Goal: Task Accomplishment & Management: Complete application form

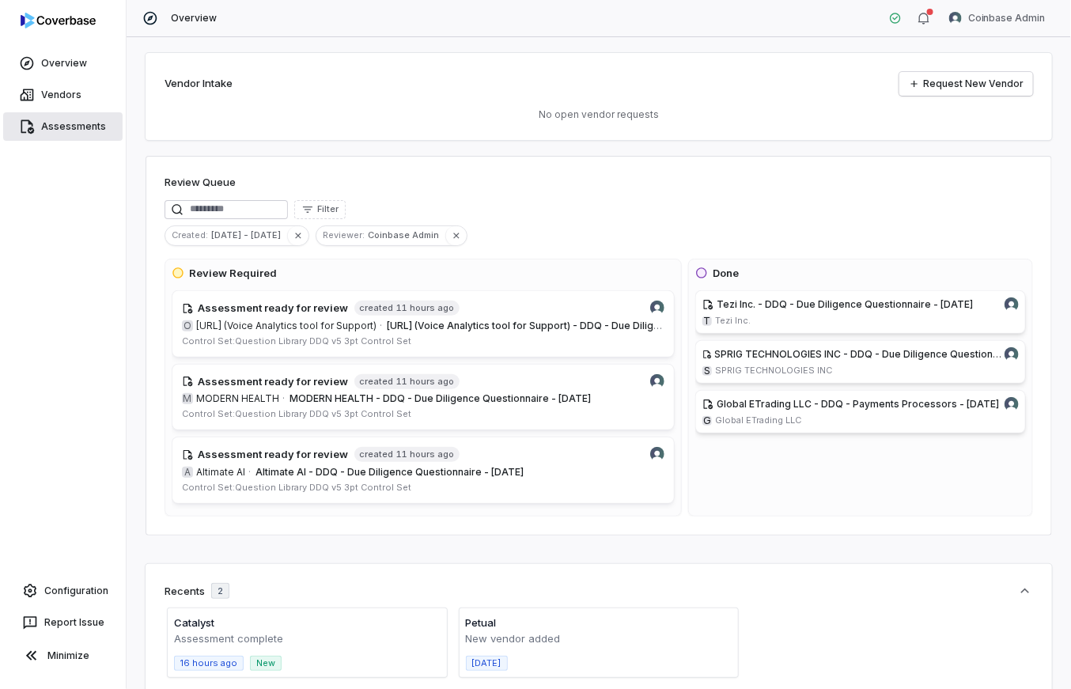
click at [62, 121] on link "Assessments" at bounding box center [62, 126] width 119 height 28
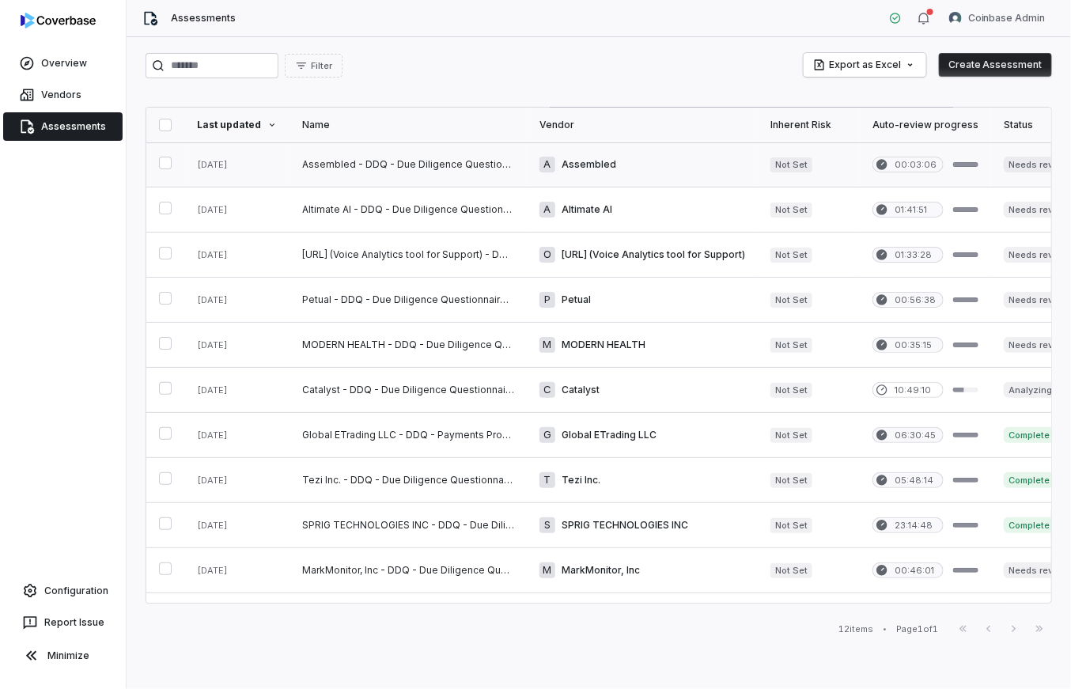
click at [457, 165] on link at bounding box center [408, 164] width 237 height 44
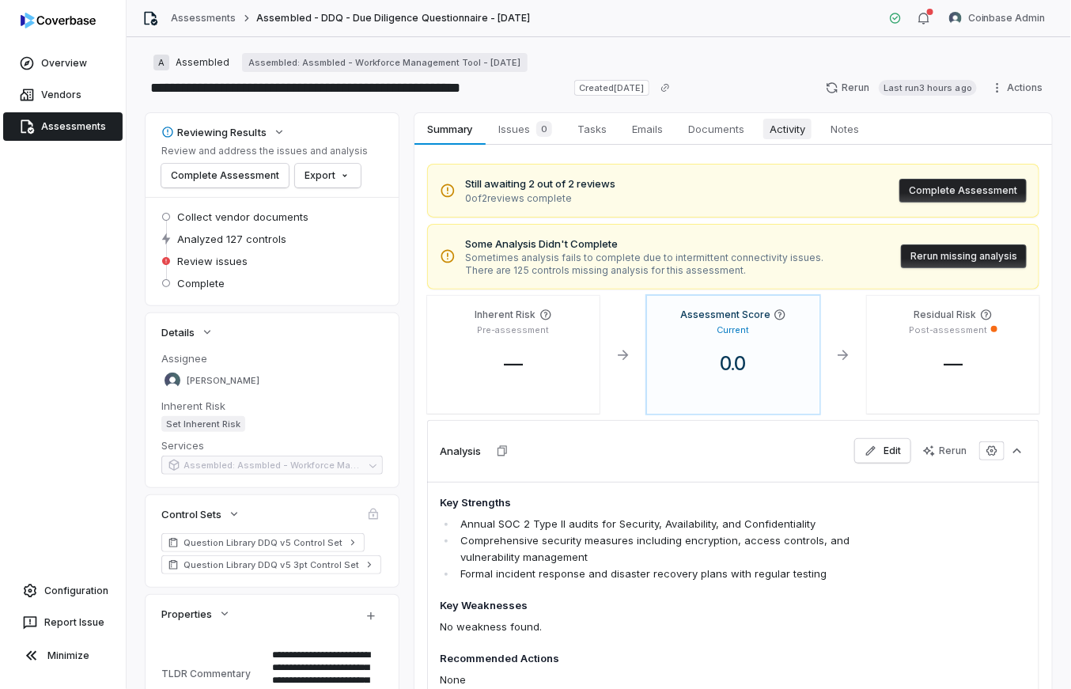
click at [790, 134] on span "Activity" at bounding box center [788, 129] width 48 height 21
type textarea "*"
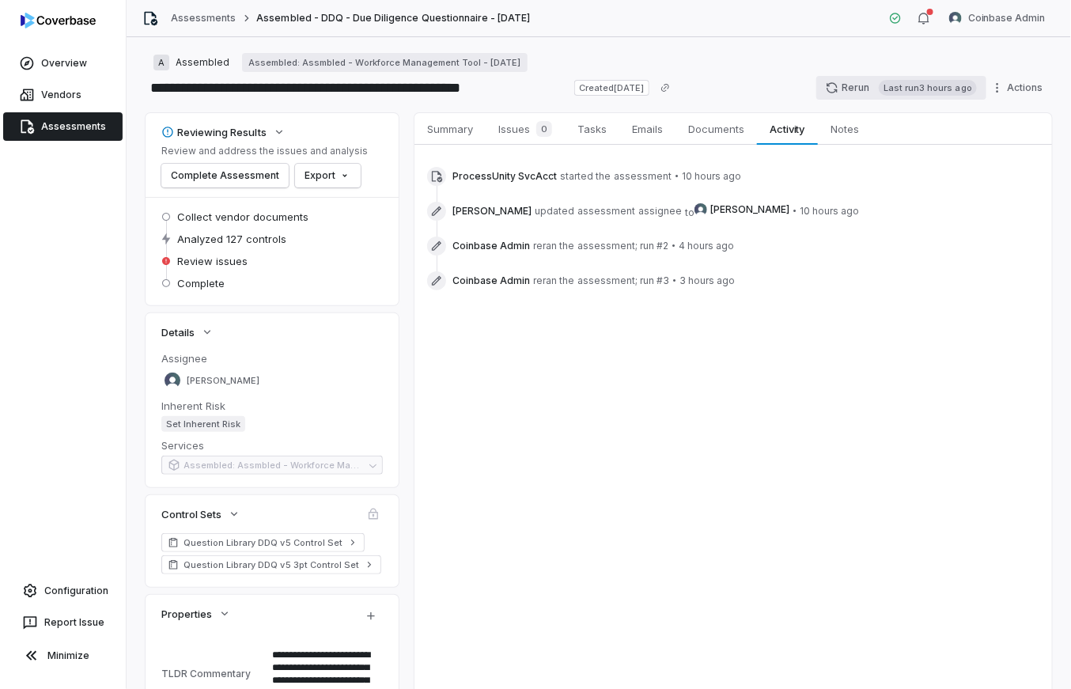
click at [879, 85] on span "Last run 3 hours ago" at bounding box center [928, 88] width 98 height 16
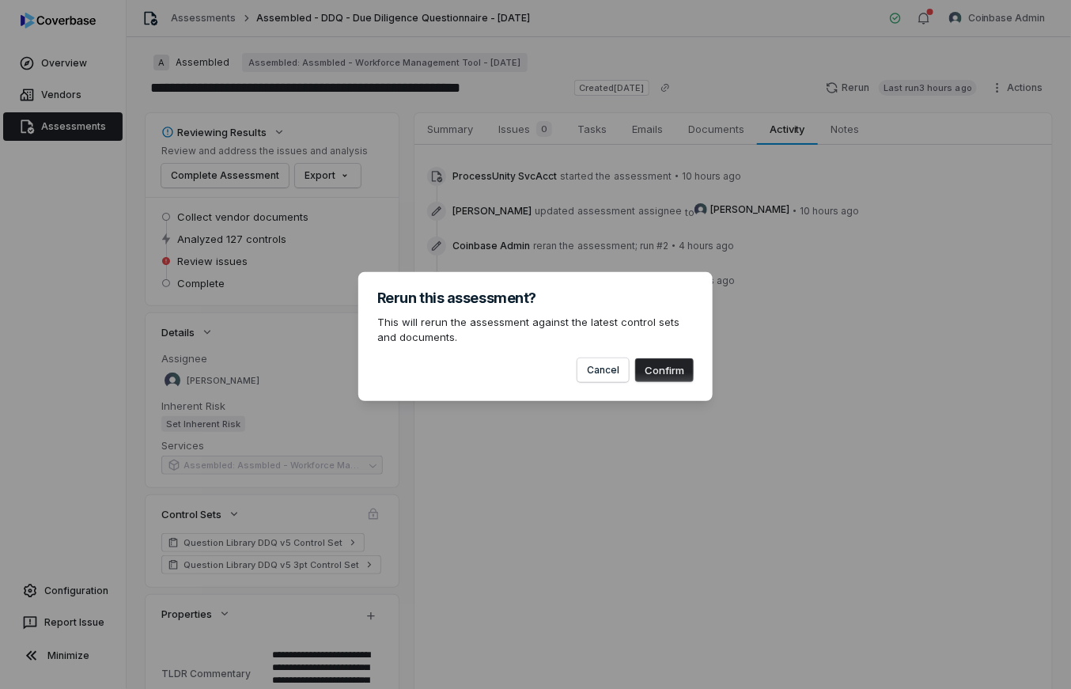
click at [668, 367] on button "Confirm" at bounding box center [664, 370] width 59 height 24
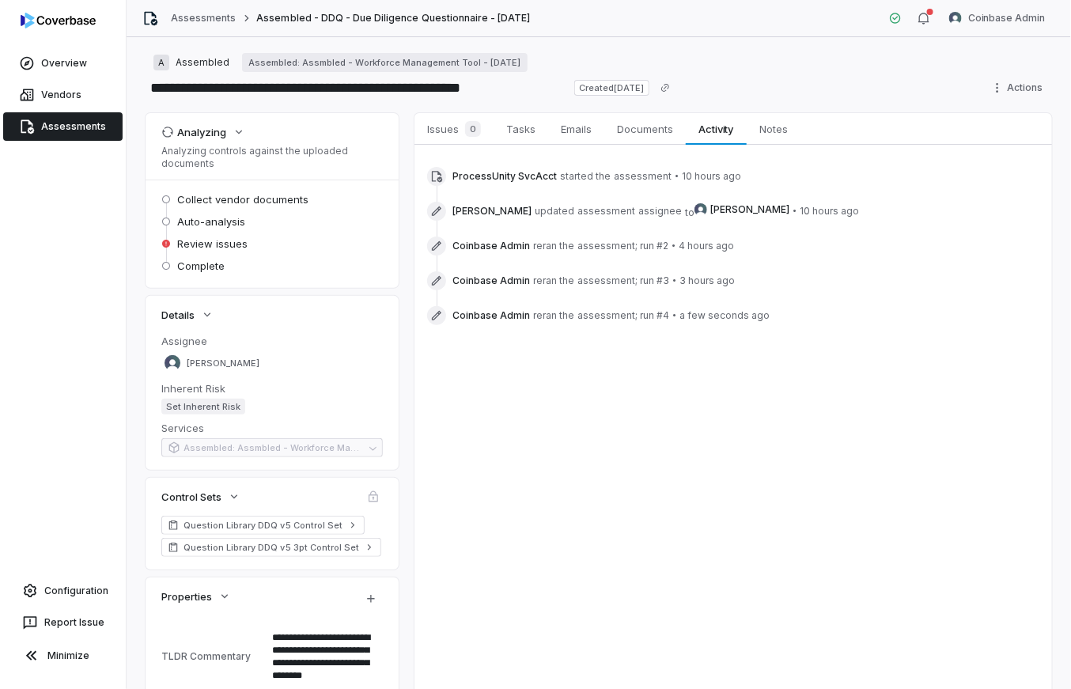
click at [224, 224] on span "Auto-analysis" at bounding box center [211, 221] width 68 height 14
click at [295, 218] on div "Auto-analysis" at bounding box center [272, 221] width 222 height 19
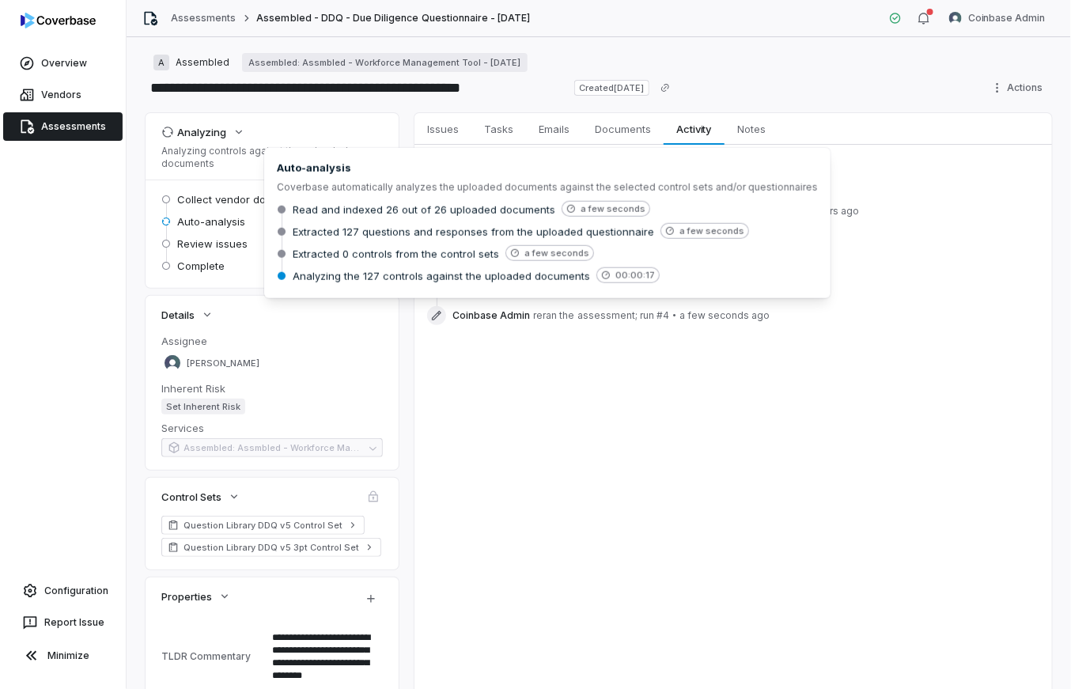
click at [226, 232] on div "Auto-analysis" at bounding box center [272, 223] width 222 height 22
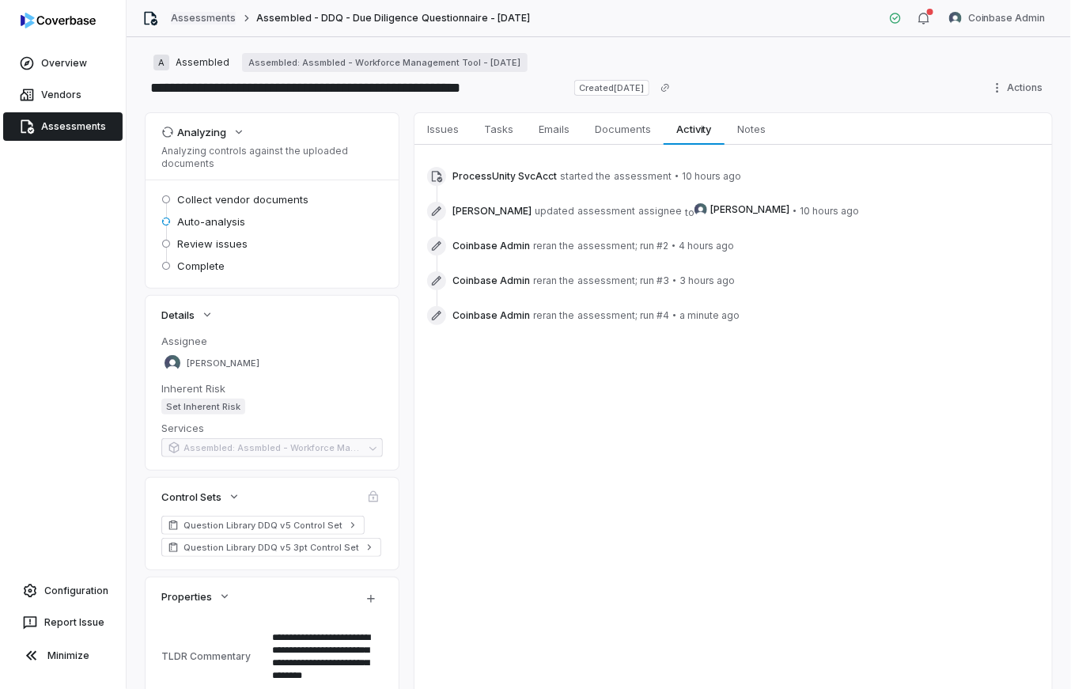
click at [211, 17] on link "Assessments" at bounding box center [203, 18] width 65 height 13
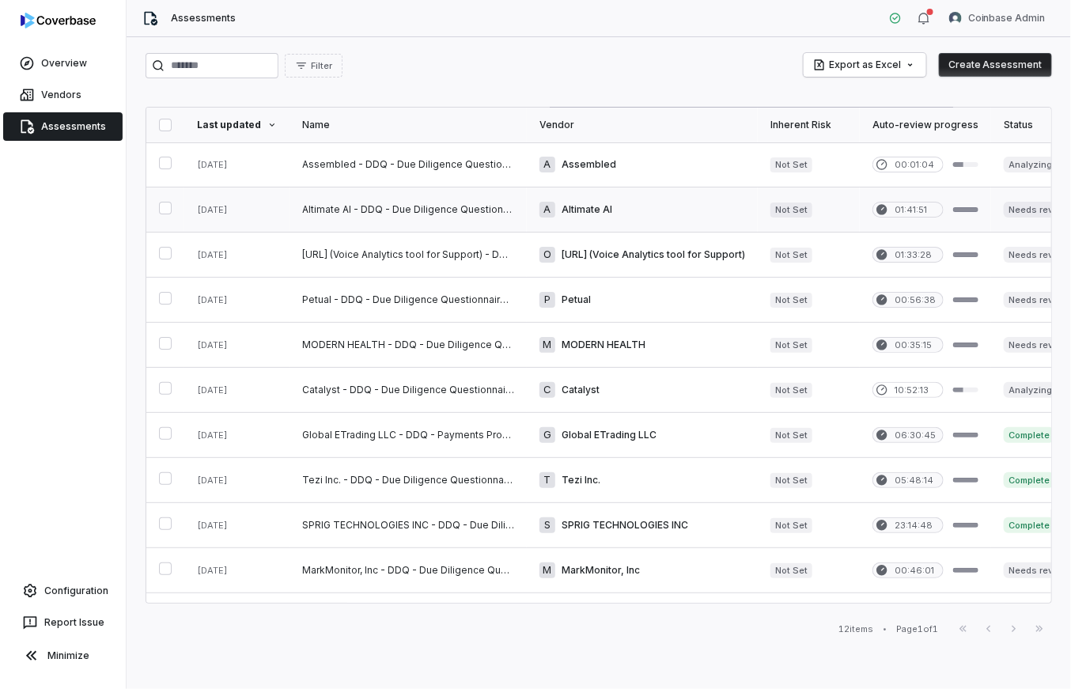
click at [493, 213] on link at bounding box center [408, 210] width 237 height 44
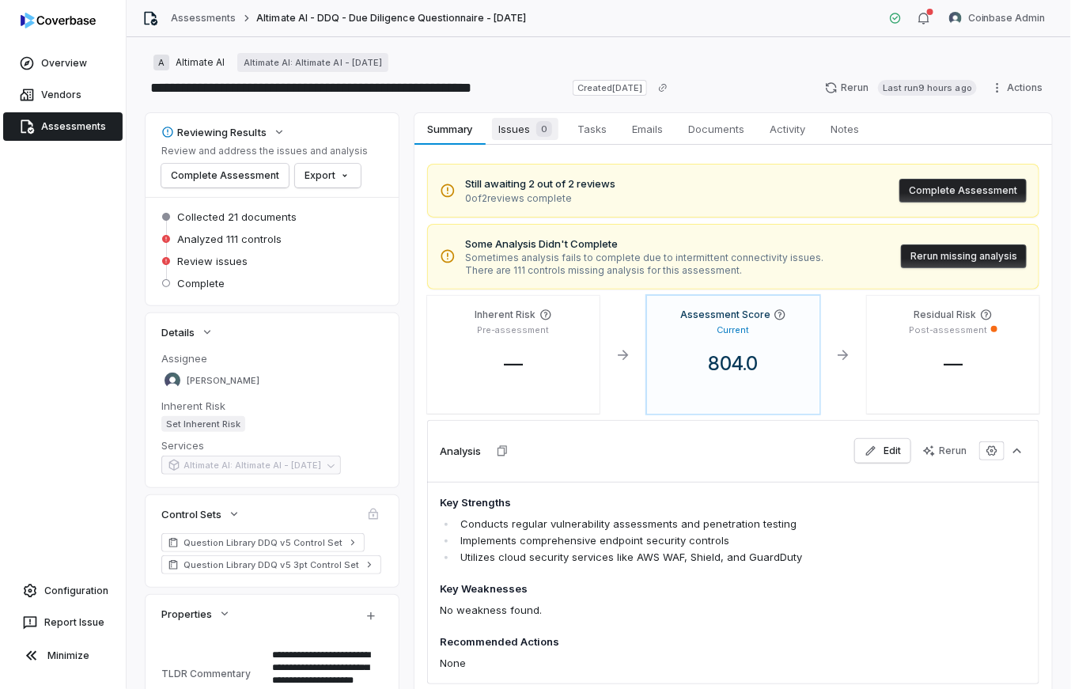
click at [516, 134] on span "Issues 0" at bounding box center [525, 129] width 66 height 22
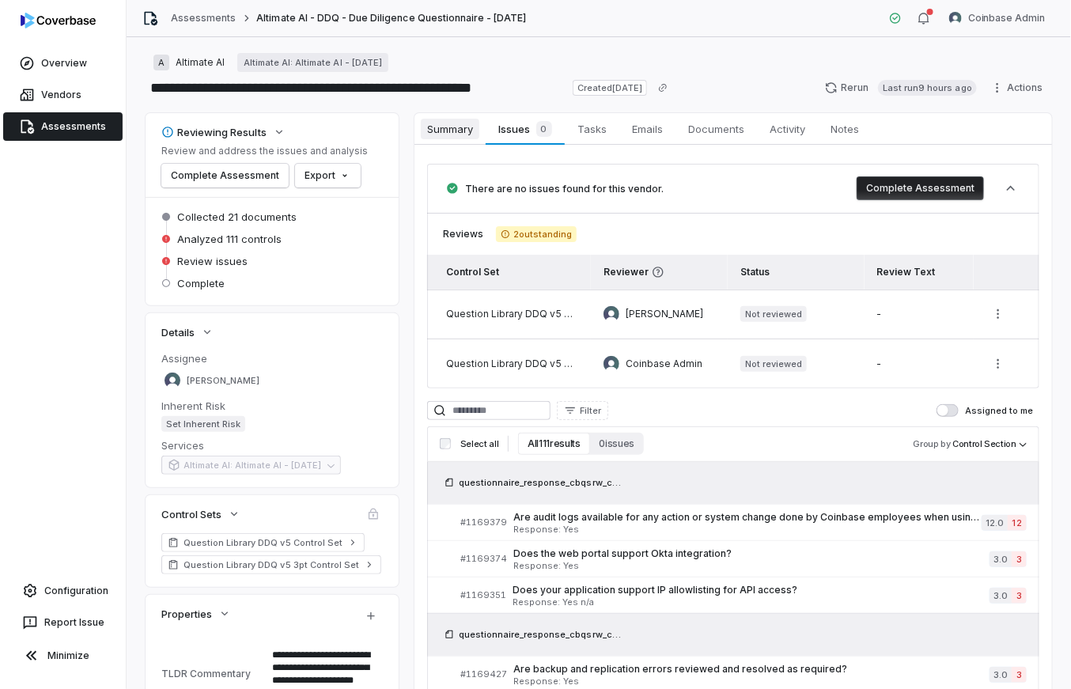
click at [477, 135] on span "Summary" at bounding box center [450, 129] width 59 height 21
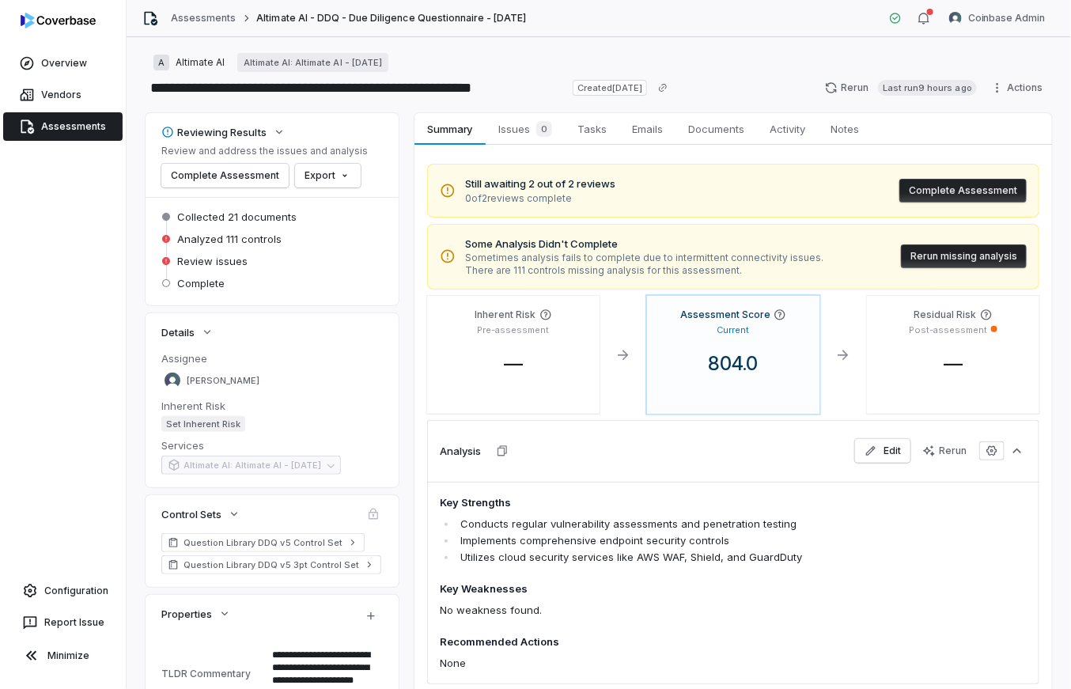
click at [101, 126] on link "Assessments" at bounding box center [62, 126] width 119 height 28
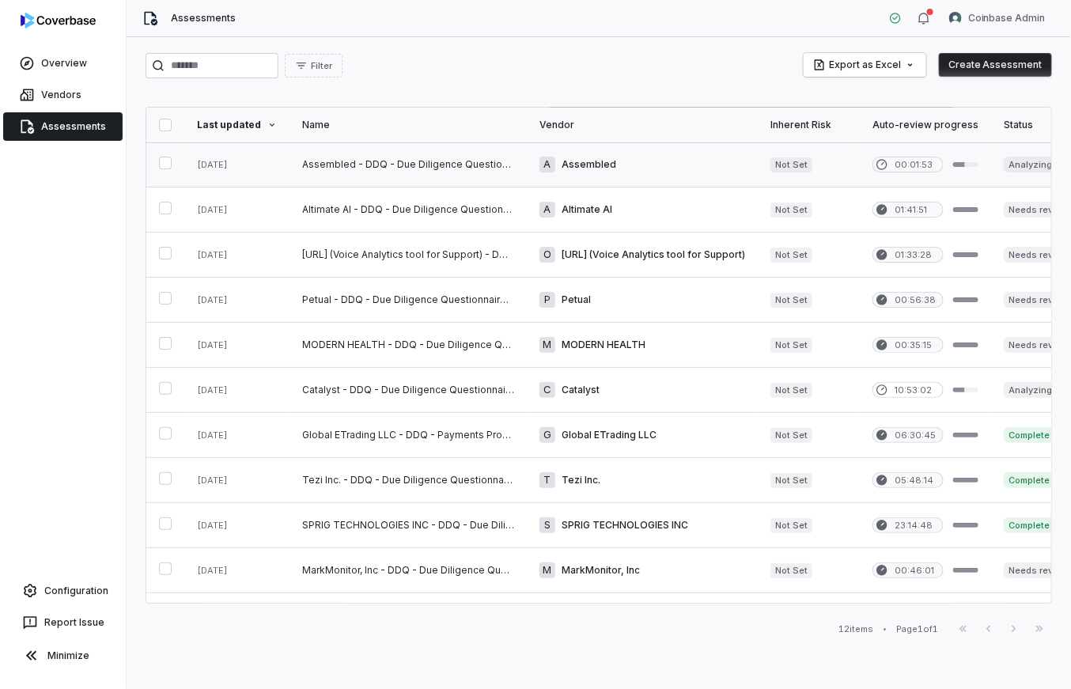
click at [507, 175] on link at bounding box center [408, 164] width 237 height 44
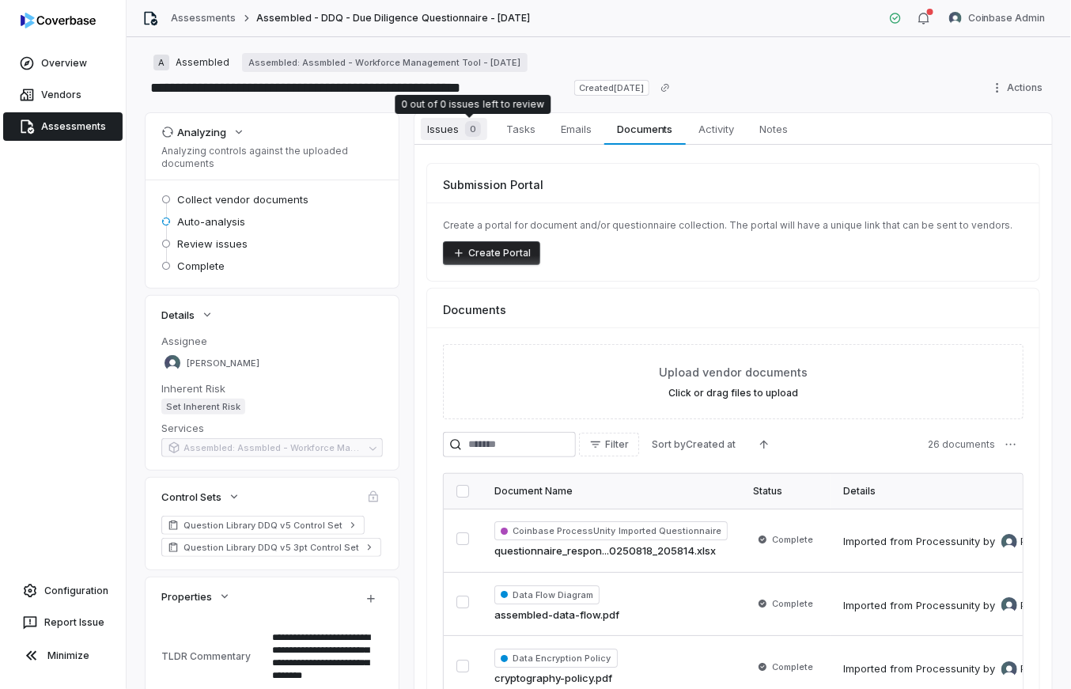
click at [458, 131] on span "Issues 0" at bounding box center [454, 129] width 66 height 22
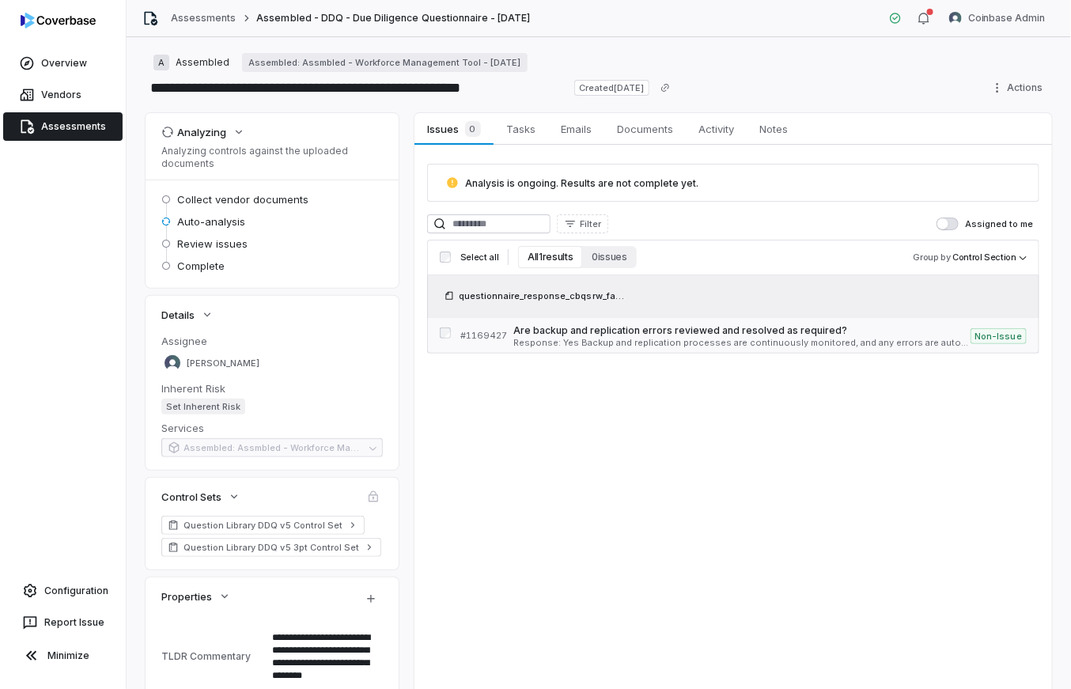
click at [595, 343] on span "Response: Yes Backup and replication processes are continuously monitored, and …" at bounding box center [742, 343] width 457 height 9
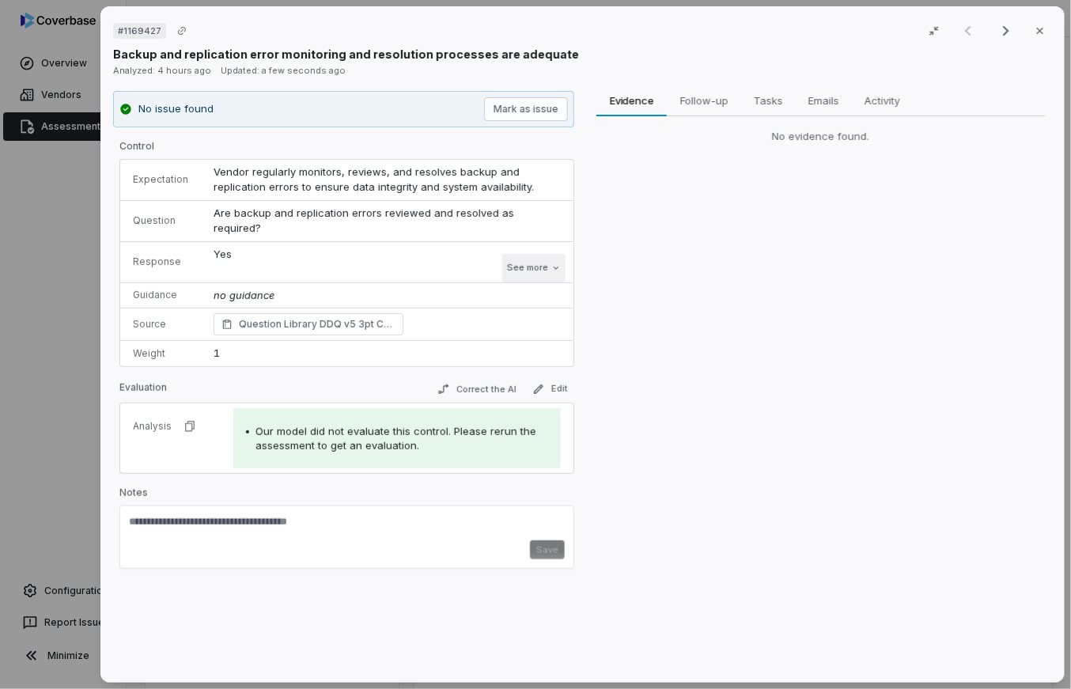
click at [515, 254] on button "See more" at bounding box center [534, 268] width 63 height 28
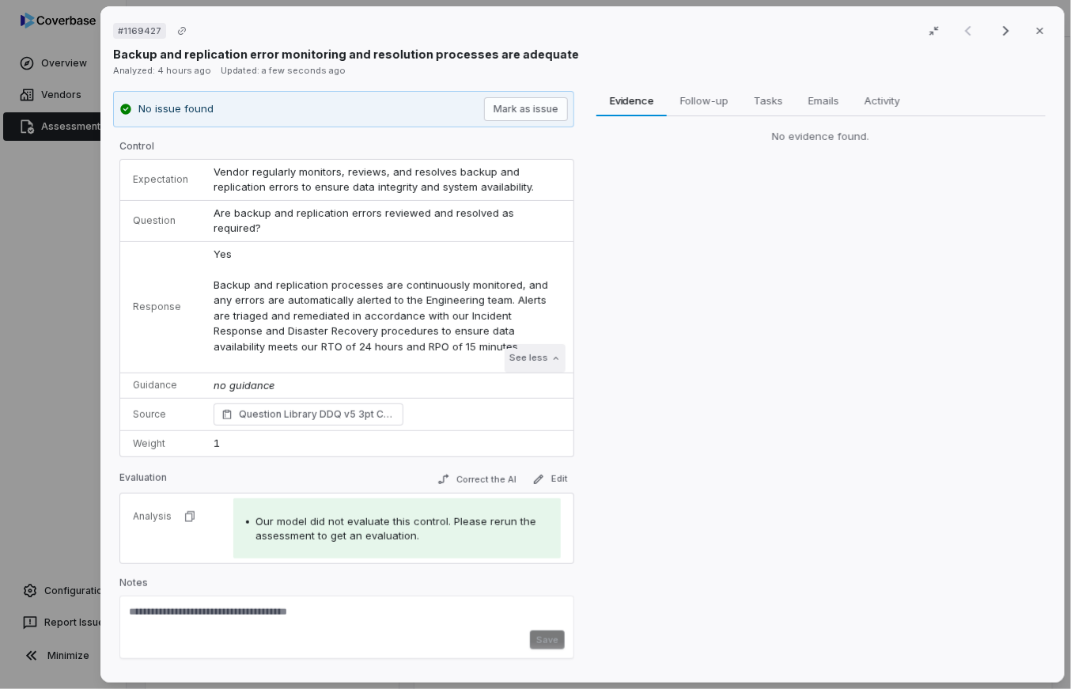
click at [521, 346] on button "See less" at bounding box center [536, 358] width 61 height 28
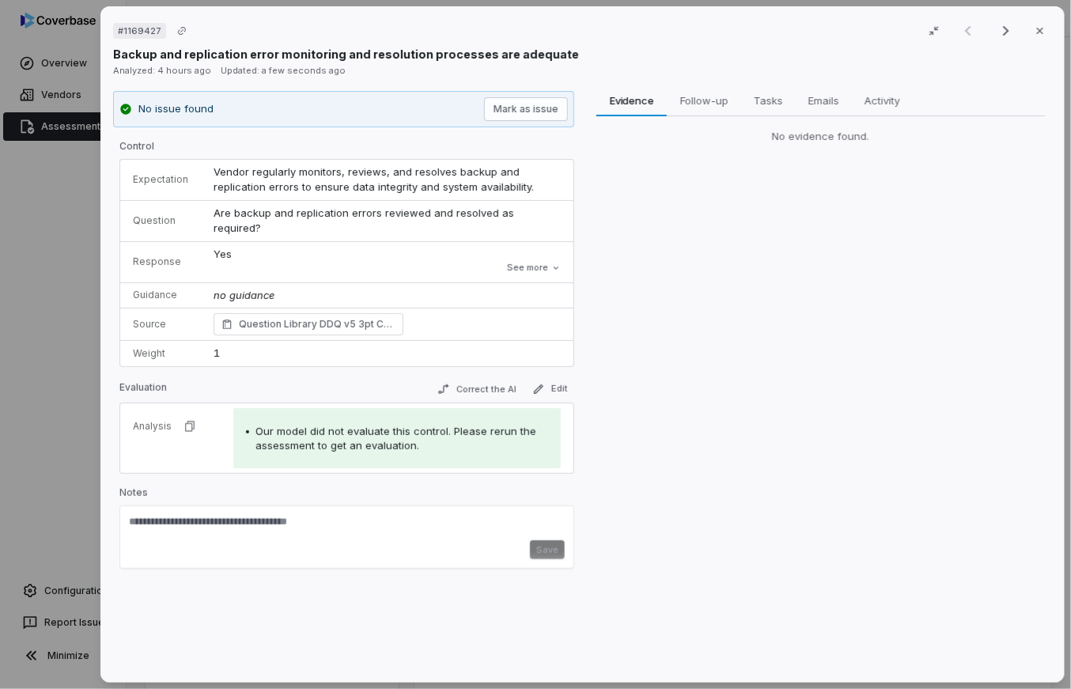
click at [70, 365] on div "# 1169427 Result 1 of 3 Close Backup and replication error monitoring and resol…" at bounding box center [535, 344] width 1071 height 689
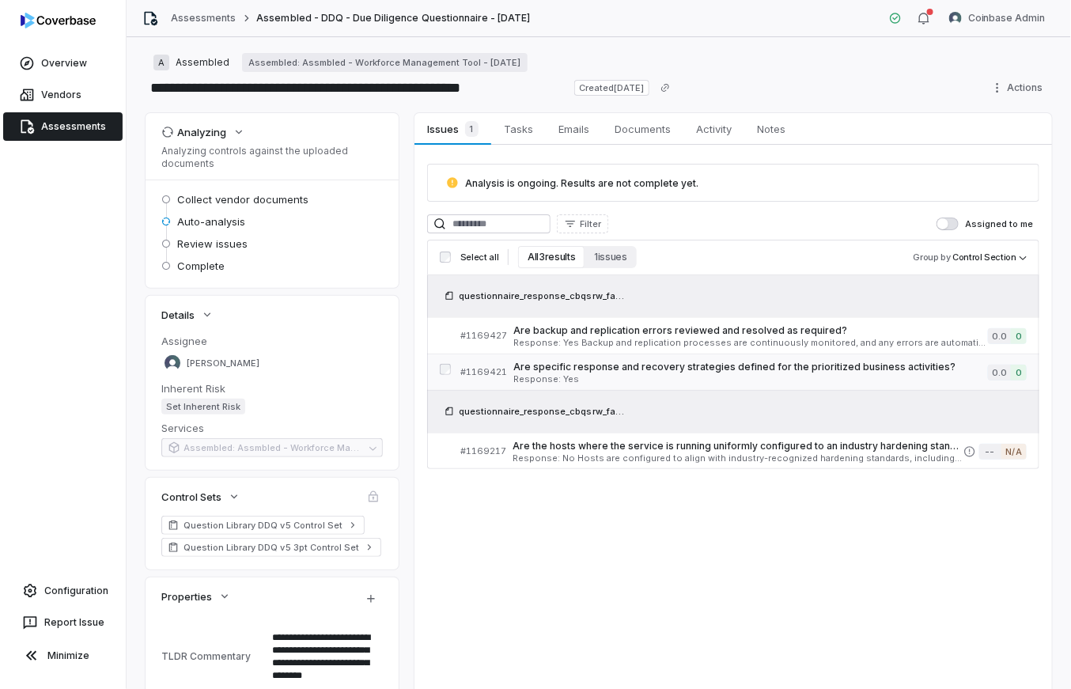
click at [705, 379] on span "Response: Yes" at bounding box center [751, 379] width 475 height 9
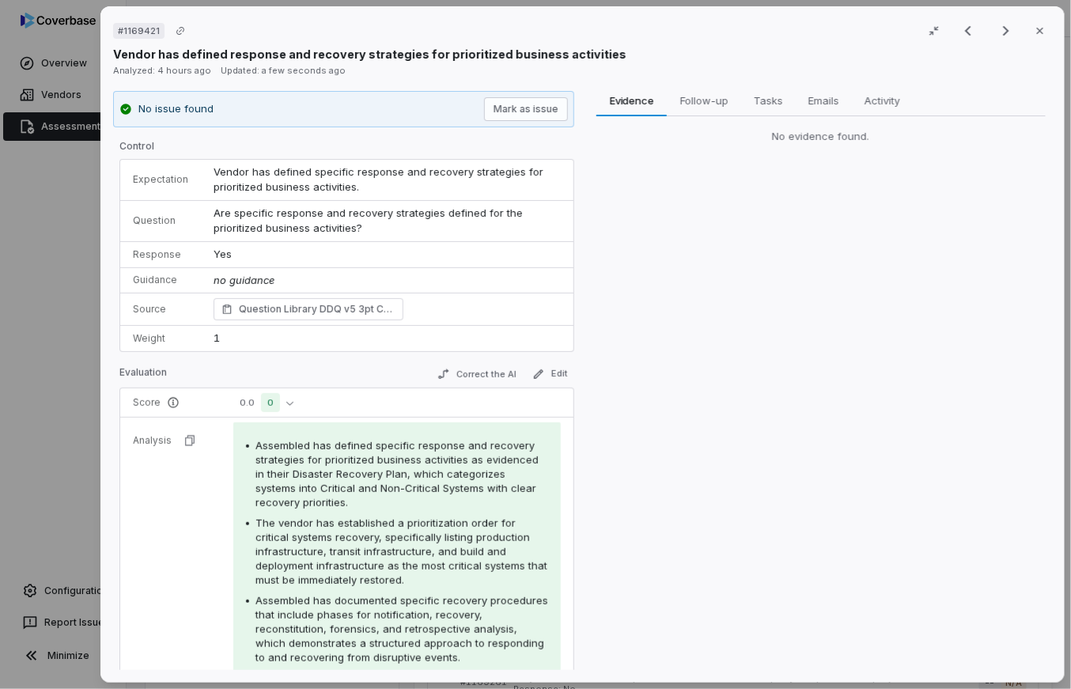
click at [270, 215] on span "Are specific response and recovery strategies defined for the prioritized busin…" at bounding box center [370, 221] width 313 height 28
click at [683, 200] on div "Evidence Evidence Follow-up Follow-up Tasks Tasks Emails Emails Activity Activi…" at bounding box center [821, 381] width 461 height 580
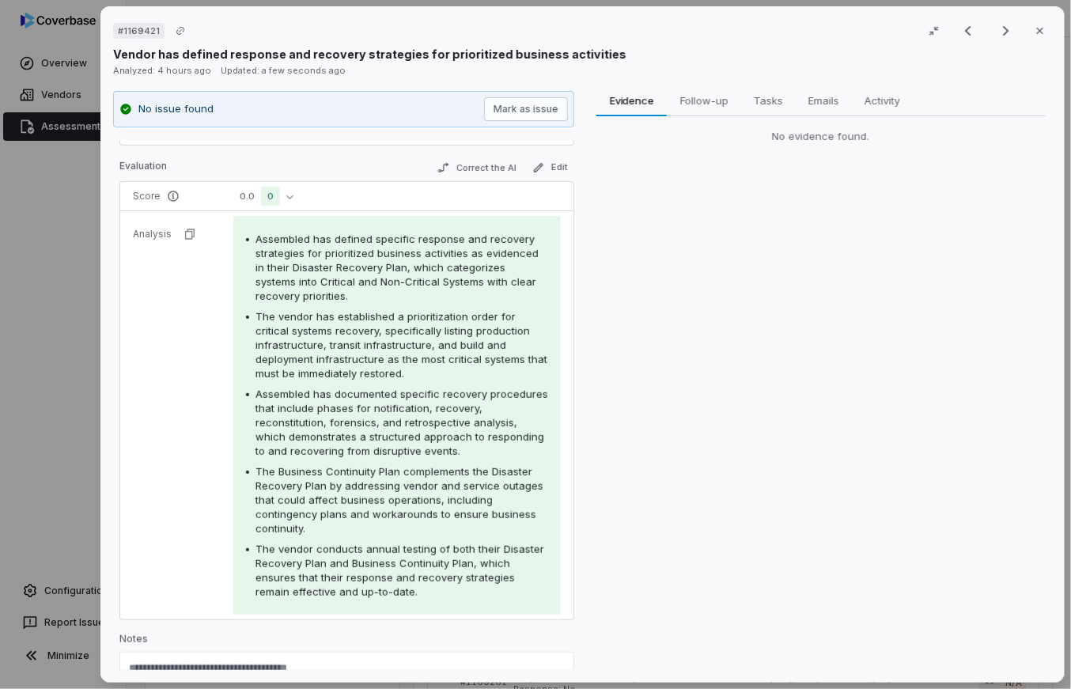
scroll to position [257, 0]
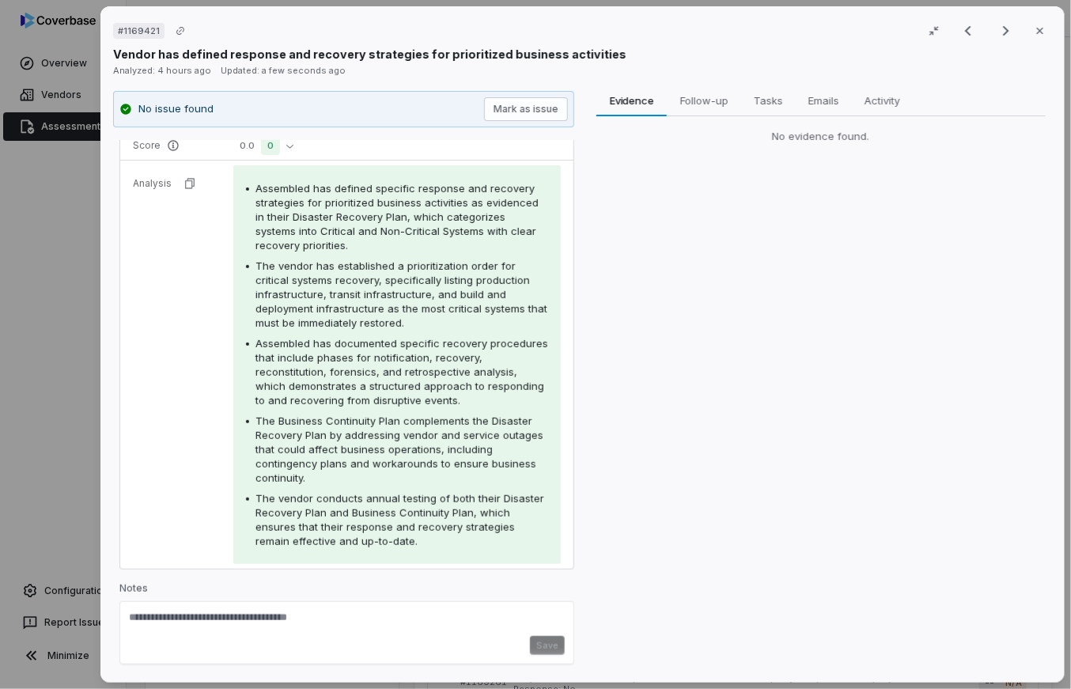
click at [68, 392] on div "# 1169421 Result 2 of 7 Close Vendor has defined response and recovery strategi…" at bounding box center [535, 344] width 1071 height 689
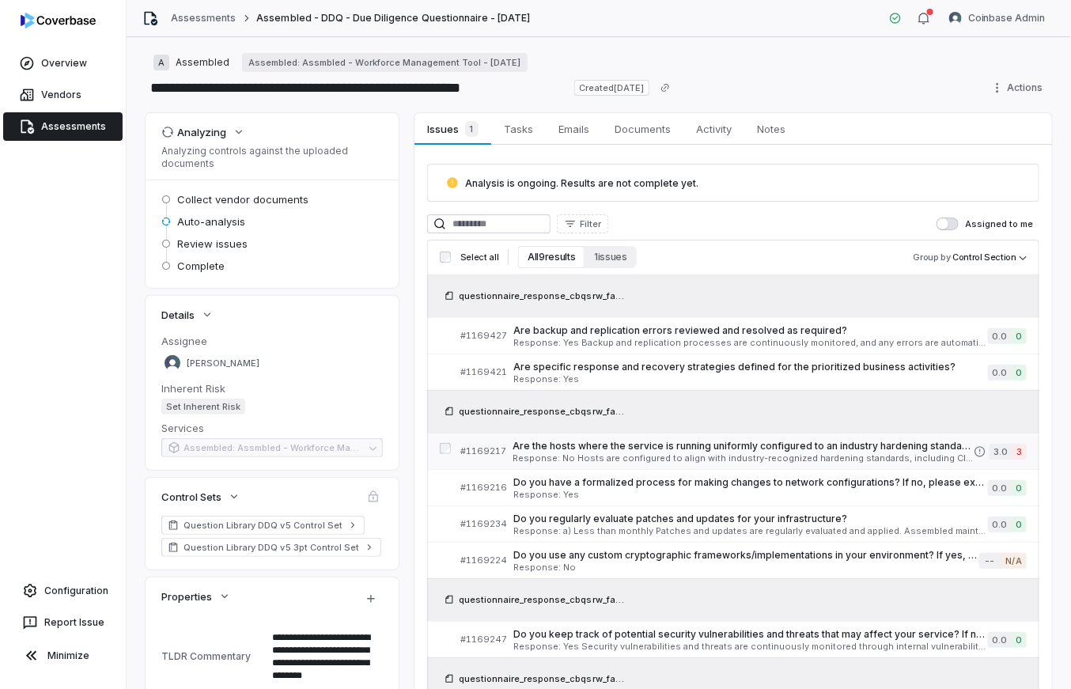
click at [656, 450] on span "Are the hosts where the service is running uniformly configured to an industry …" at bounding box center [743, 446] width 461 height 13
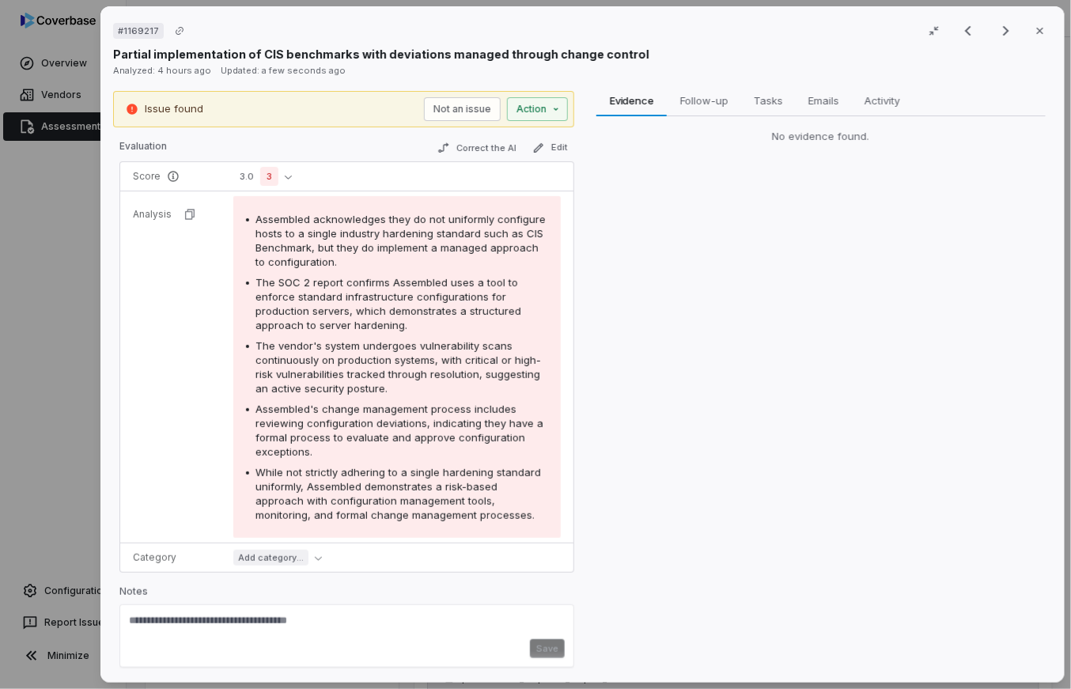
scroll to position [305, 0]
click at [53, 502] on div "# 1169217 Result 3 of 9 Close Partial implementation of CIS benchmarks with dev…" at bounding box center [535, 344] width 1071 height 689
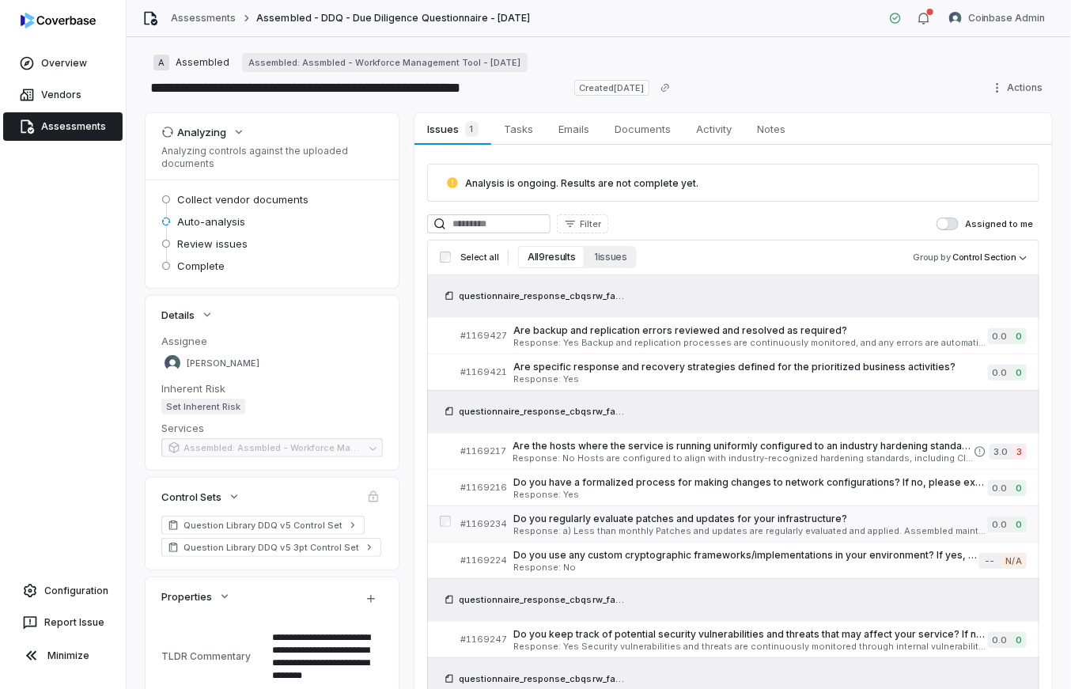
click at [675, 529] on span "Response: a) Less than monthly Patches and updates are regularly evaluated and …" at bounding box center [751, 531] width 475 height 9
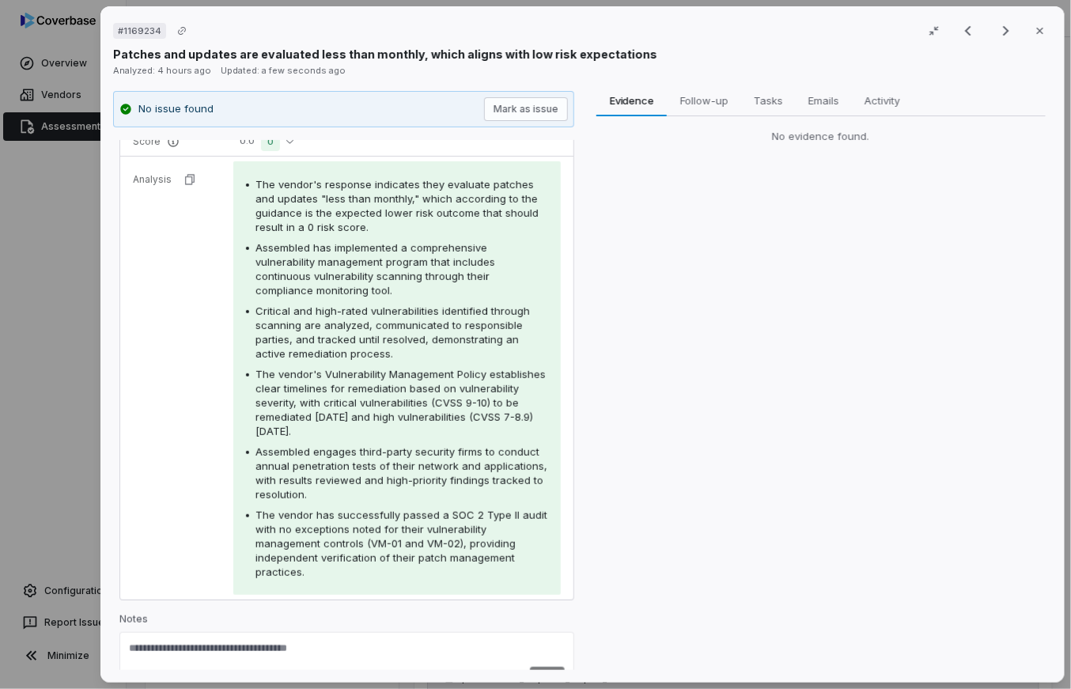
scroll to position [322, 0]
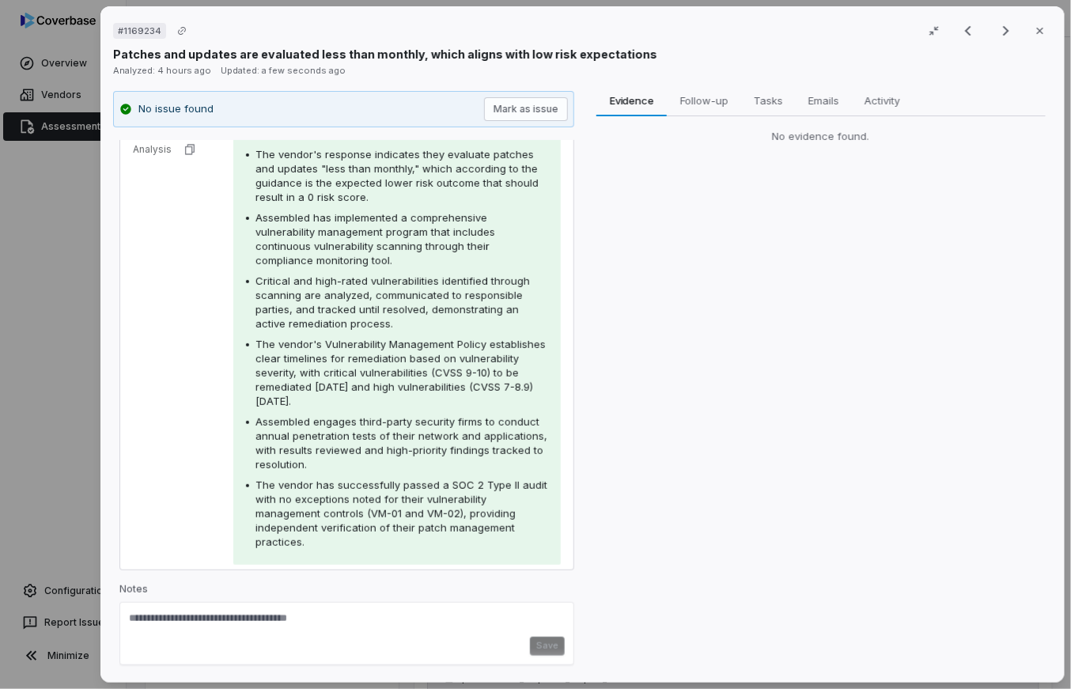
click at [78, 440] on div "# 1169234 Result 8 of 13 Close Patches and updates are evaluated less than mont…" at bounding box center [535, 344] width 1071 height 689
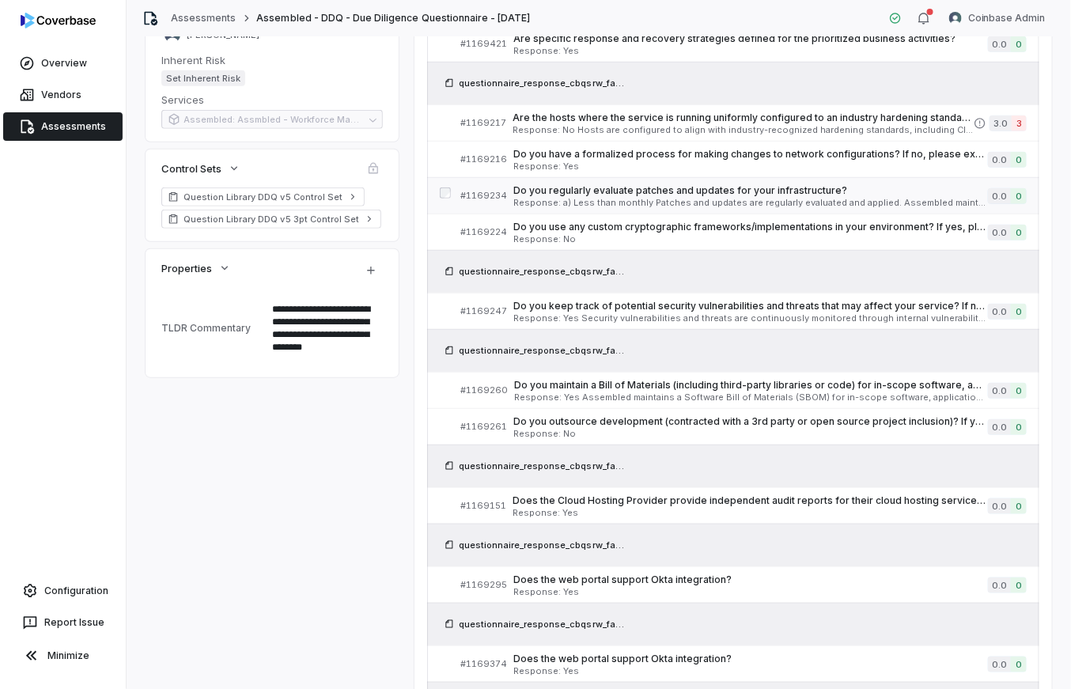
scroll to position [469, 0]
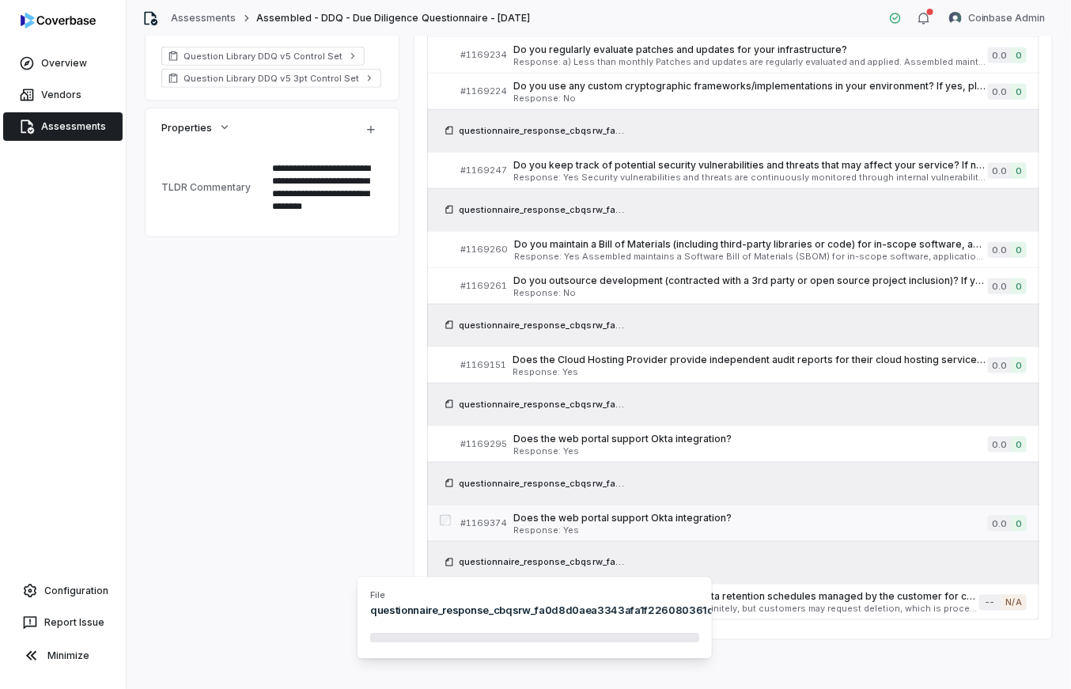
click at [562, 529] on span "Response: Yes" at bounding box center [751, 530] width 475 height 9
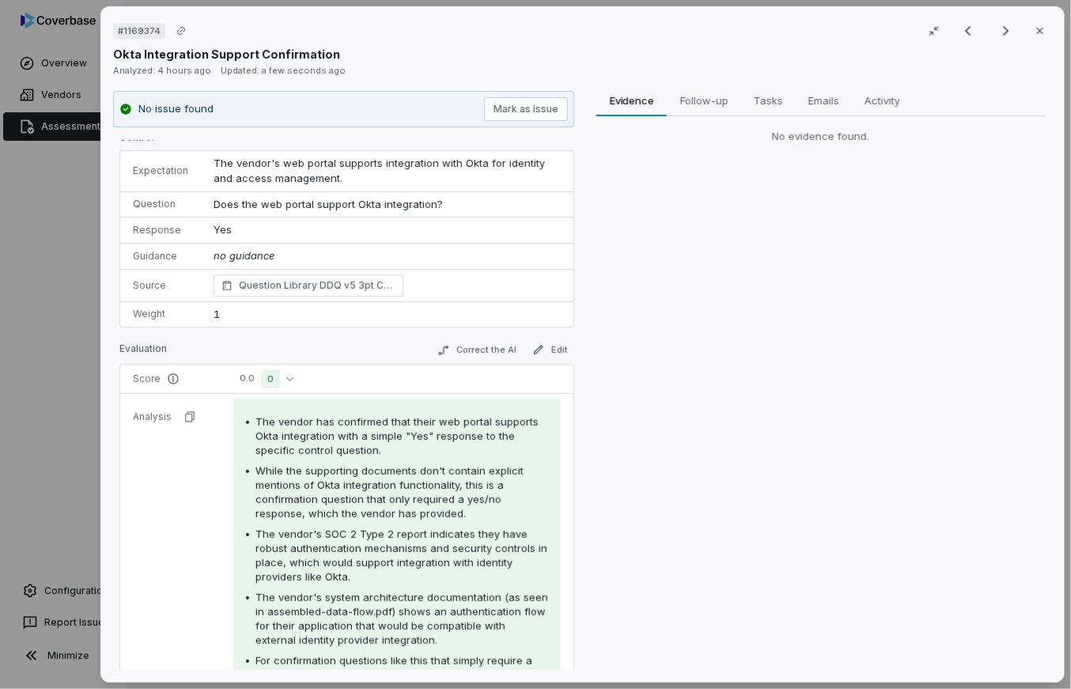
scroll to position [156, 0]
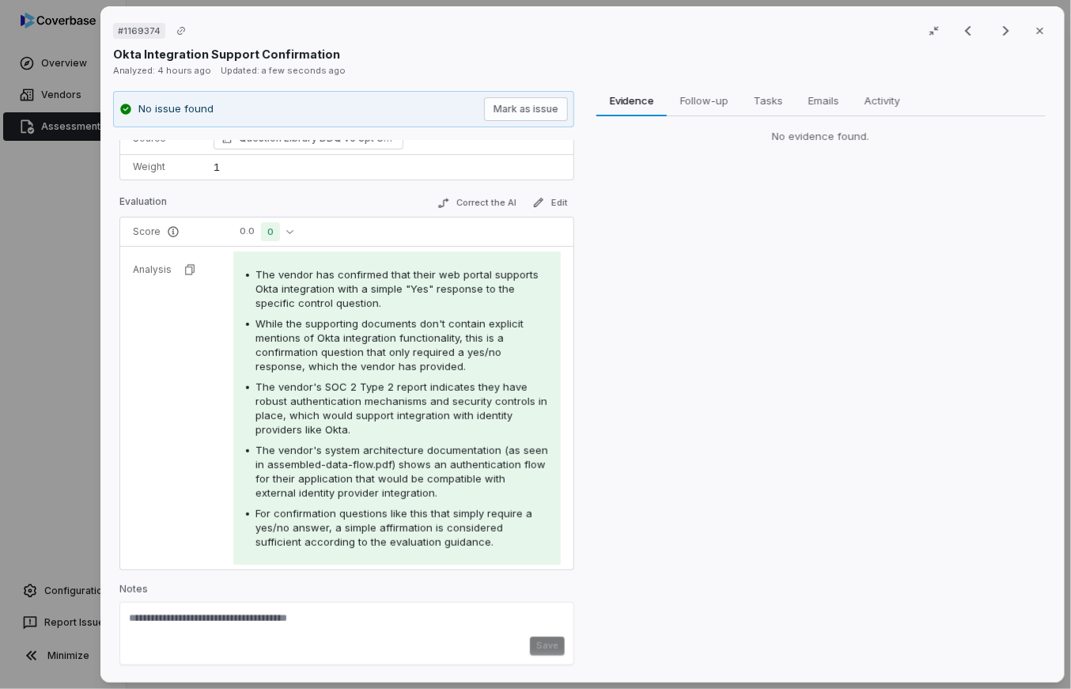
click at [34, 457] on div "# 1169374 Result 12 of 13 Close Okta Integration Support Confirmation Analyzed:…" at bounding box center [535, 344] width 1071 height 689
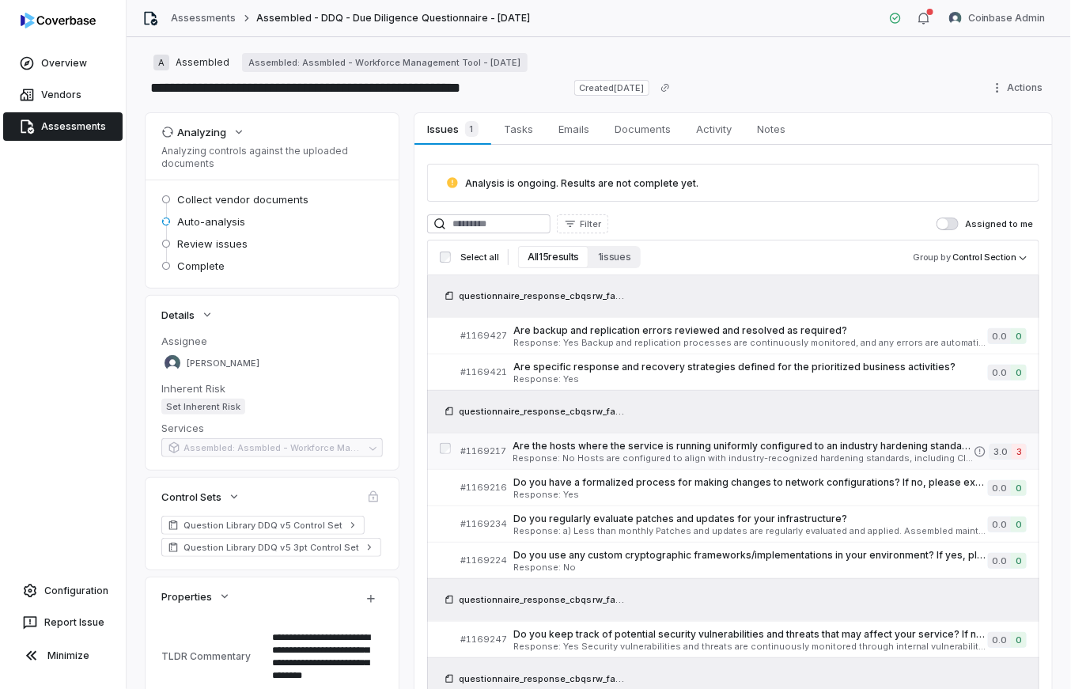
click at [666, 436] on link "# 1169217 Are the hosts where the service is running uniformly configured to an…" at bounding box center [744, 452] width 567 height 36
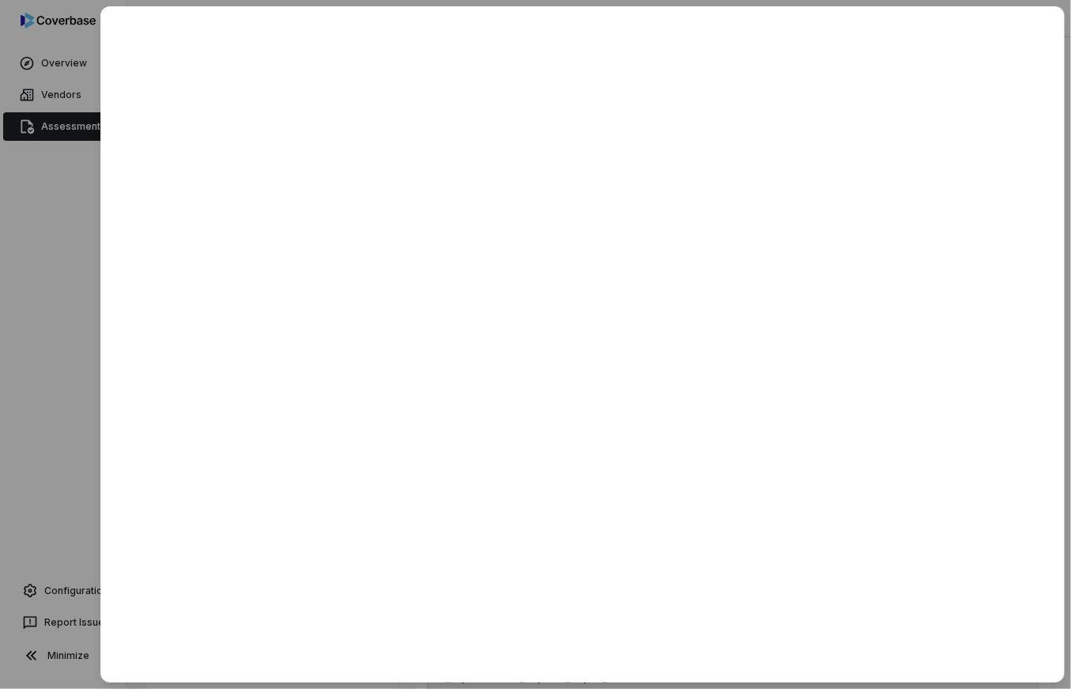
click at [75, 378] on div at bounding box center [535, 344] width 1071 height 689
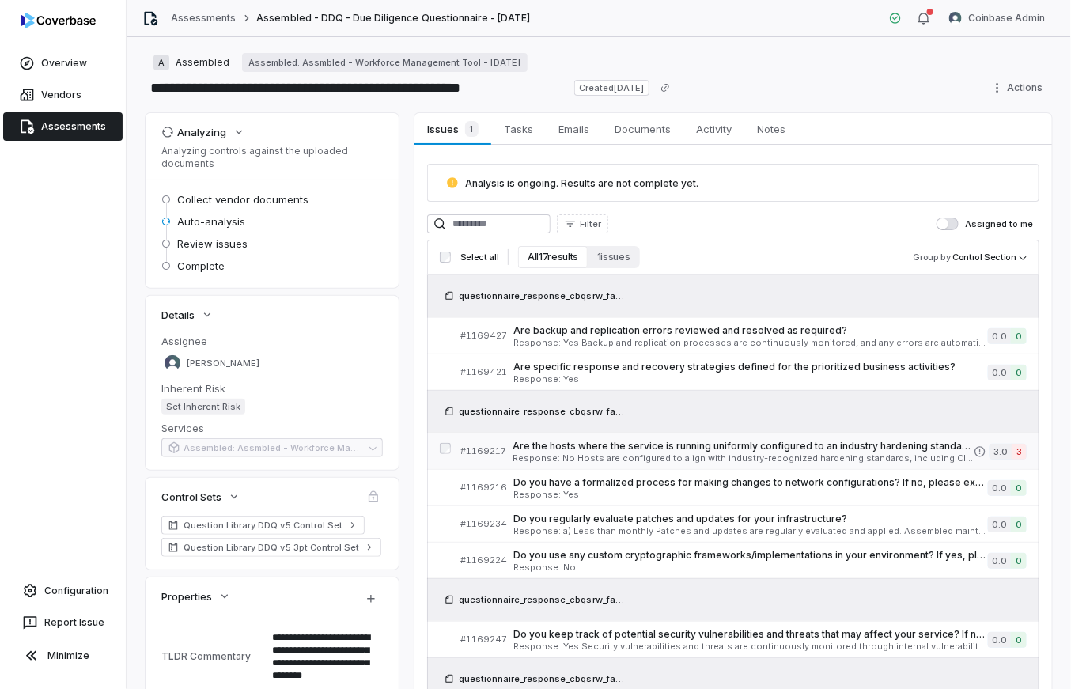
click at [673, 455] on span "Response: No Hosts are configured to align with industry-recognized hardening s…" at bounding box center [743, 458] width 461 height 9
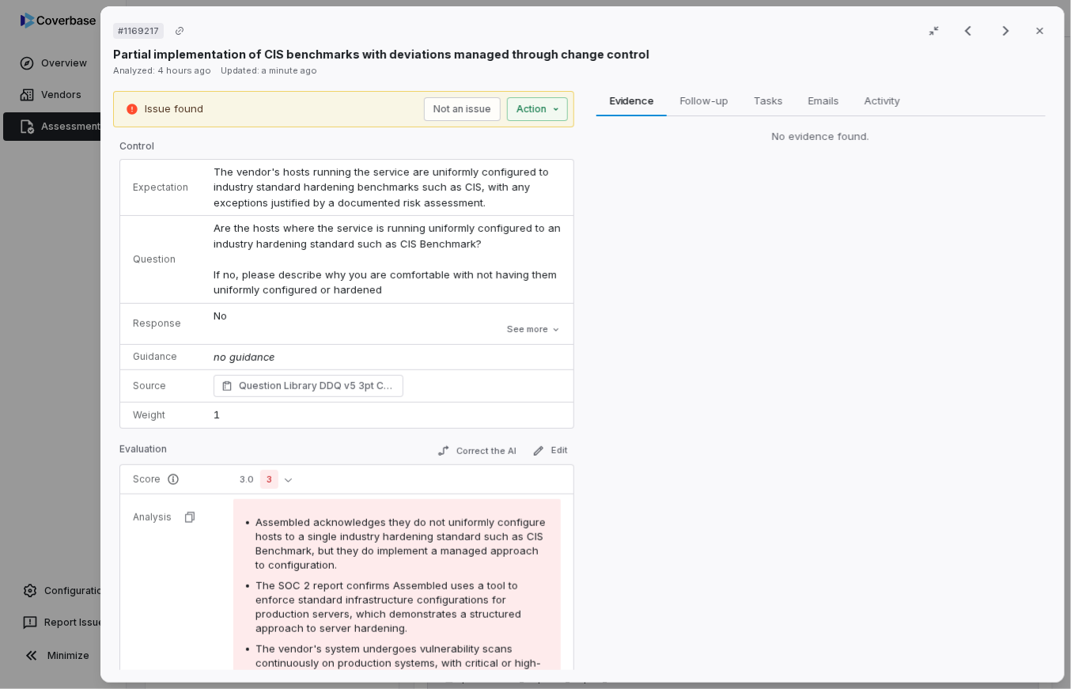
click at [78, 435] on div "# 1169217 Result 3 of 17 Close Partial implementation of CIS benchmarks with de…" at bounding box center [535, 344] width 1071 height 689
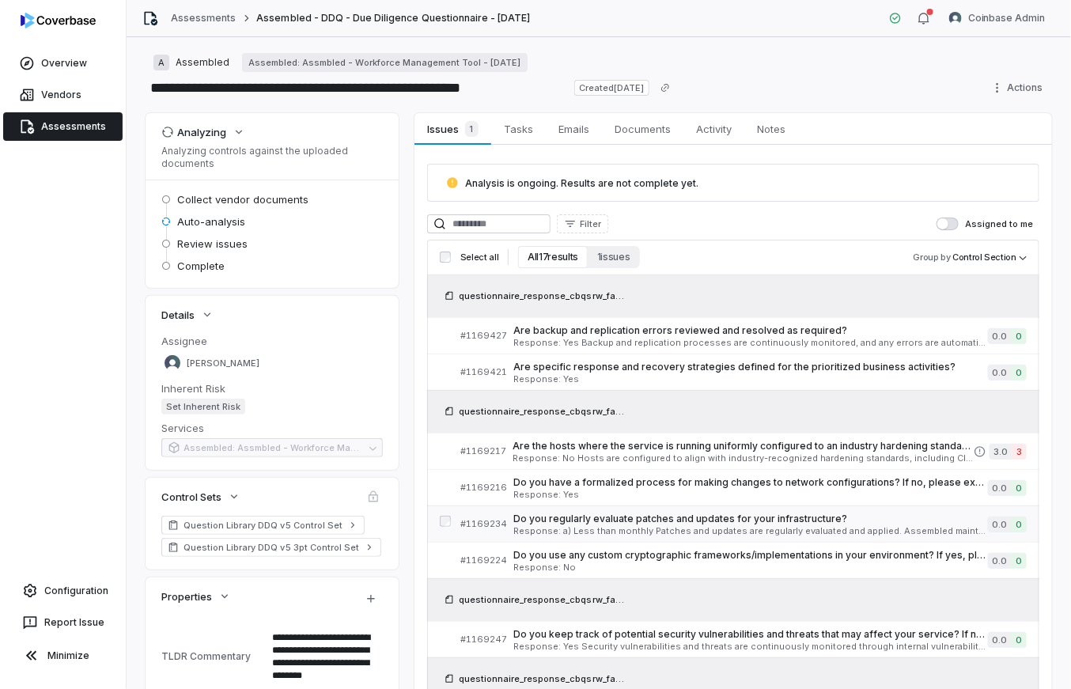
click at [617, 536] on link "# 1169234 Do you regularly evaluate patches and updates for your infrastructure…" at bounding box center [744, 524] width 567 height 36
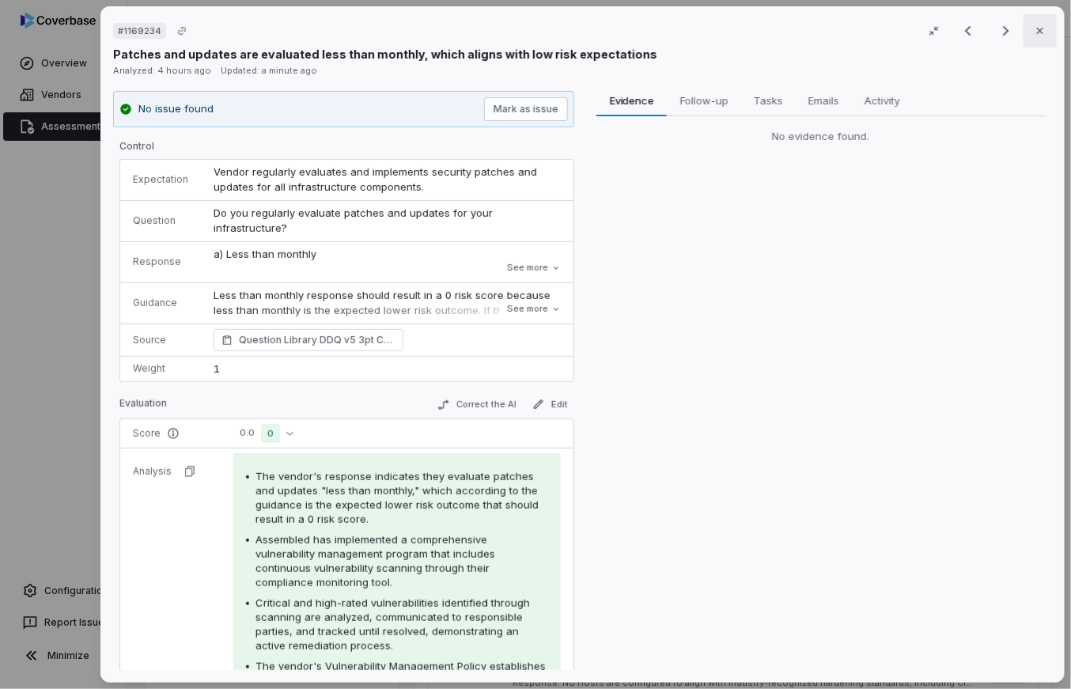
click at [1024, 39] on button "Close" at bounding box center [1040, 30] width 33 height 33
type textarea "*"
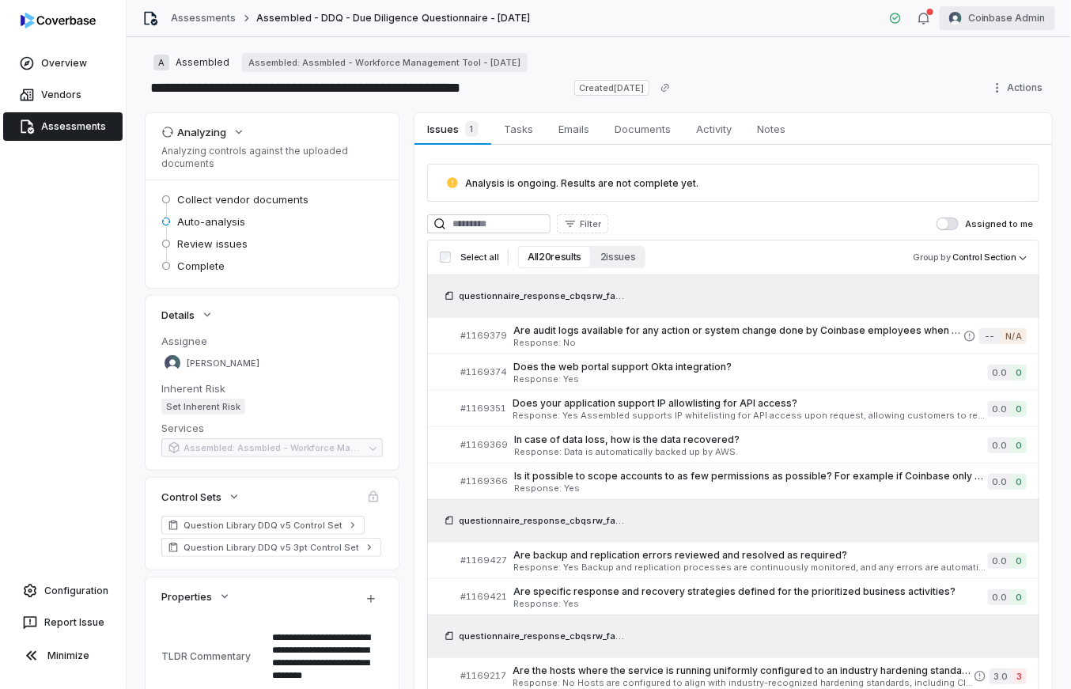
click at [1003, 24] on html "**********" at bounding box center [535, 344] width 1071 height 689
click at [992, 144] on div "Log out" at bounding box center [989, 145] width 121 height 25
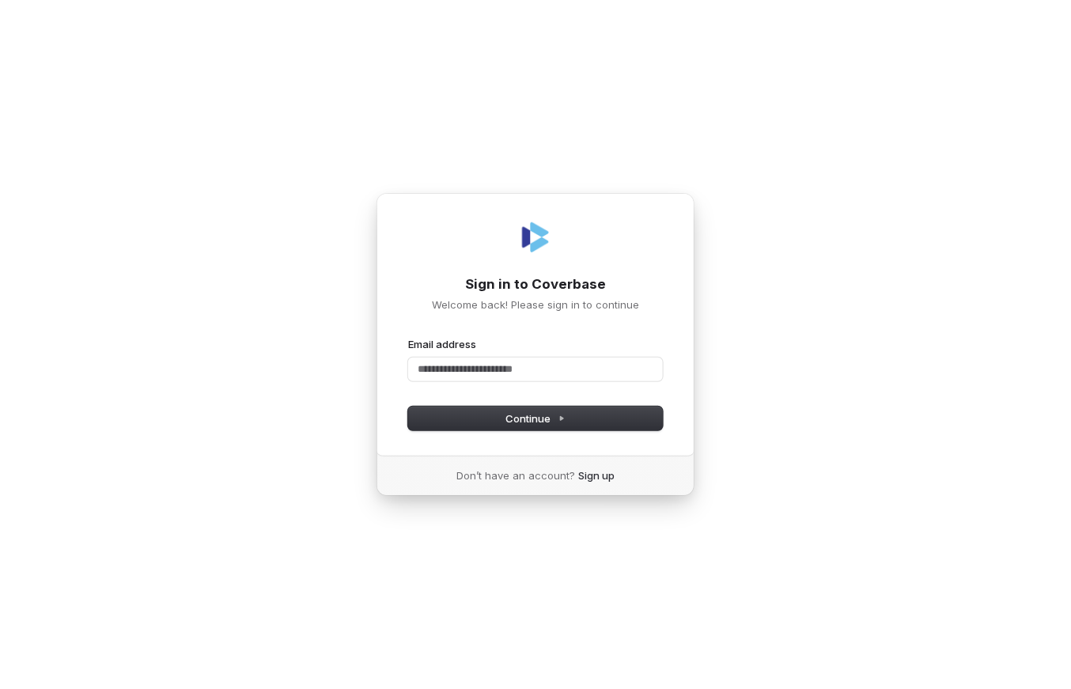
click at [0, 688] on com-1password-button at bounding box center [0, 689] width 0 height 0
type input "*"
type input "**********"
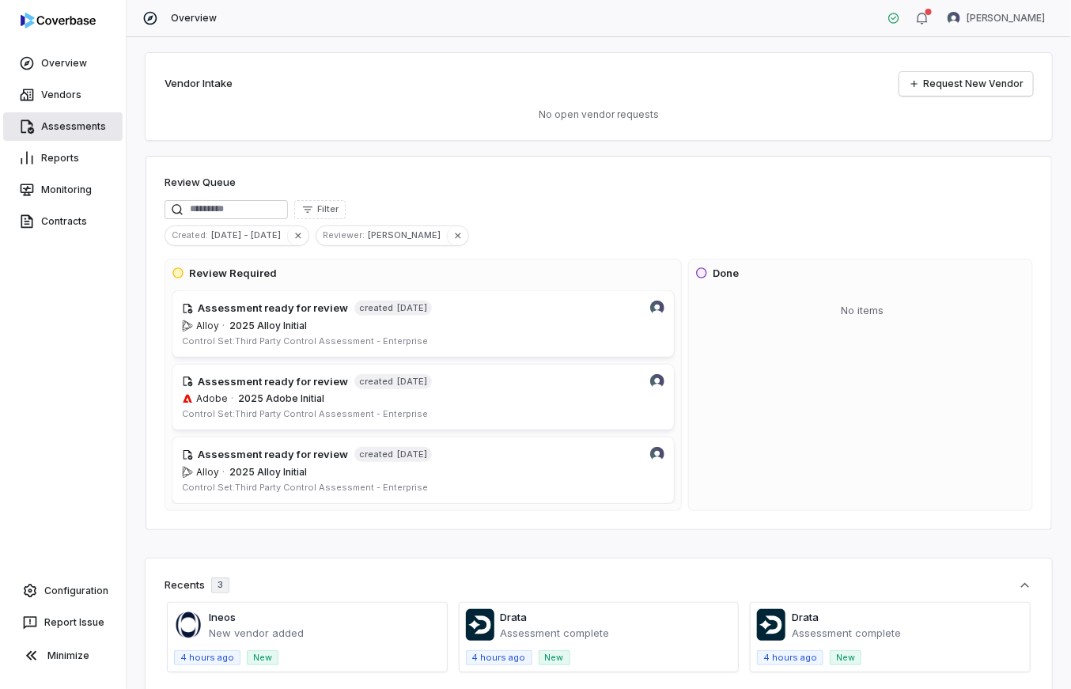
click at [40, 131] on link "Assessments" at bounding box center [62, 126] width 119 height 28
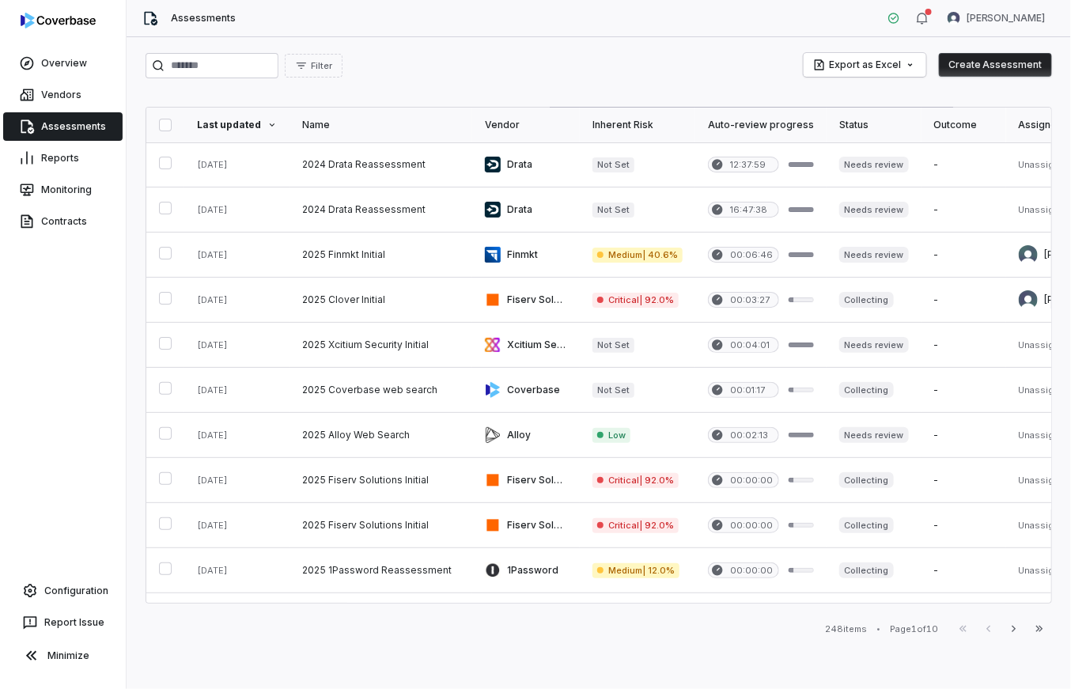
click at [1014, 70] on button "Create Assessment" at bounding box center [995, 65] width 113 height 24
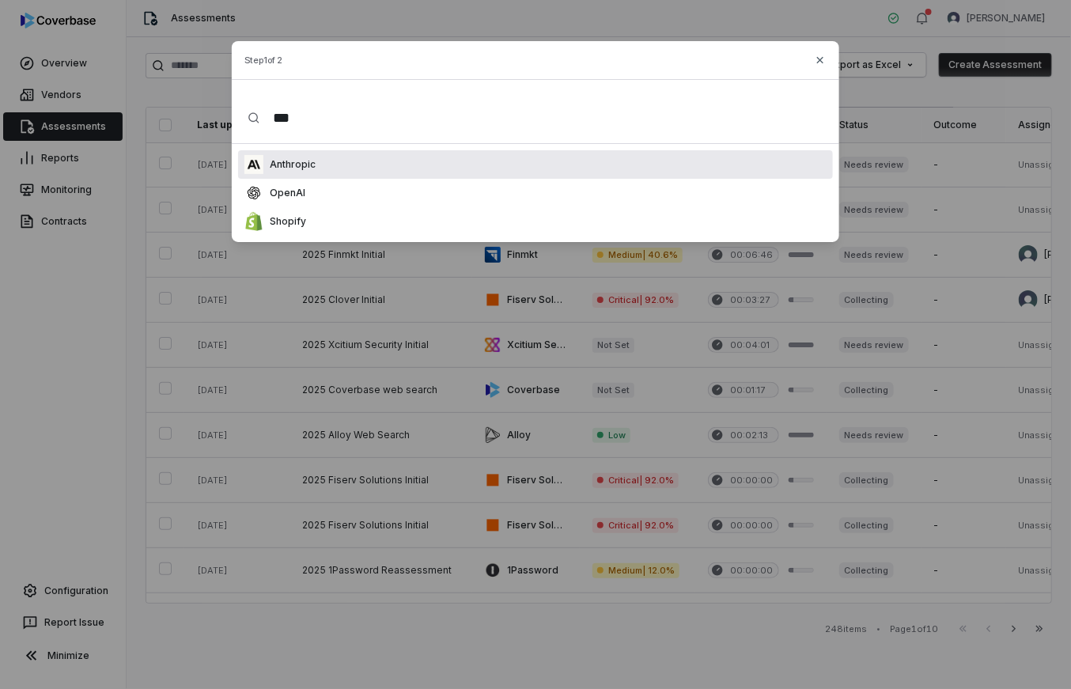
type input "****"
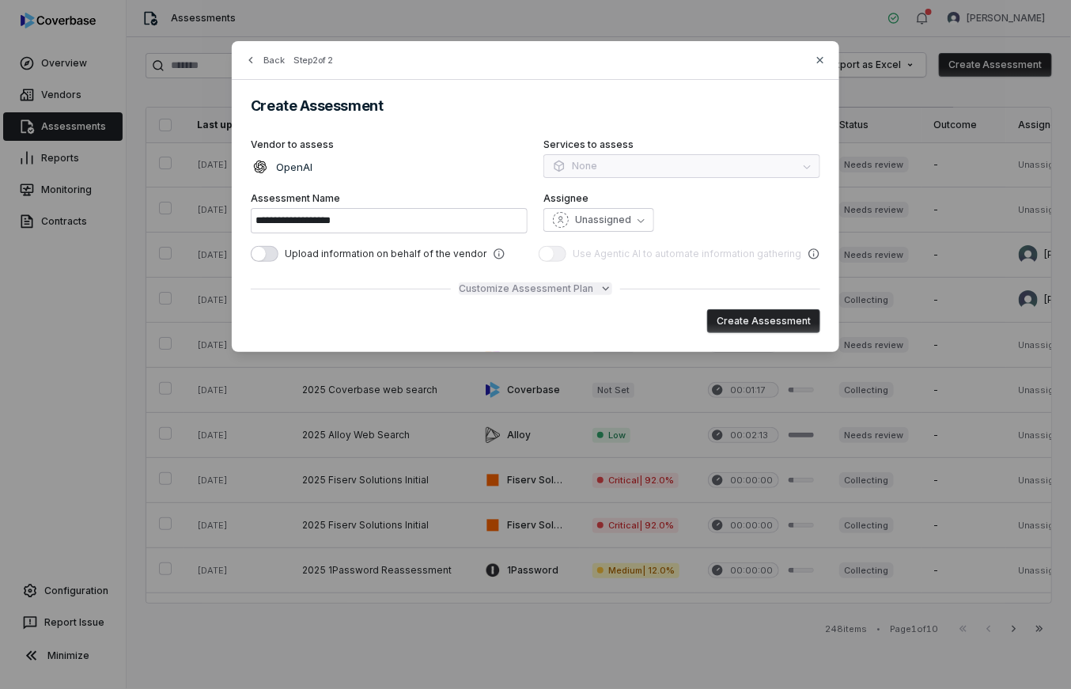
click at [608, 288] on icon "button" at bounding box center [606, 289] width 13 height 13
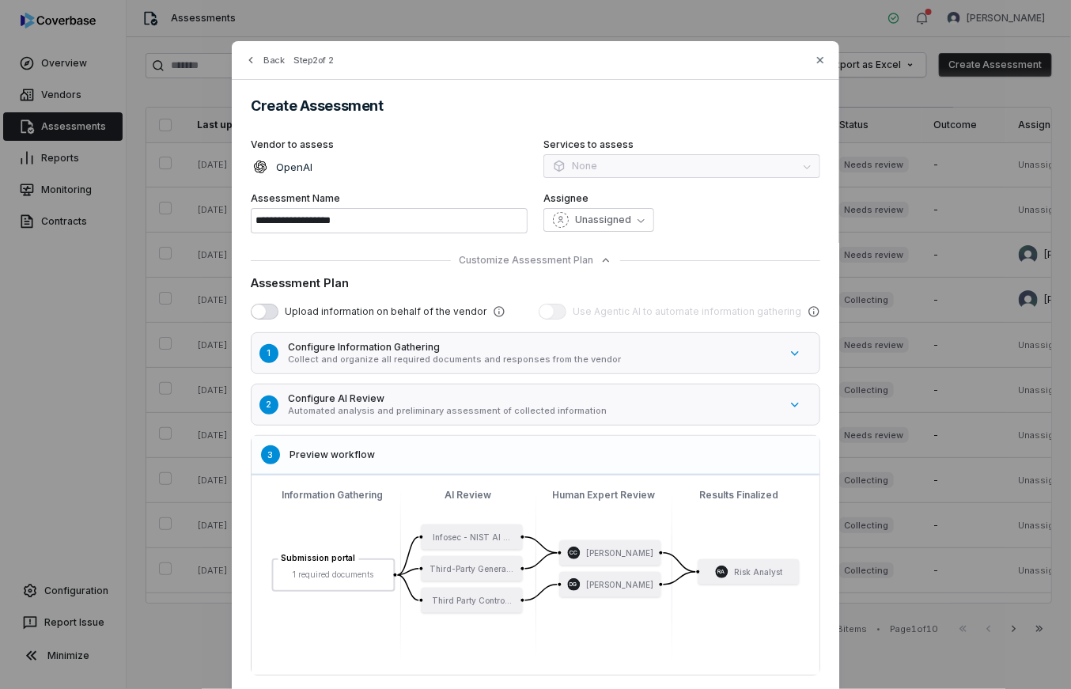
scroll to position [32, 0]
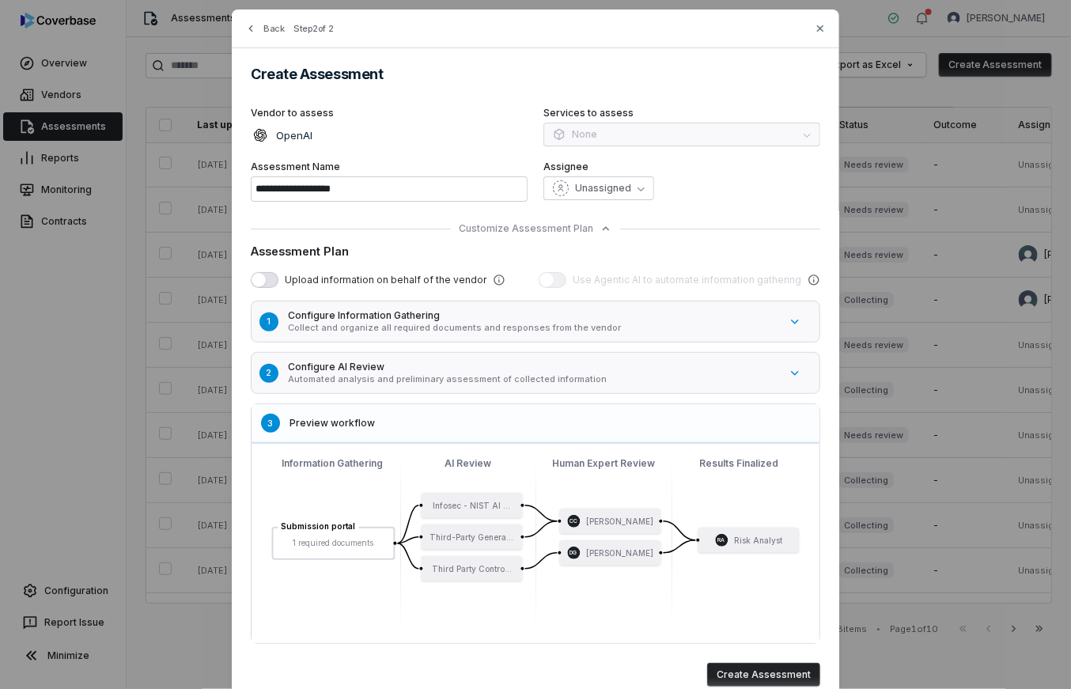
click at [443, 370] on h5 "Configure AI Review" at bounding box center [533, 367] width 491 height 13
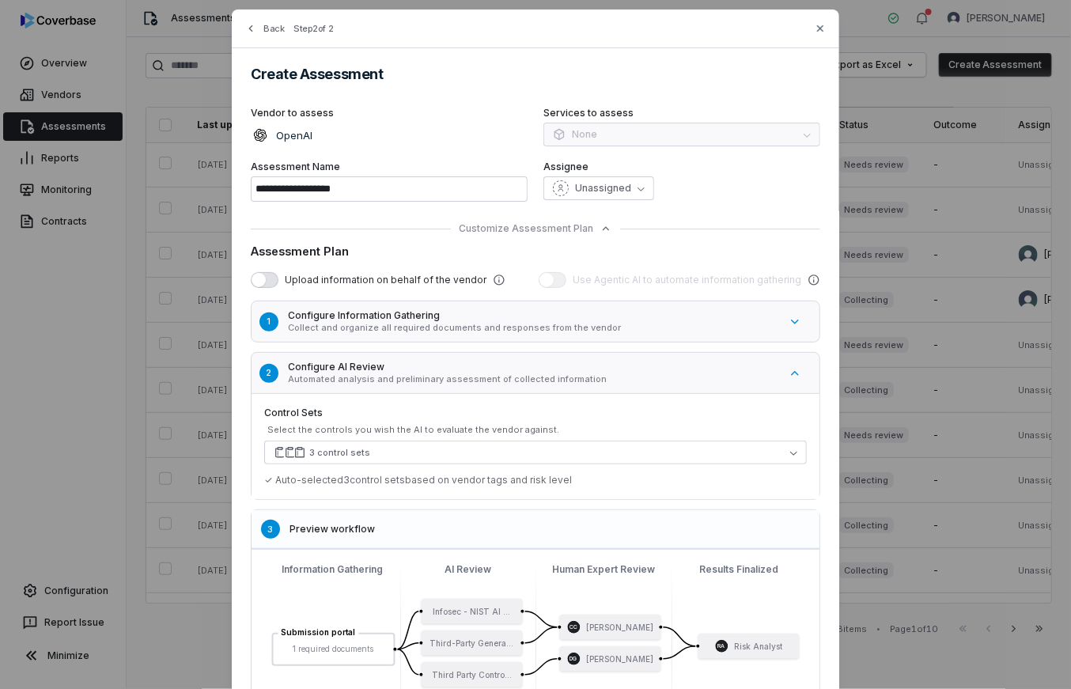
scroll to position [34, 0]
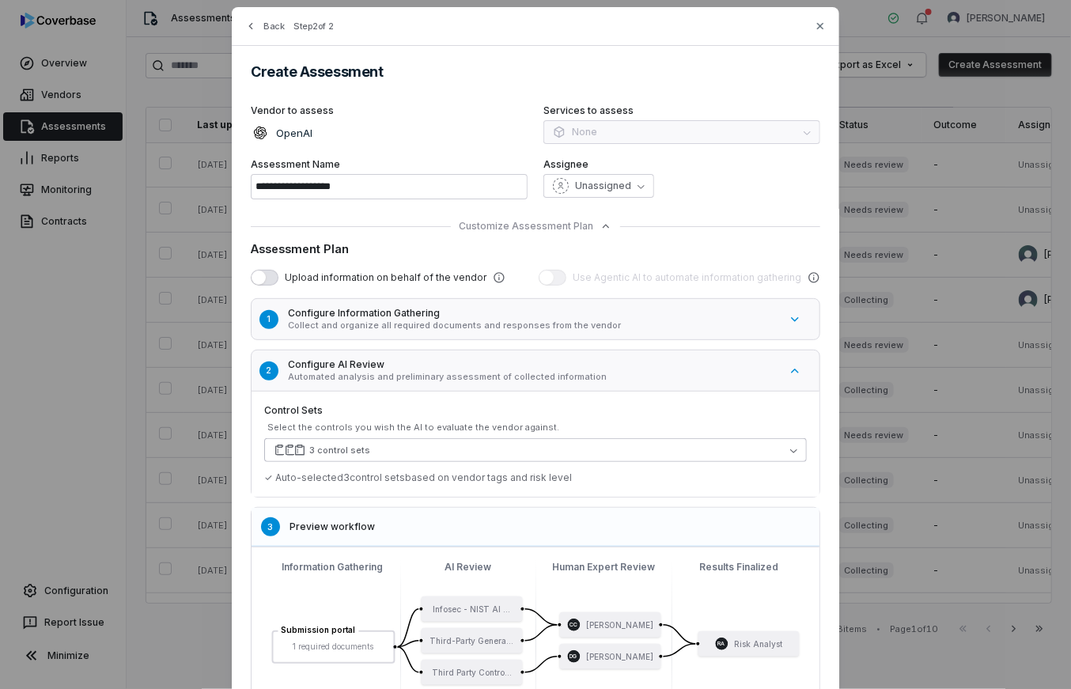
click at [389, 459] on button "3 control sets" at bounding box center [535, 450] width 543 height 24
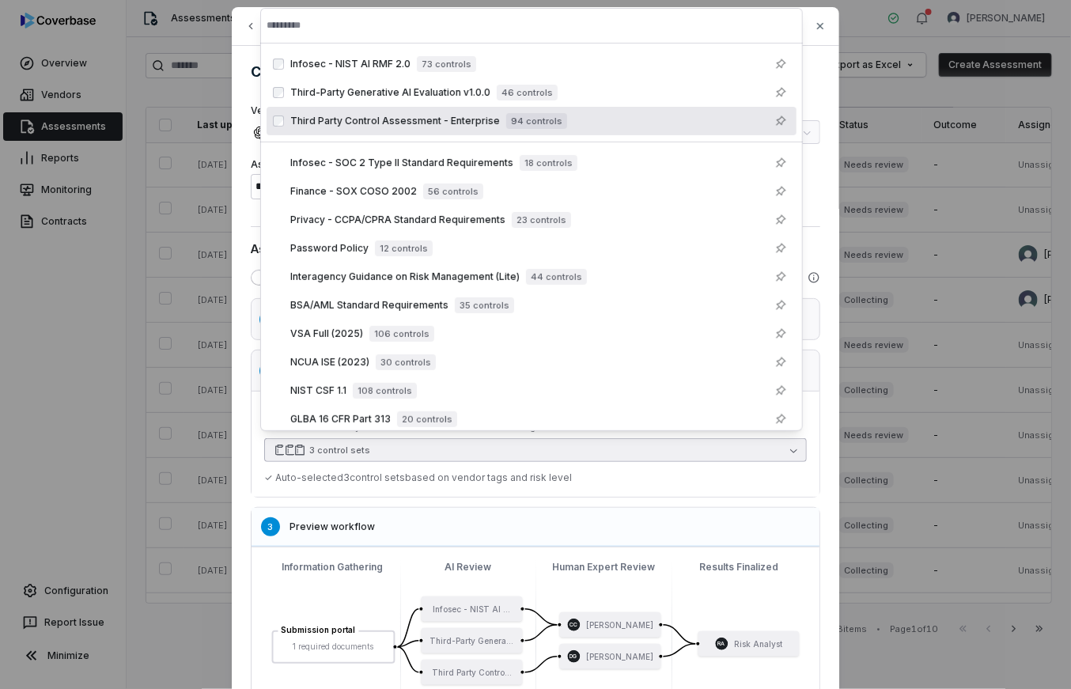
click at [349, 129] on div "Third Party Control Assessment - Enterprise 94 controls" at bounding box center [540, 121] width 500 height 19
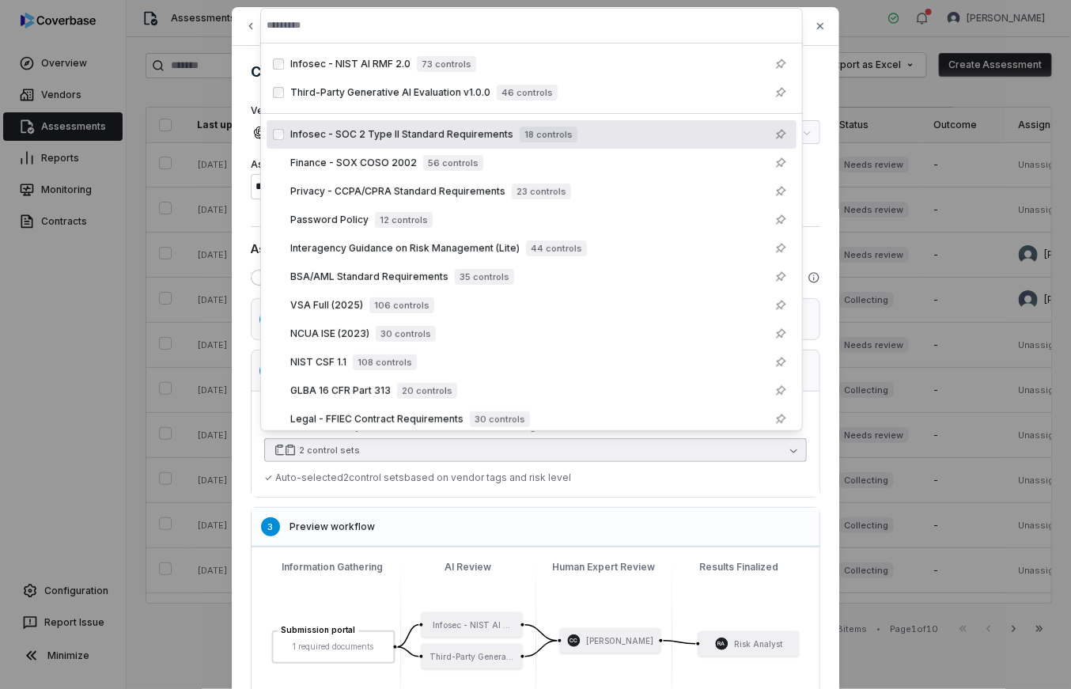
click at [351, 103] on div "Third-Party Generative AI Evaluation v1.0.0 46 controls" at bounding box center [532, 92] width 530 height 28
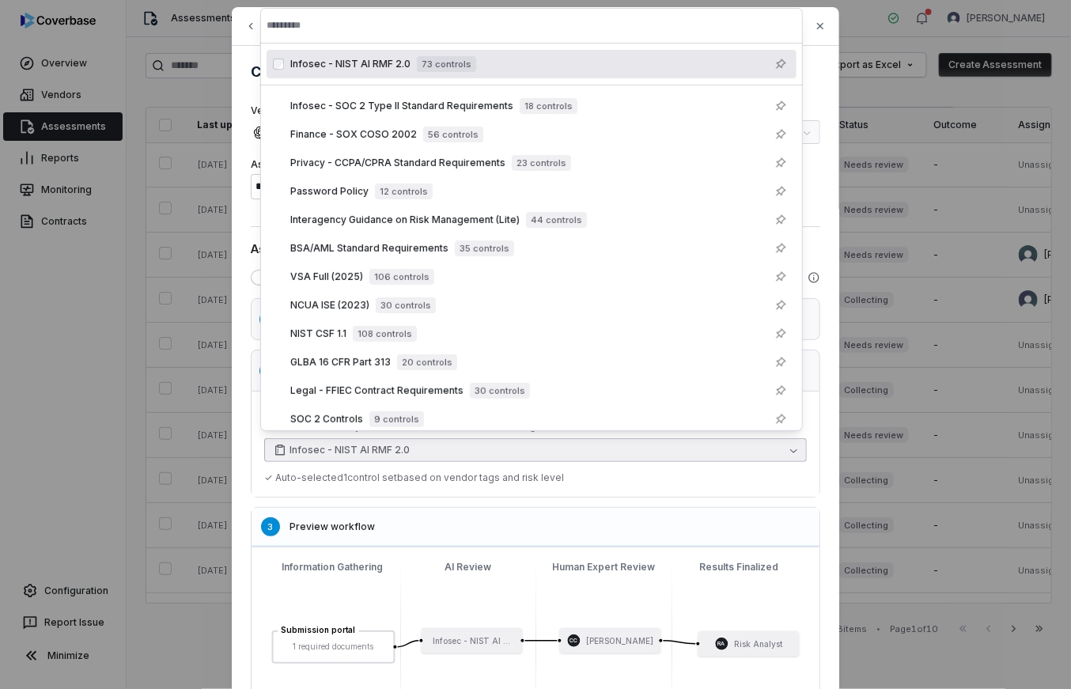
click at [345, 63] on span "Infosec - NIST AI RMF 2.0" at bounding box center [350, 64] width 120 height 13
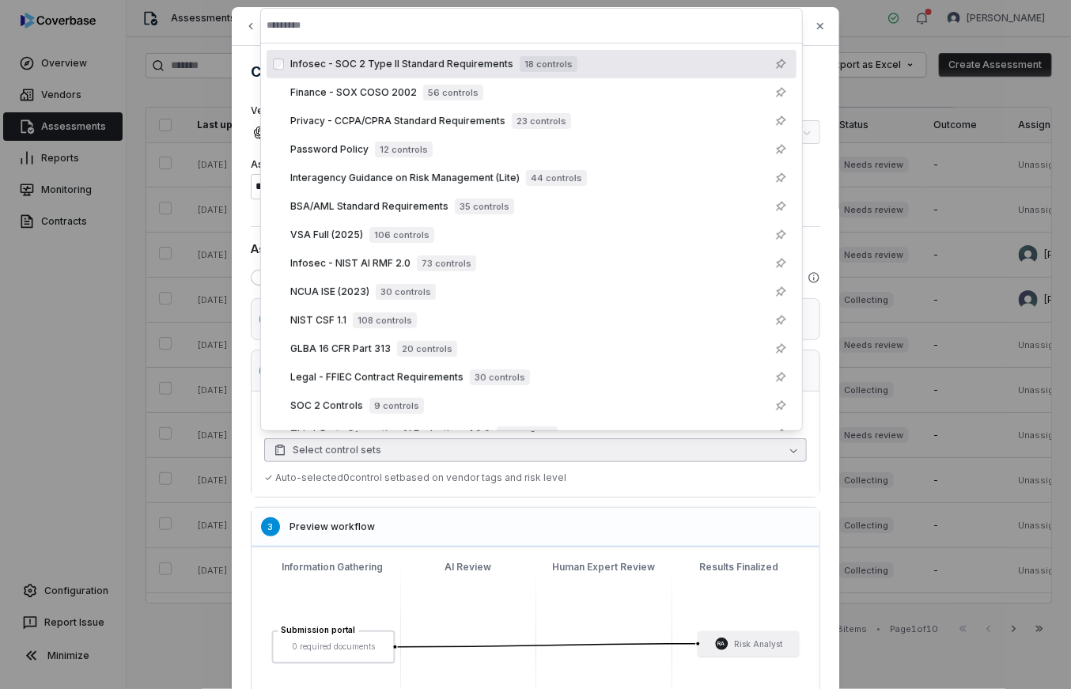
click at [326, 19] on input "text" at bounding box center [532, 25] width 530 height 35
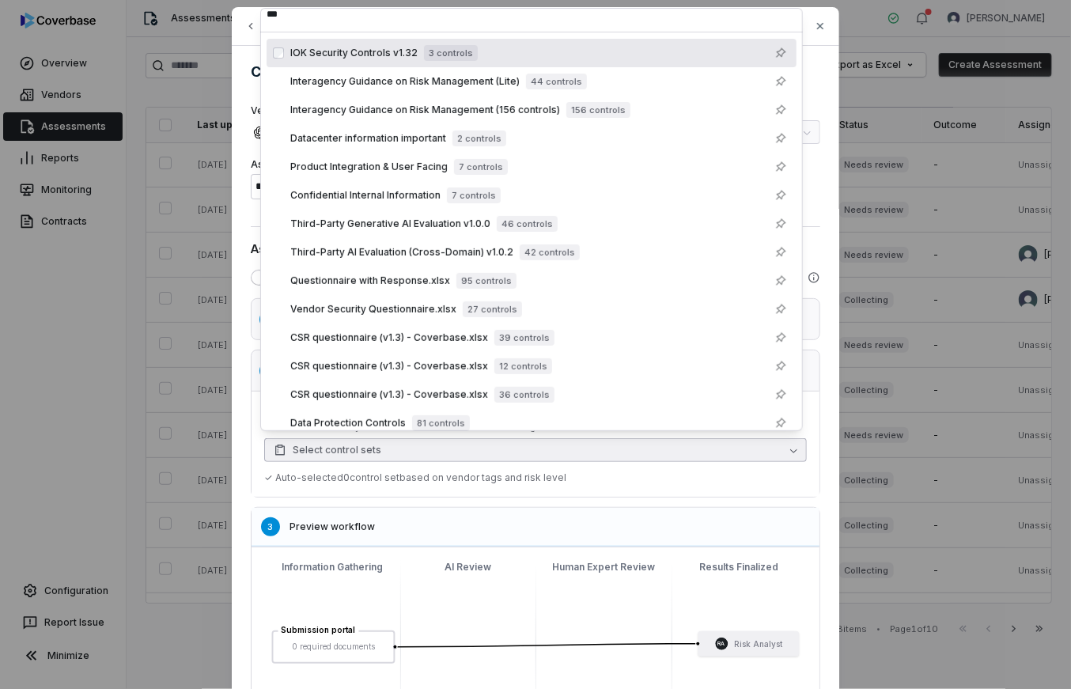
scroll to position [0, 0]
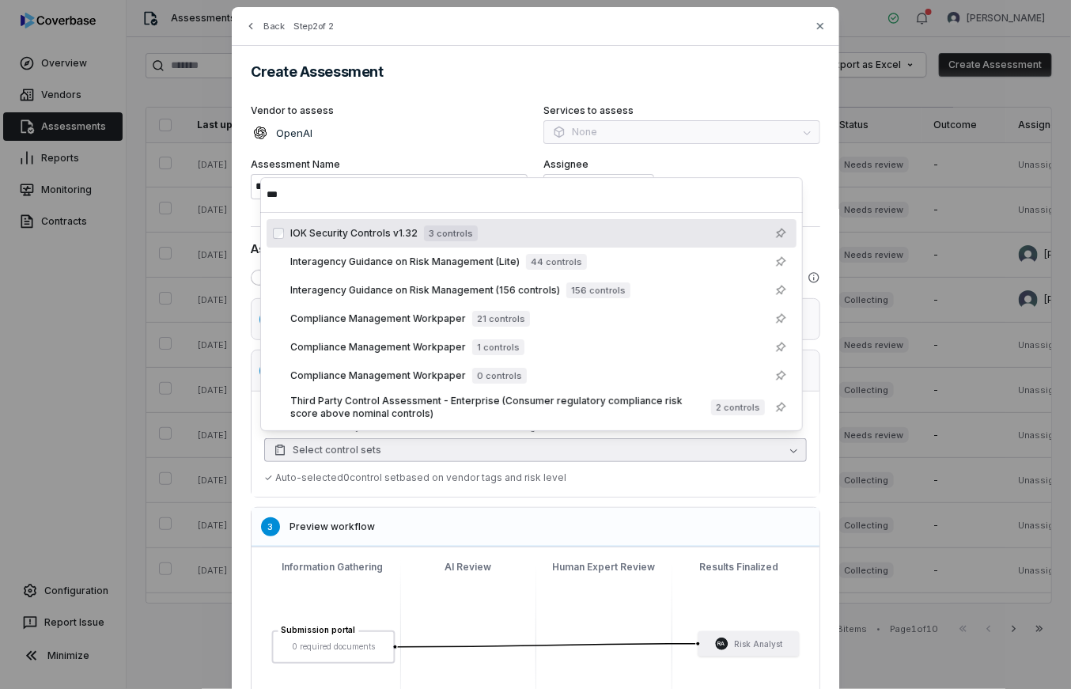
type input "***"
click at [336, 243] on div "IOK Security Controls v1.32 3 controls" at bounding box center [532, 233] width 530 height 28
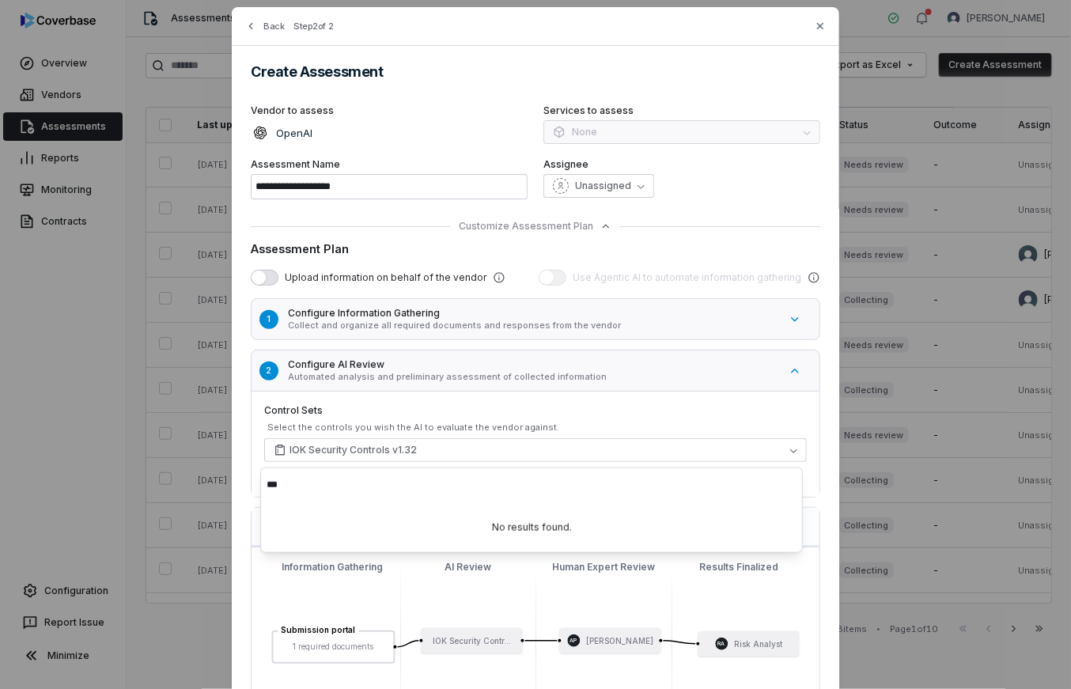
click at [418, 130] on div "OpenAI" at bounding box center [389, 132] width 277 height 19
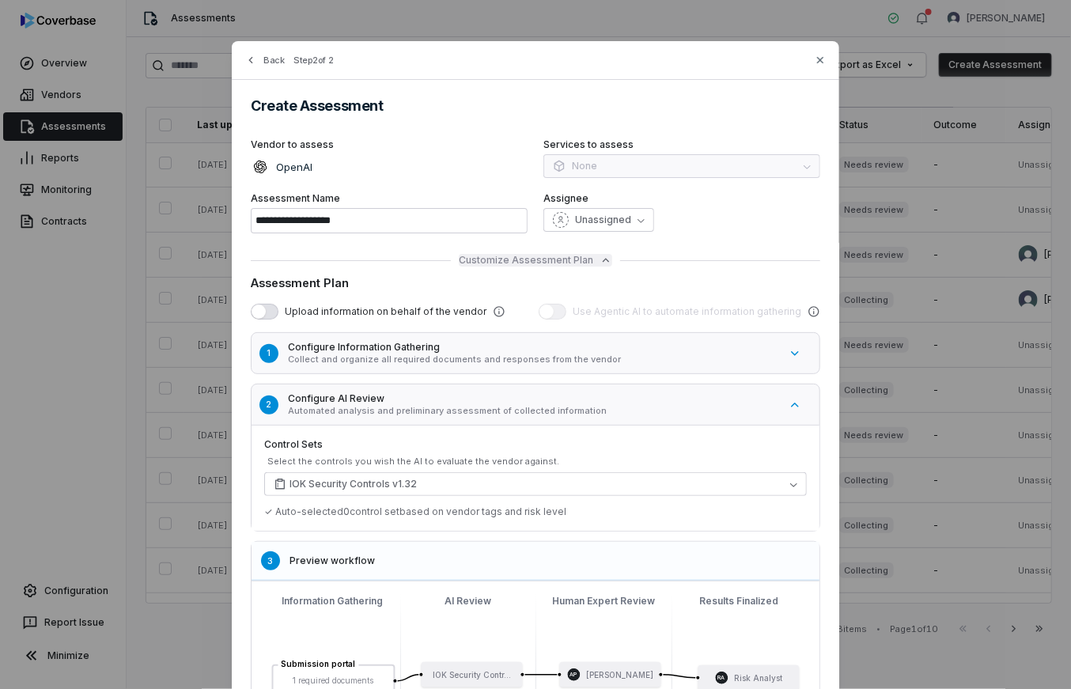
click at [600, 257] on icon "button" at bounding box center [606, 260] width 13 height 13
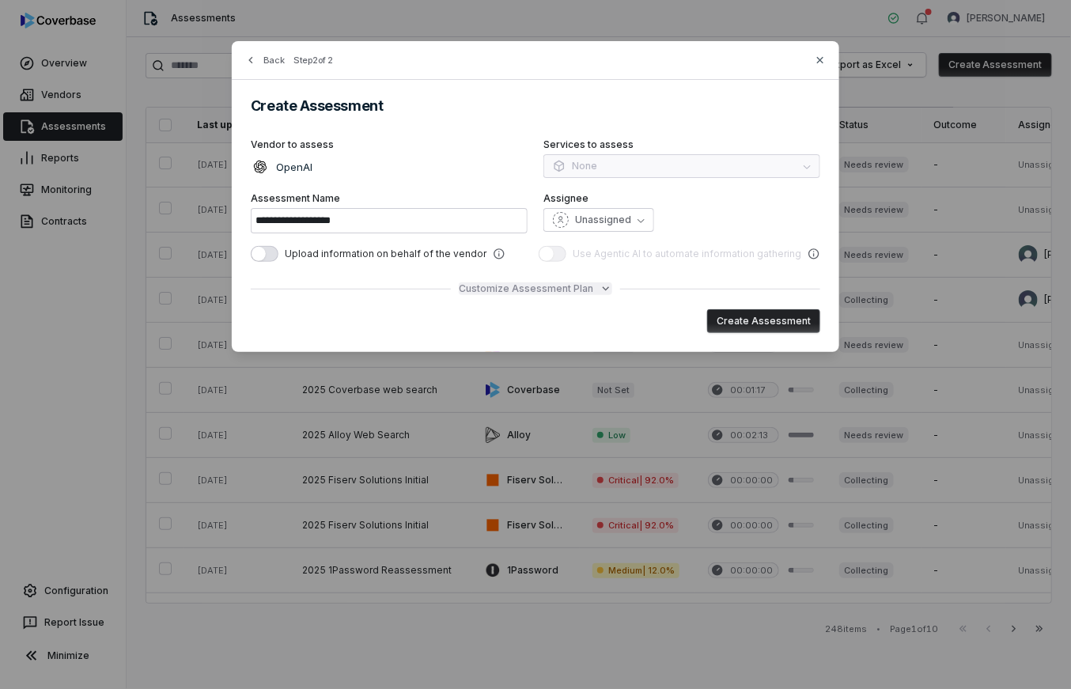
click at [606, 288] on icon "button" at bounding box center [606, 289] width 13 height 13
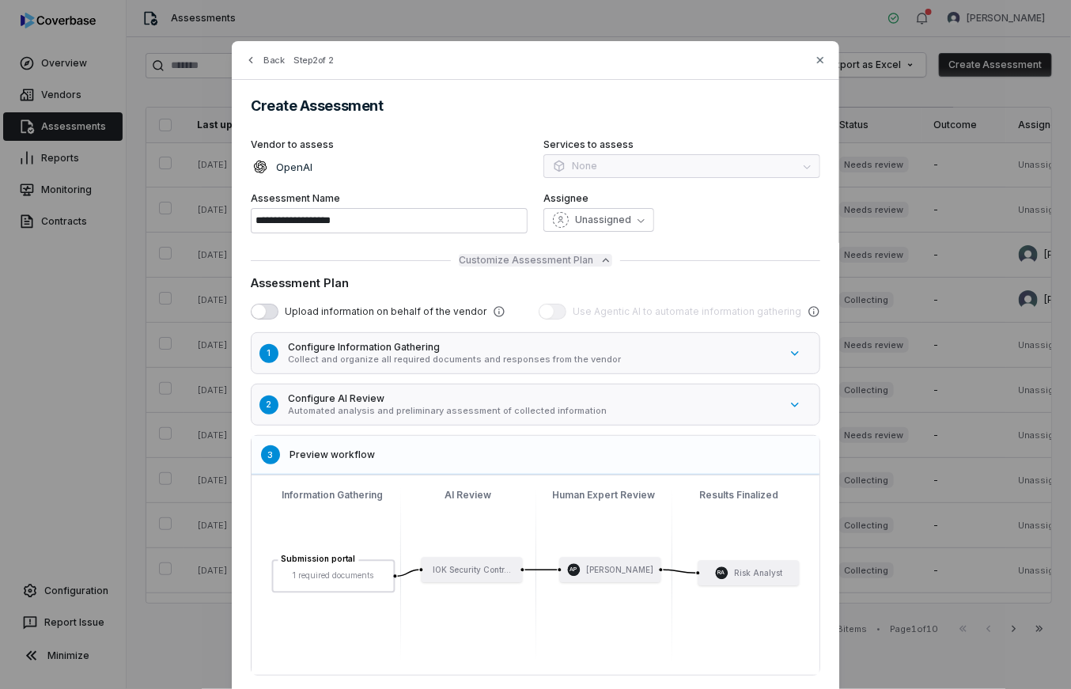
click at [590, 265] on button "Customize Assessment Plan" at bounding box center [536, 260] width 154 height 13
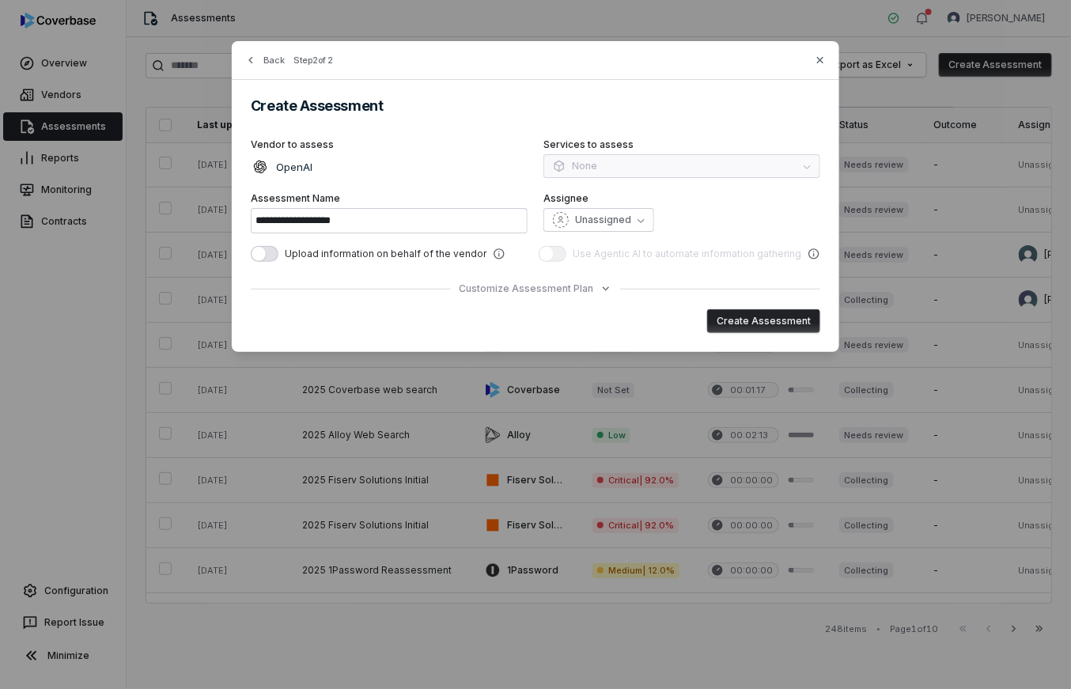
click at [736, 326] on button "Create Assessment" at bounding box center [763, 321] width 113 height 24
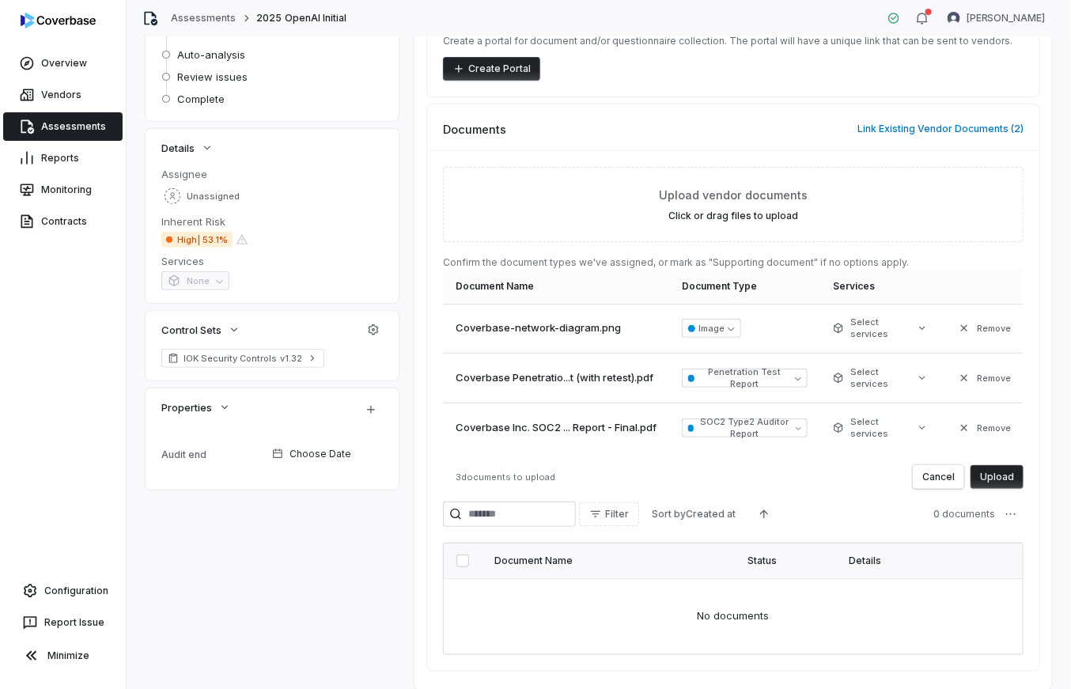
click at [988, 472] on button "Upload" at bounding box center [997, 477] width 53 height 24
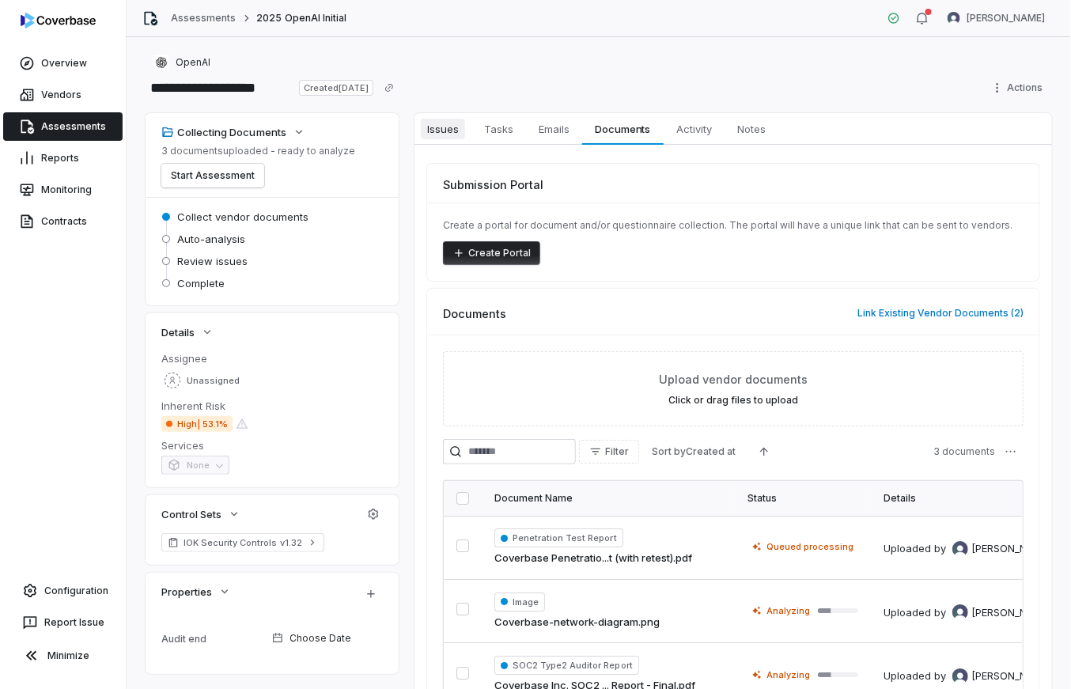
click at [449, 134] on span "Issues" at bounding box center [443, 129] width 44 height 21
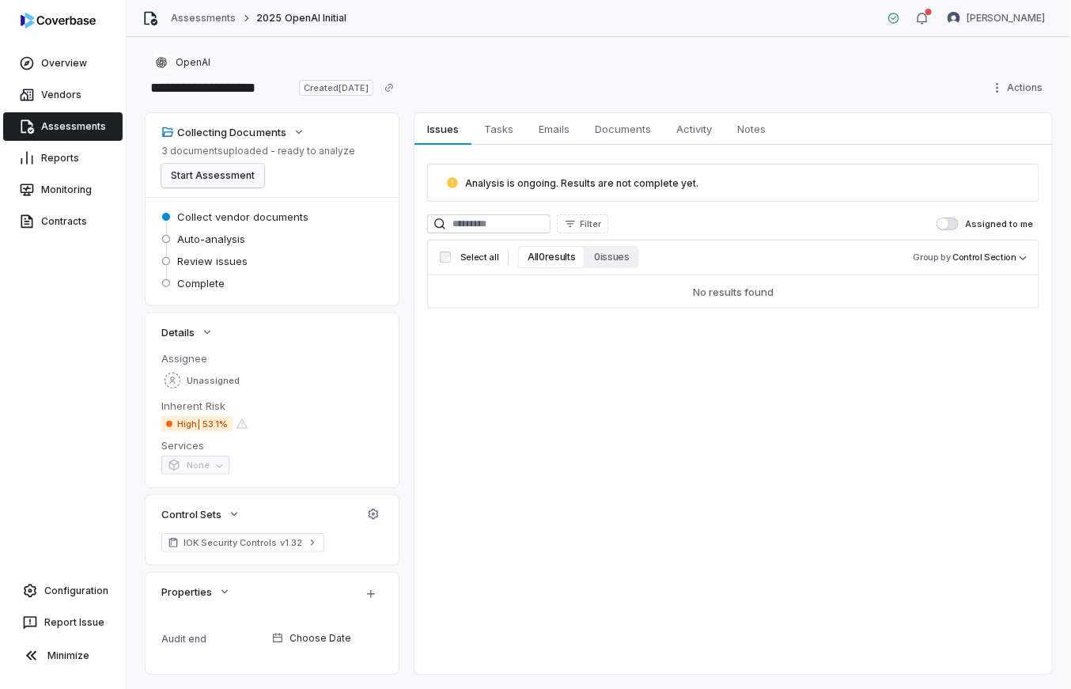
click at [233, 180] on button "Start Assessment" at bounding box center [212, 176] width 103 height 24
click at [548, 85] on div "**********" at bounding box center [599, 87] width 907 height 25
click at [1023, 22] on html "**********" at bounding box center [535, 344] width 1071 height 689
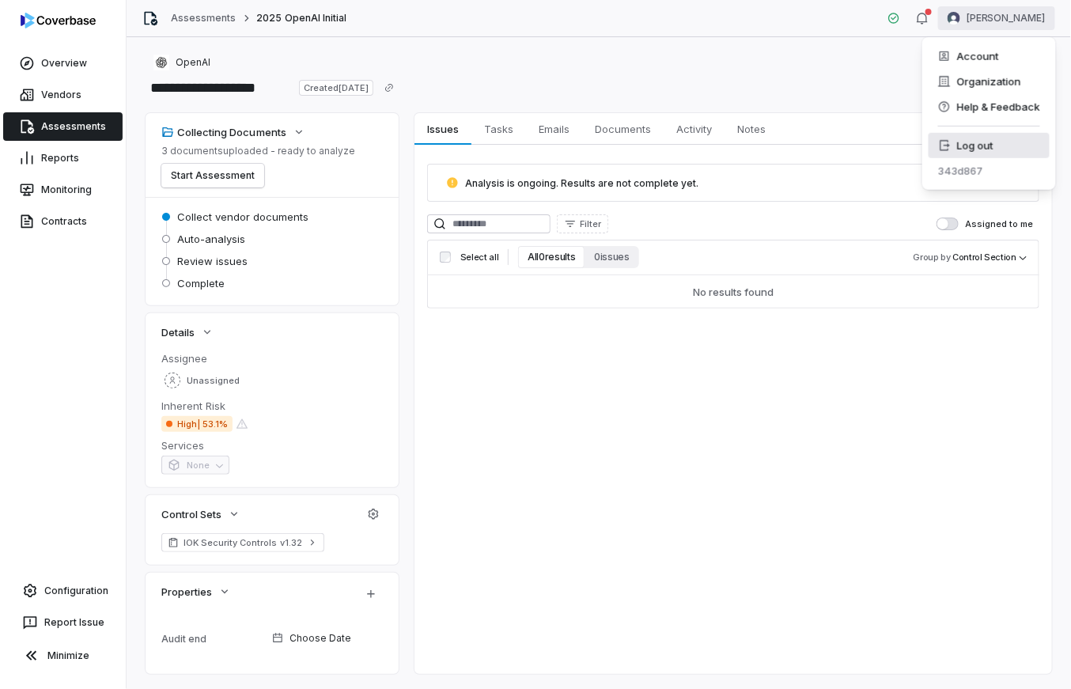
click at [969, 144] on div "Log out" at bounding box center [989, 145] width 121 height 25
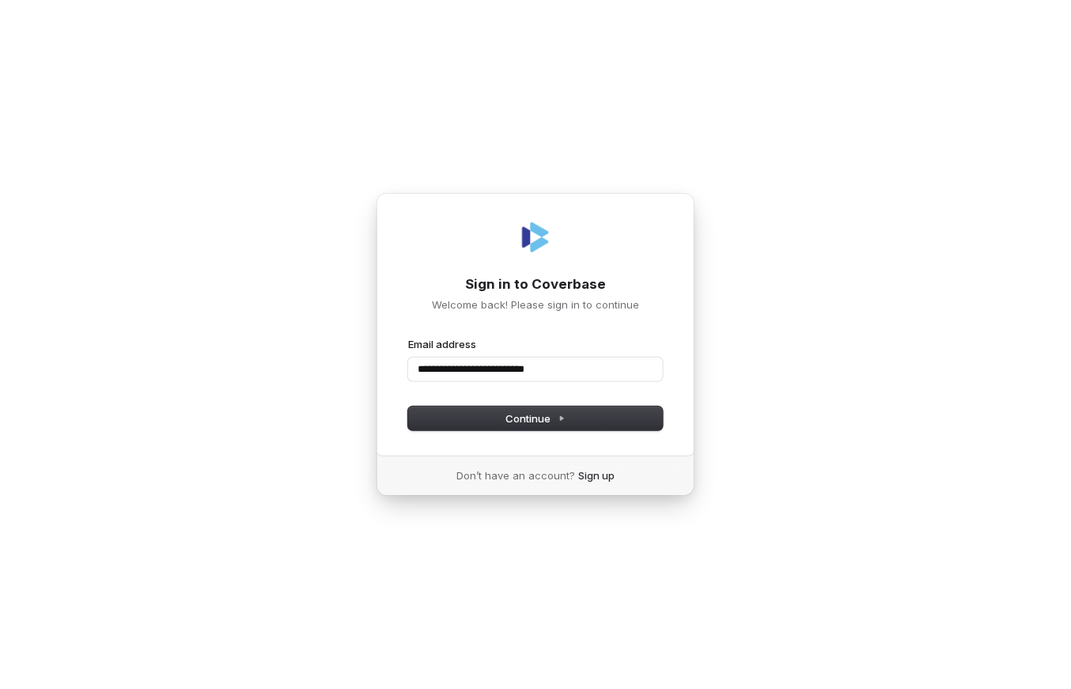
type input "**********"
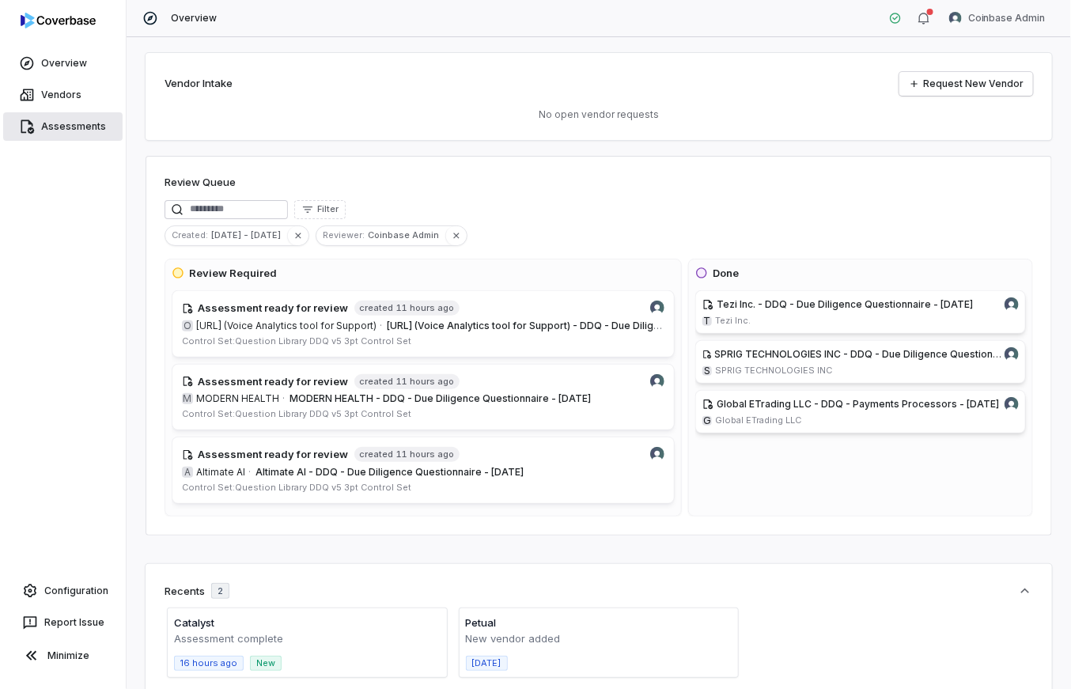
click at [77, 135] on link "Assessments" at bounding box center [62, 126] width 119 height 28
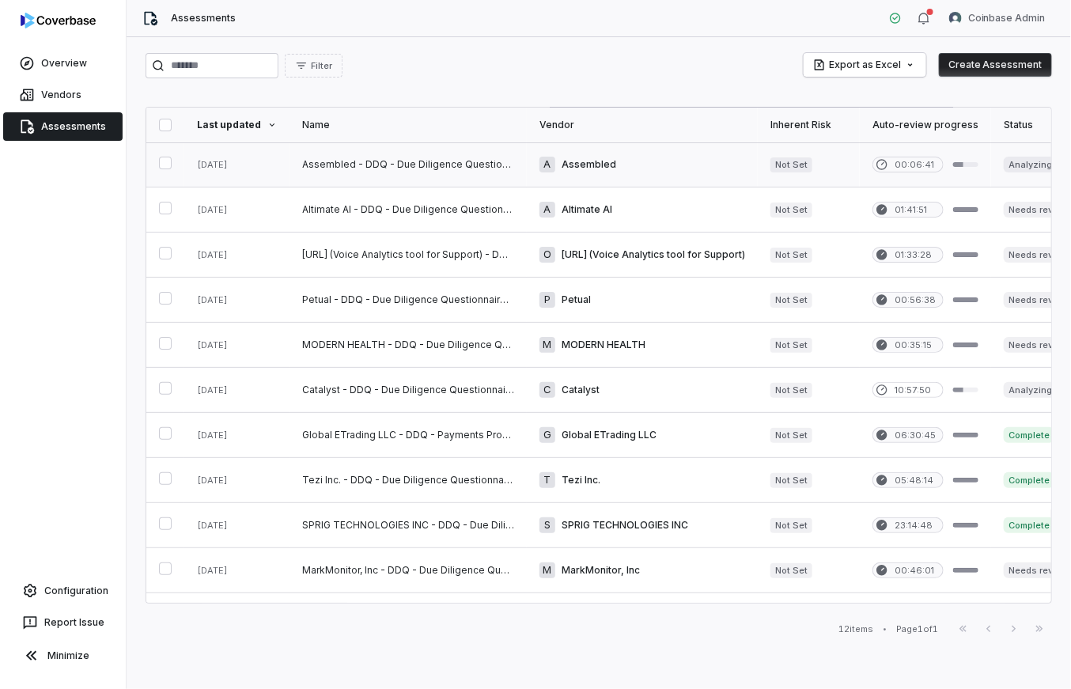
click at [516, 161] on link at bounding box center [408, 164] width 237 height 44
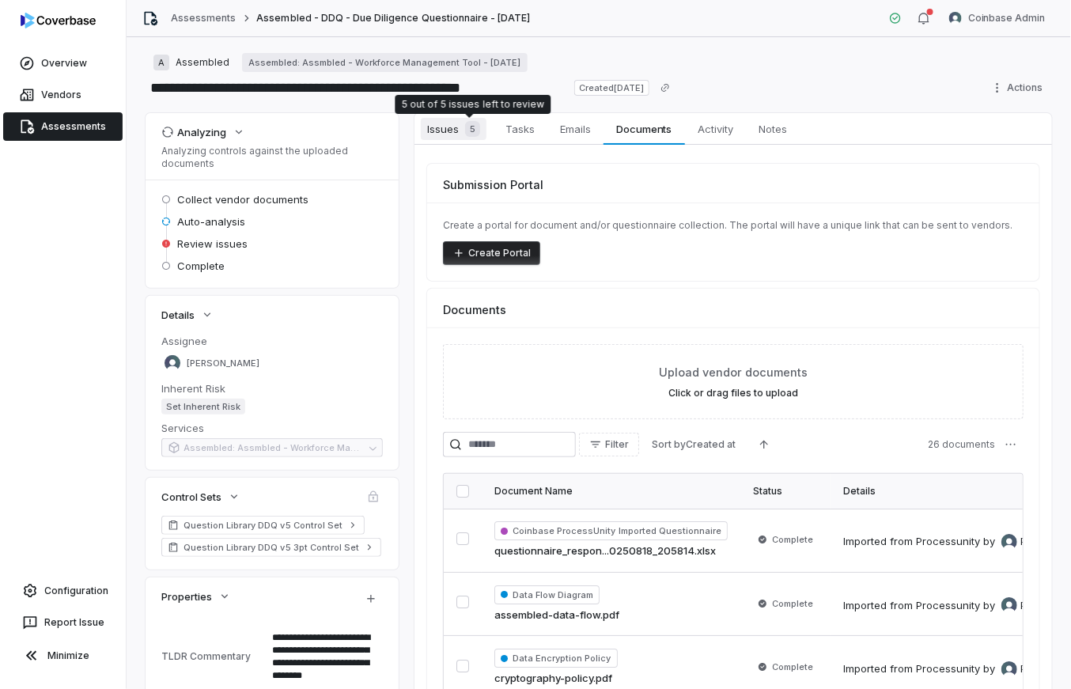
click at [465, 123] on span "5" at bounding box center [472, 129] width 15 height 16
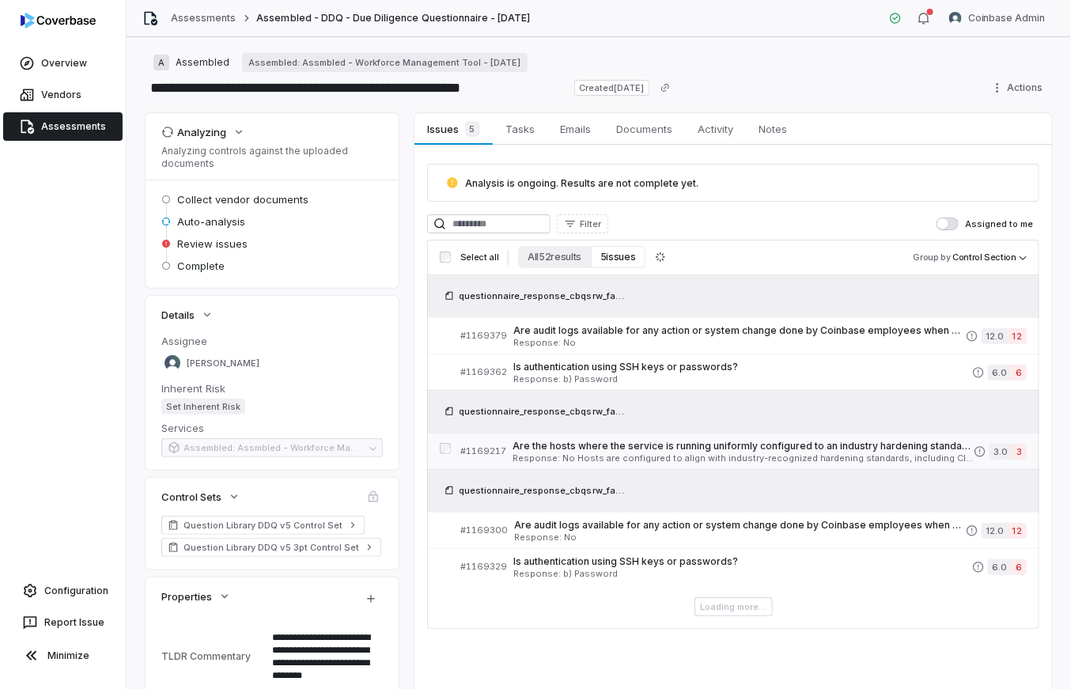
click at [686, 455] on span "Response: No Hosts are configured to align with industry-recognized hardening s…" at bounding box center [743, 458] width 461 height 9
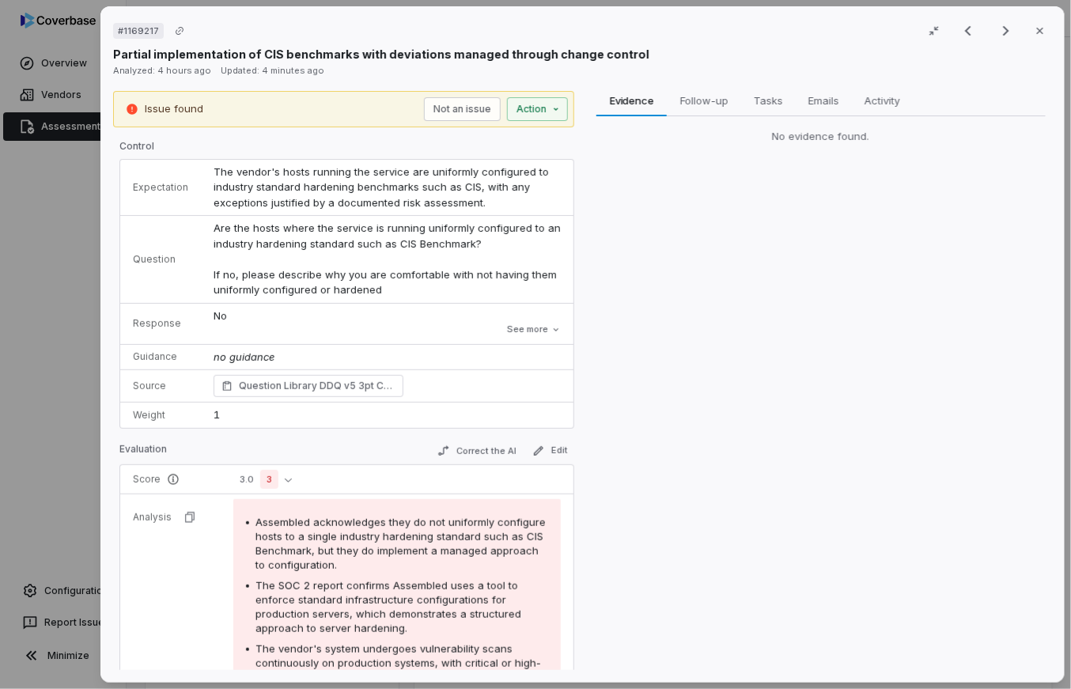
click at [810, 123] on div "No evidence found." at bounding box center [821, 136] width 449 height 41
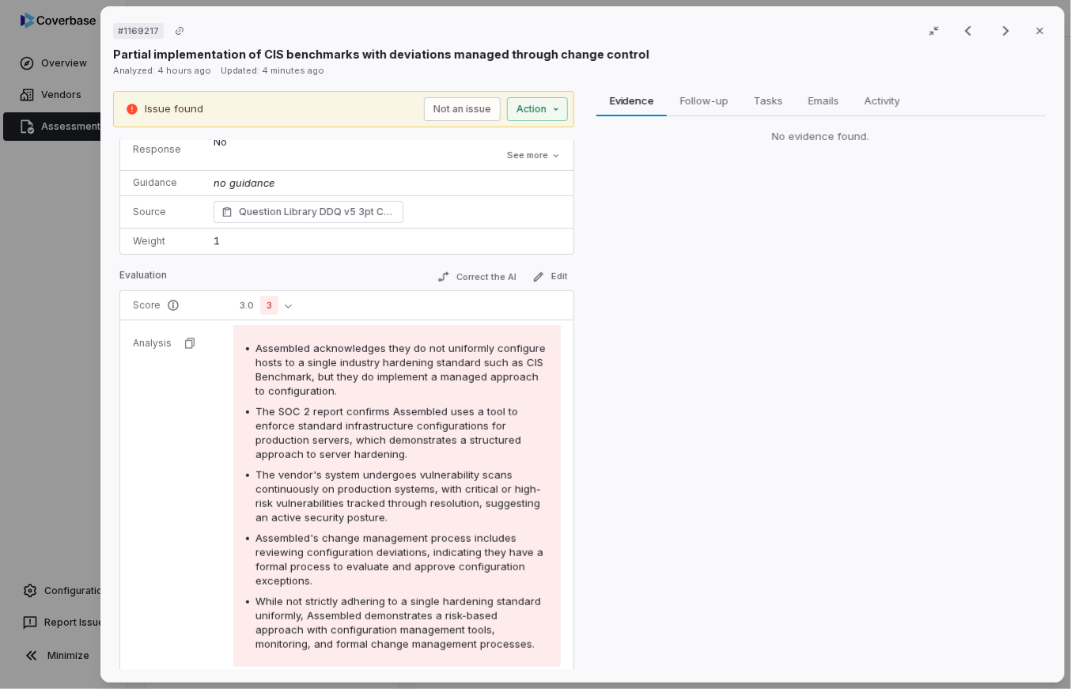
scroll to position [255, 0]
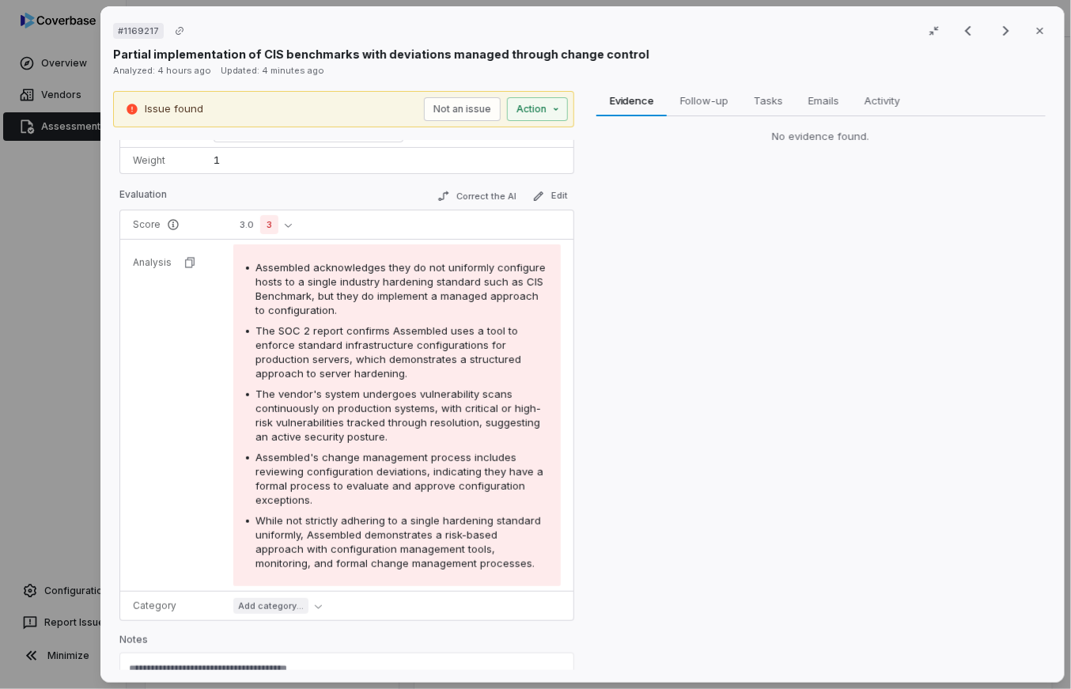
click at [745, 374] on div "Evidence Evidence Follow-up Follow-up Tasks Tasks Emails Emails Activity Activi…" at bounding box center [821, 381] width 461 height 580
click at [1050, 31] on div "# 1169217 Result 2 of 5 Close Partial implementation of CIS benchmarks with dev…" at bounding box center [582, 344] width 965 height 677
click at [1045, 30] on button "Close" at bounding box center [1040, 30] width 33 height 33
type textarea "*"
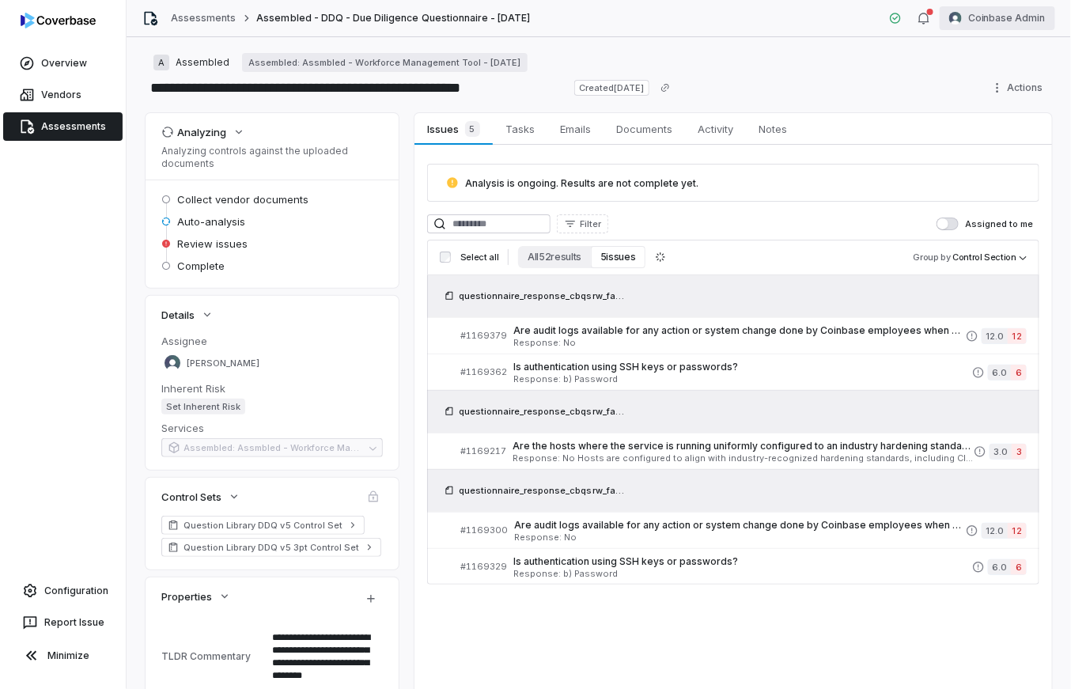
click at [1025, 17] on html "**********" at bounding box center [535, 344] width 1071 height 689
click at [999, 140] on div "Log out" at bounding box center [989, 145] width 121 height 25
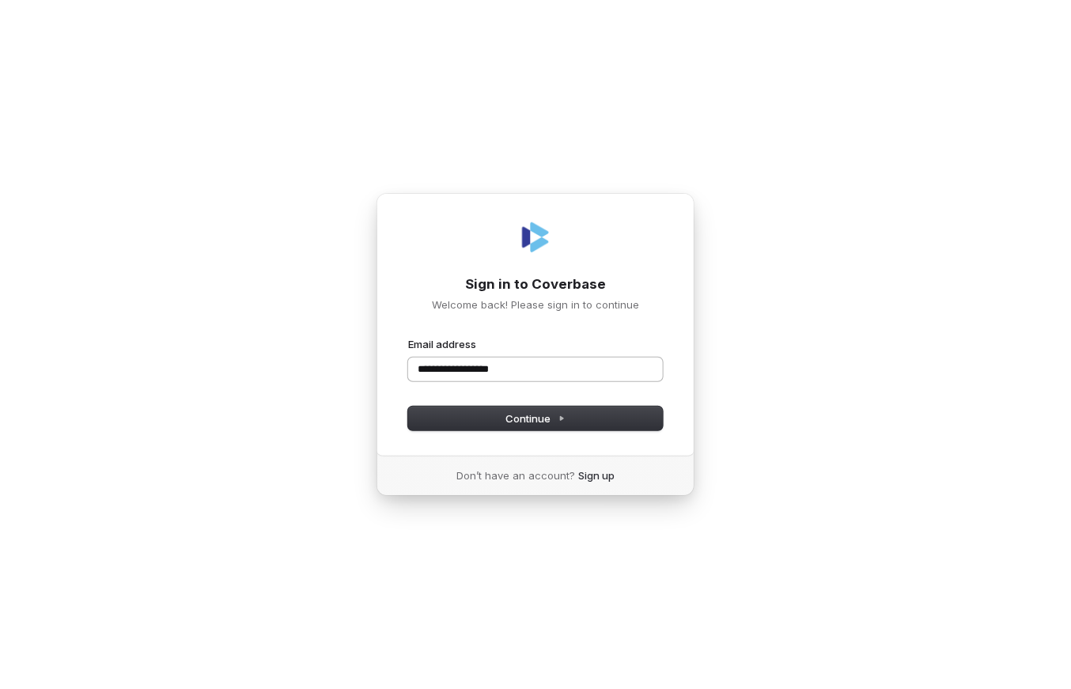
type input "**********"
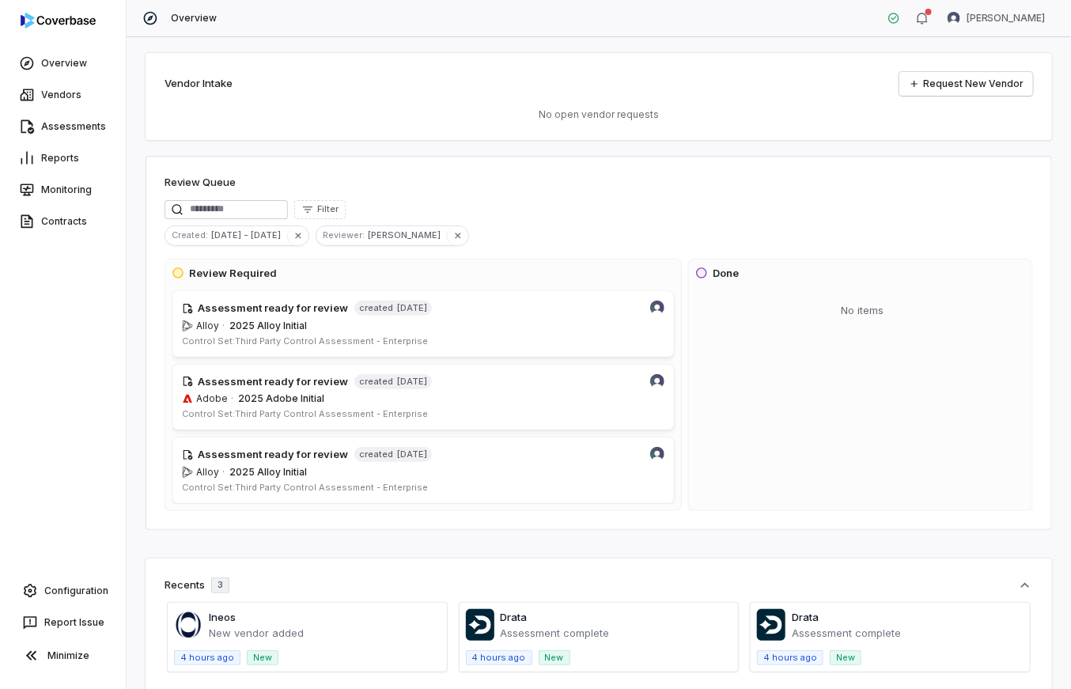
click at [1007, 25] on html "Overview Vendors Assessments Reports Monitoring Contracts Configuration Report …" at bounding box center [535, 344] width 1071 height 689
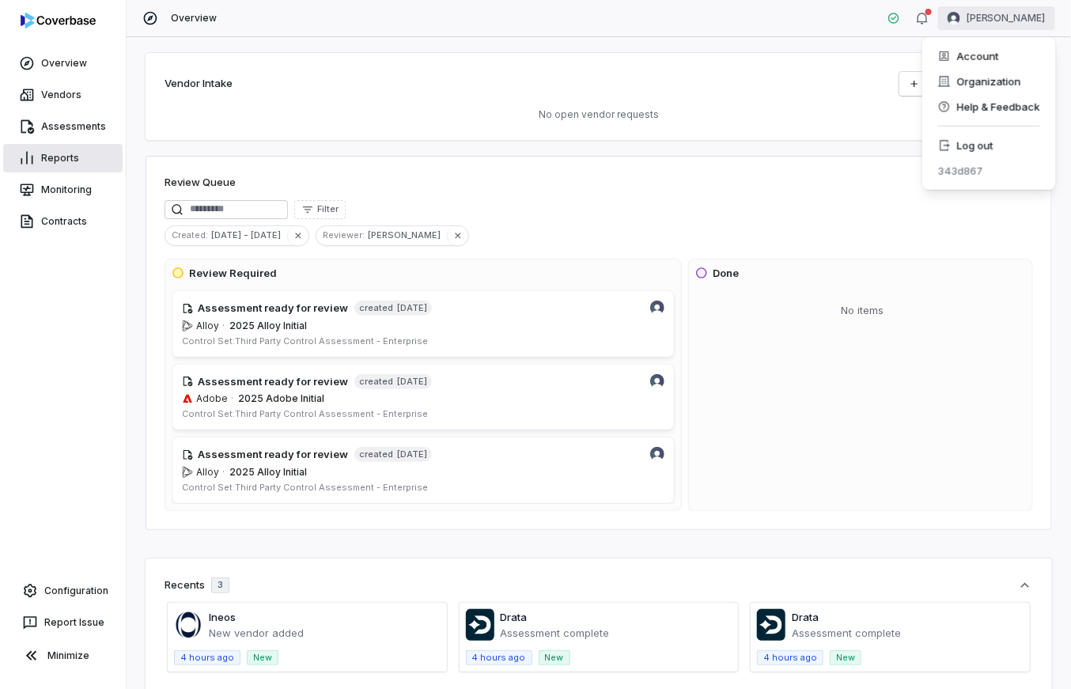
click at [66, 156] on html "Overview Vendors Assessments Reports Monitoring Contracts Configuration Report …" at bounding box center [535, 344] width 1071 height 689
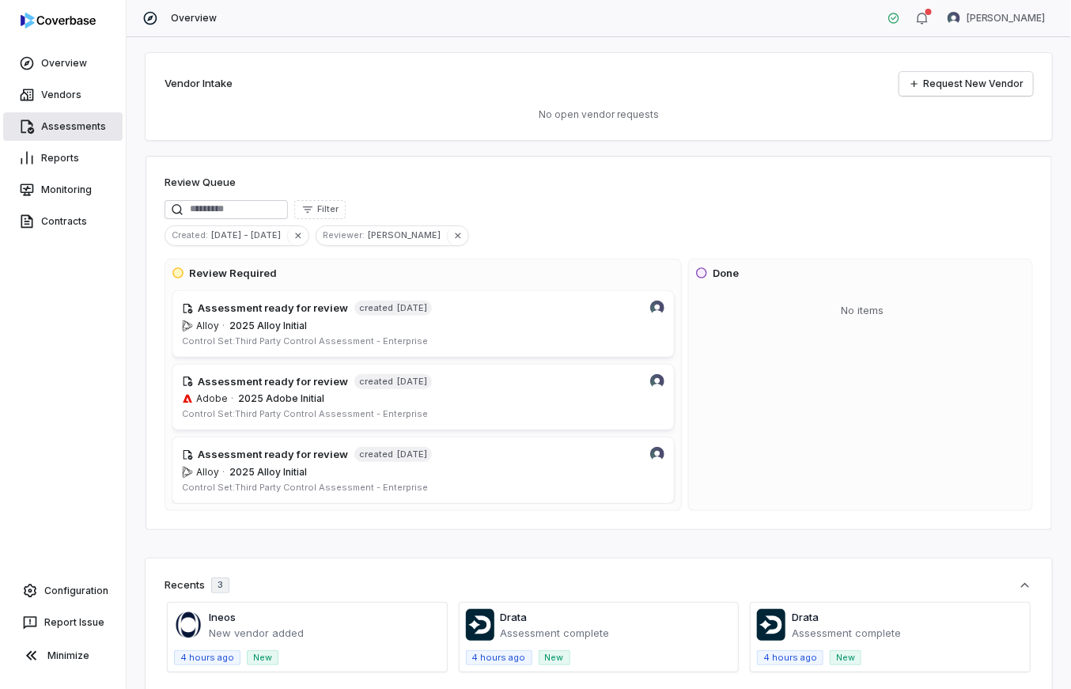
click at [84, 116] on link "Assessments" at bounding box center [62, 126] width 119 height 28
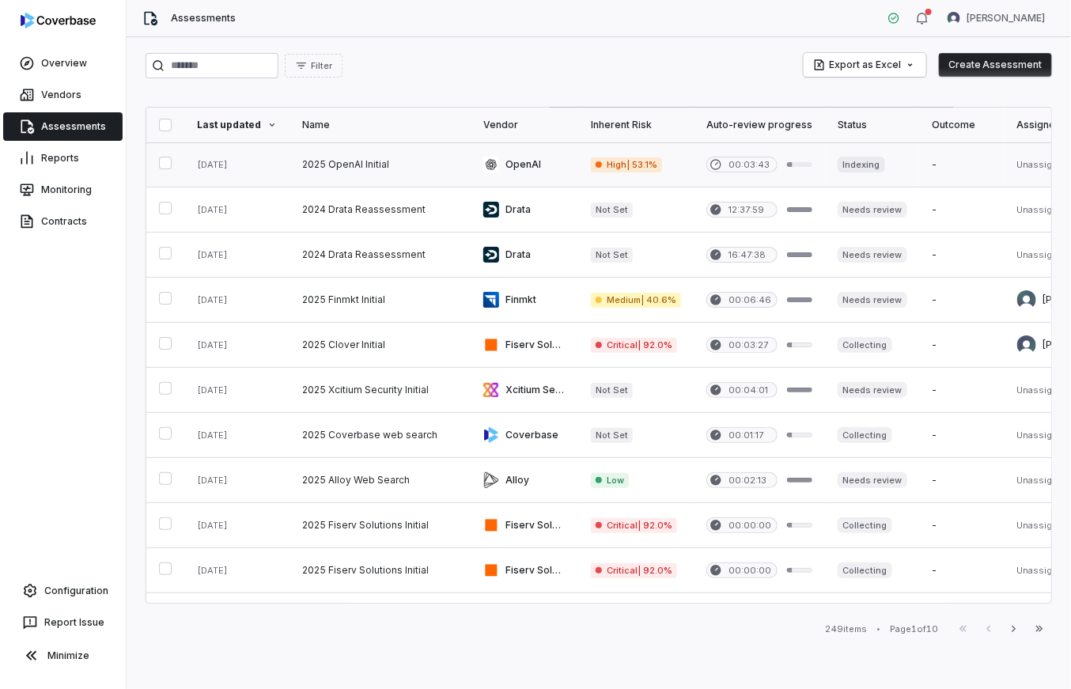
click at [540, 171] on link at bounding box center [525, 164] width 108 height 44
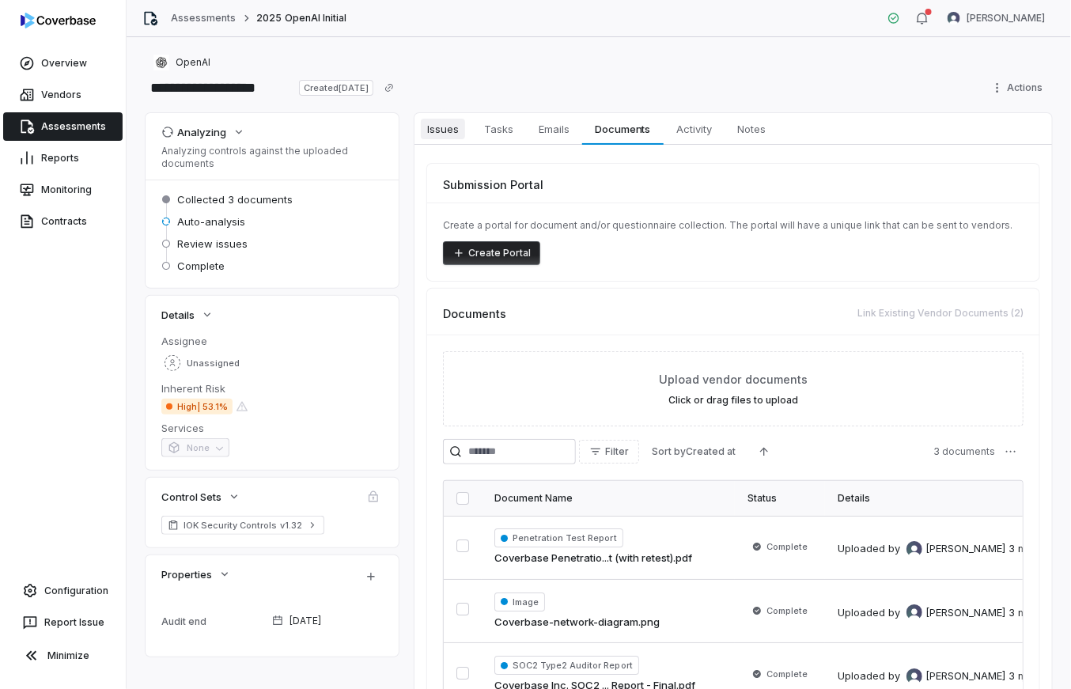
click at [456, 129] on span "Issues" at bounding box center [443, 129] width 44 height 21
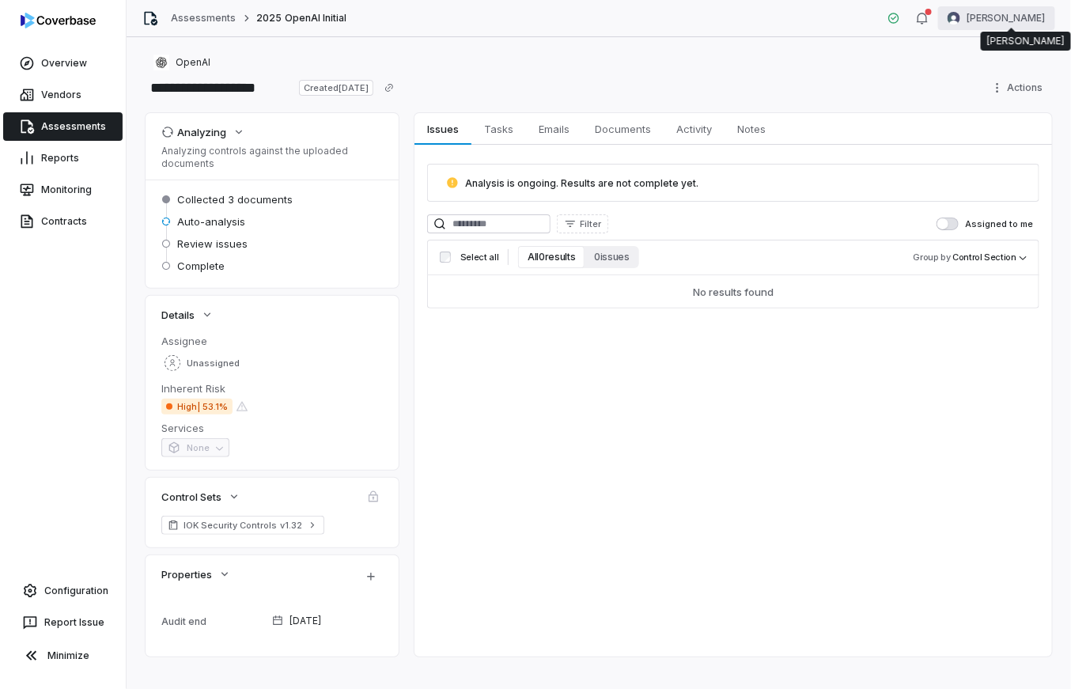
click at [1021, 12] on html "**********" at bounding box center [535, 344] width 1071 height 689
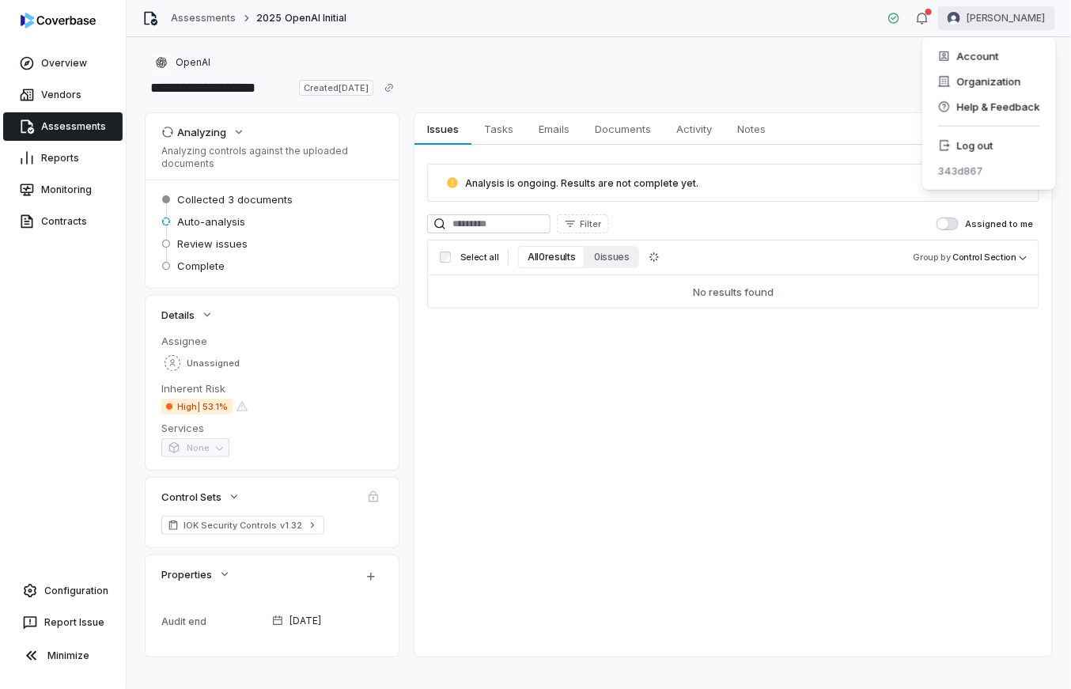
click at [601, 323] on html "**********" at bounding box center [535, 344] width 1071 height 689
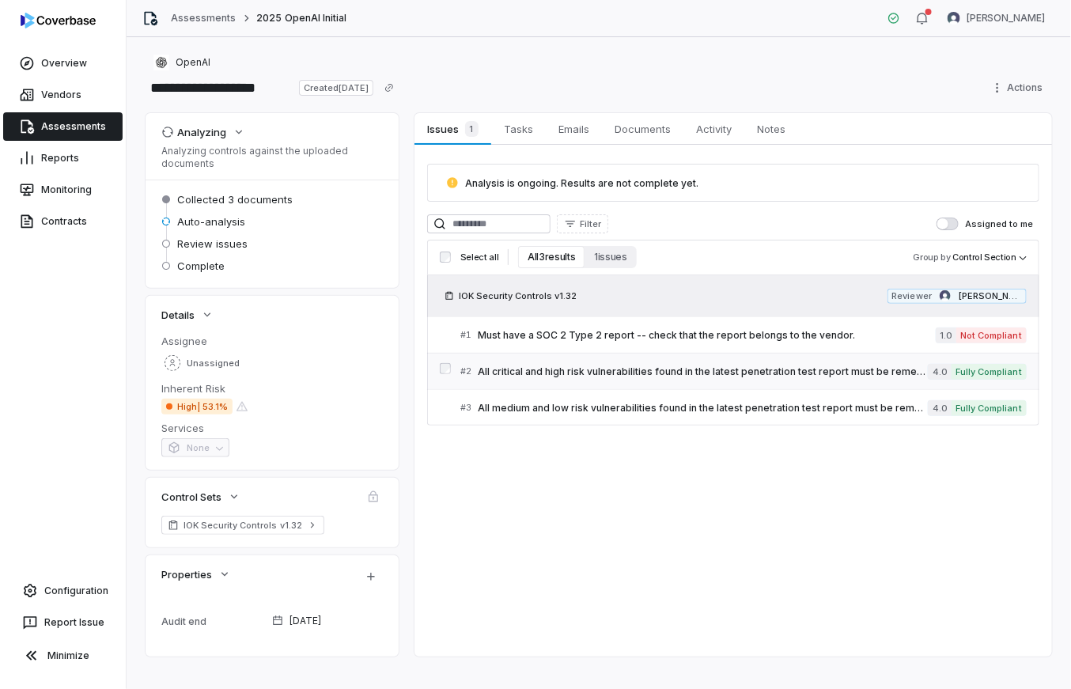
click at [640, 360] on link "# 2 All critical and high risk vulnerabilities found in the latest penetration …" at bounding box center [744, 372] width 567 height 36
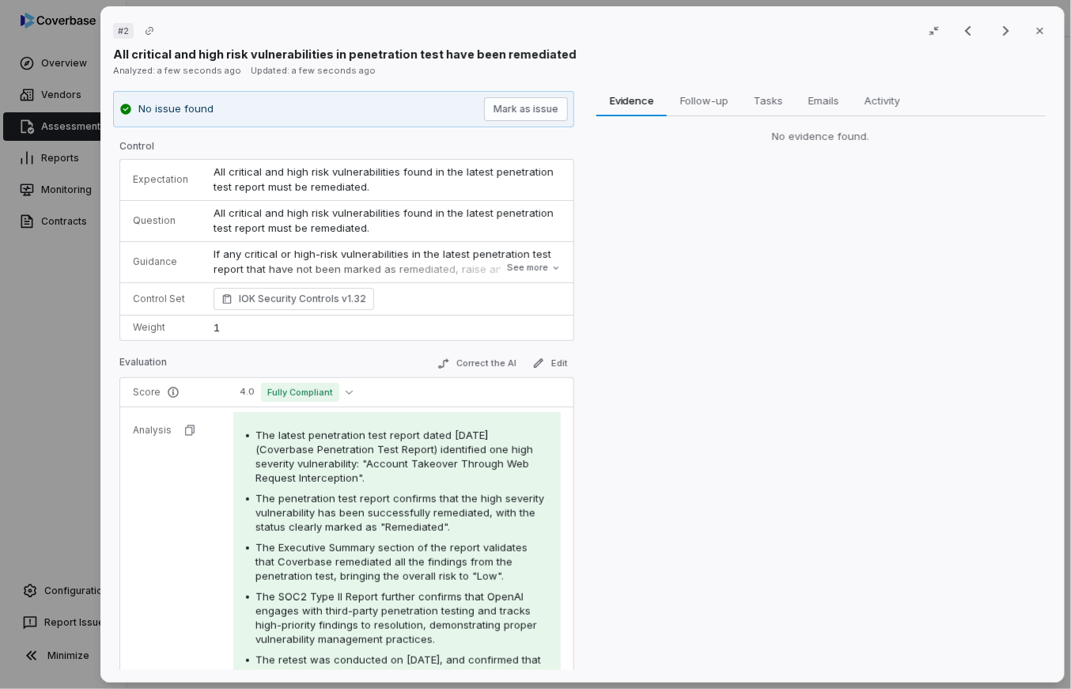
click at [759, 169] on div "Evidence Evidence Follow-up Follow-up Tasks Tasks Emails Emails Activity Activi…" at bounding box center [821, 381] width 461 height 580
click at [794, 140] on div "No evidence found." at bounding box center [821, 137] width 449 height 16
click at [578, 263] on div at bounding box center [582, 381] width 9 height 580
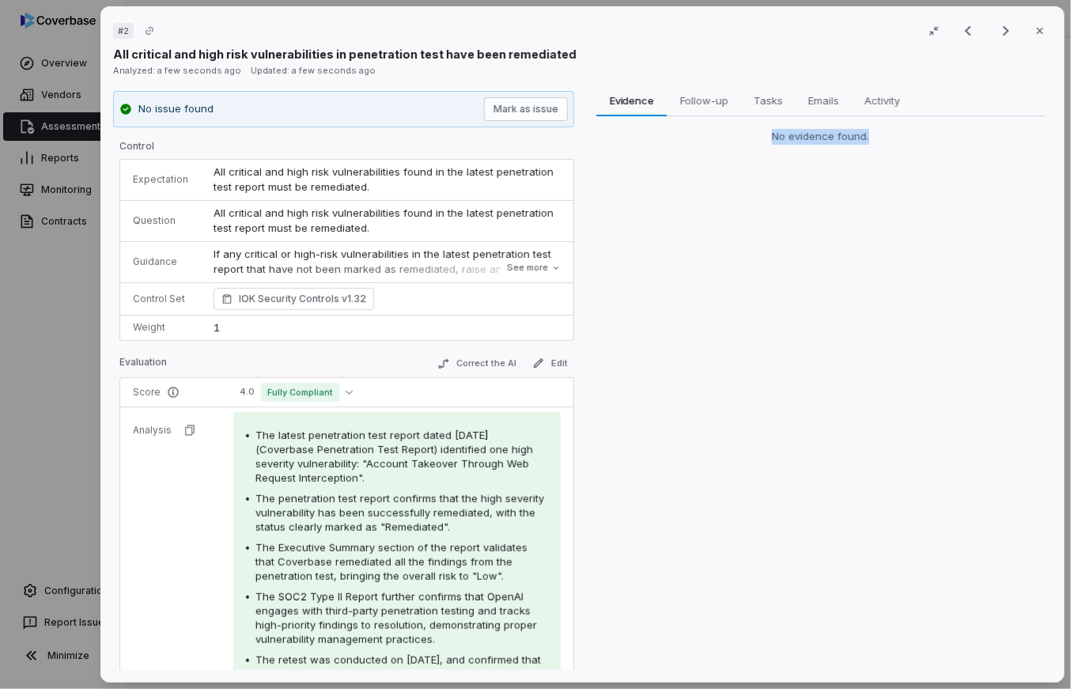
click at [643, 253] on div "Evidence Evidence Follow-up Follow-up Tasks Tasks Emails Emails Activity Activi…" at bounding box center [821, 381] width 461 height 580
click at [49, 298] on div "# 2 Result 2 of 3 Close All critical and high risk vulnerabilities in penetrati…" at bounding box center [535, 344] width 1071 height 689
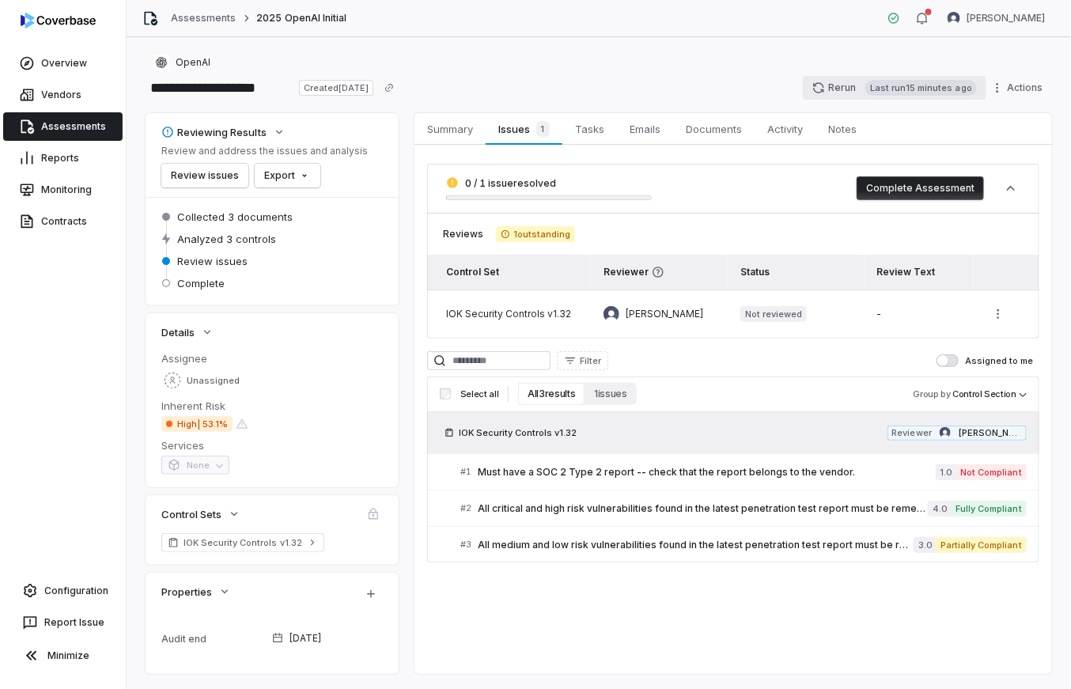
click at [810, 91] on button "Rerun Last run 15 minutes ago" at bounding box center [895, 88] width 184 height 24
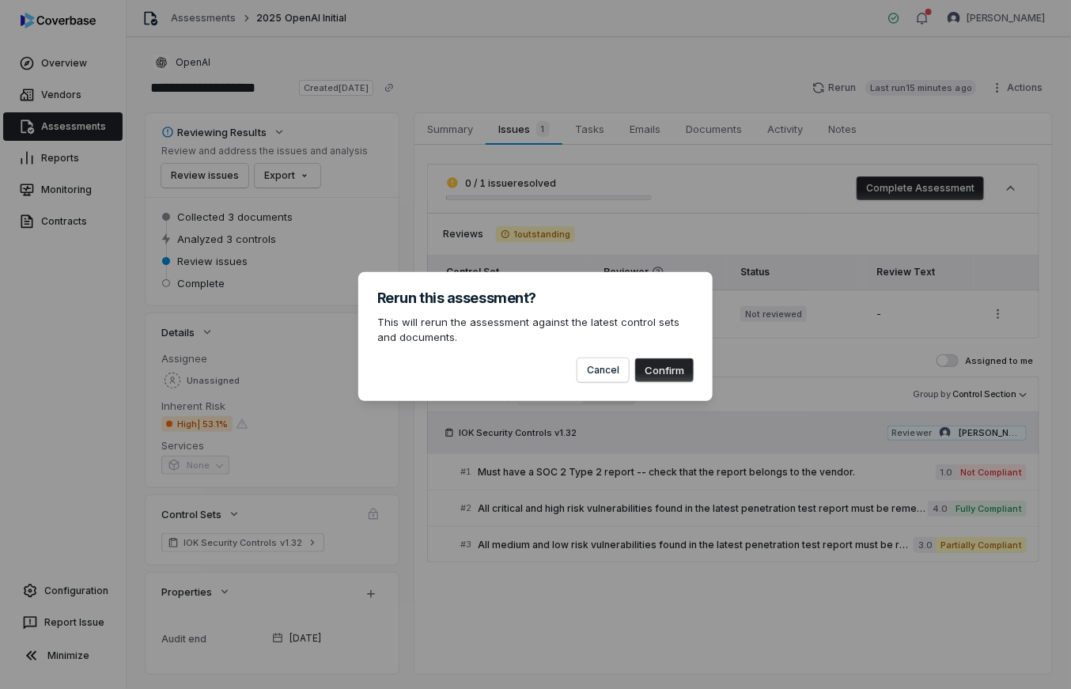
click at [676, 359] on button "Confirm" at bounding box center [664, 370] width 59 height 24
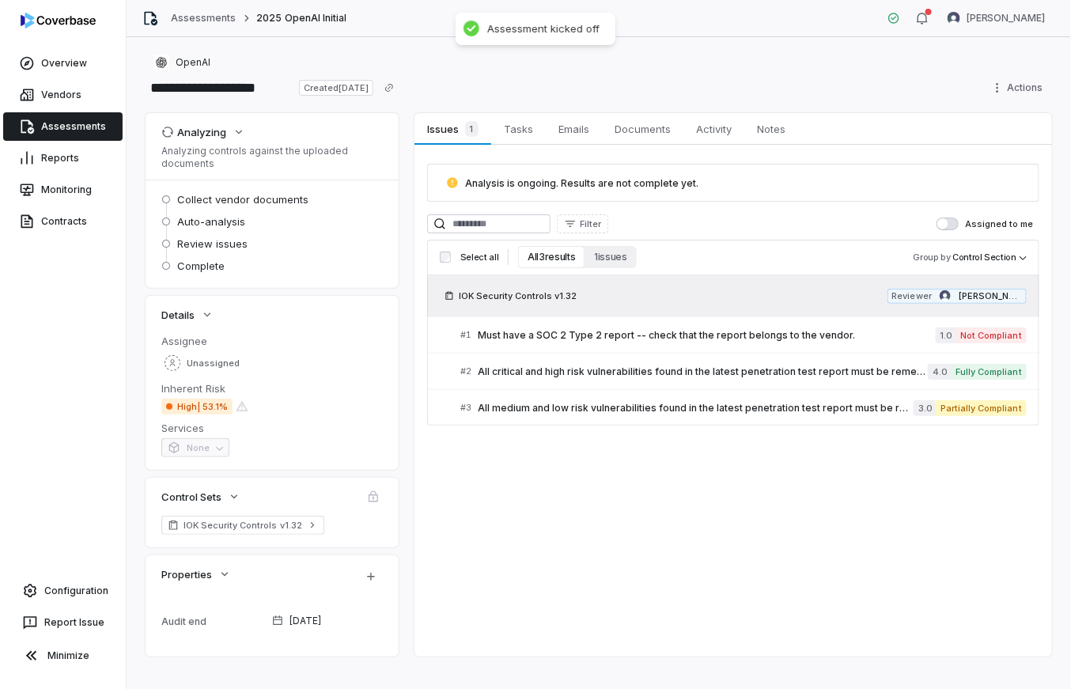
click at [409, 262] on div "Analyzing Analyzing controls against the uploaded documents Collect vendor docu…" at bounding box center [599, 385] width 907 height 544
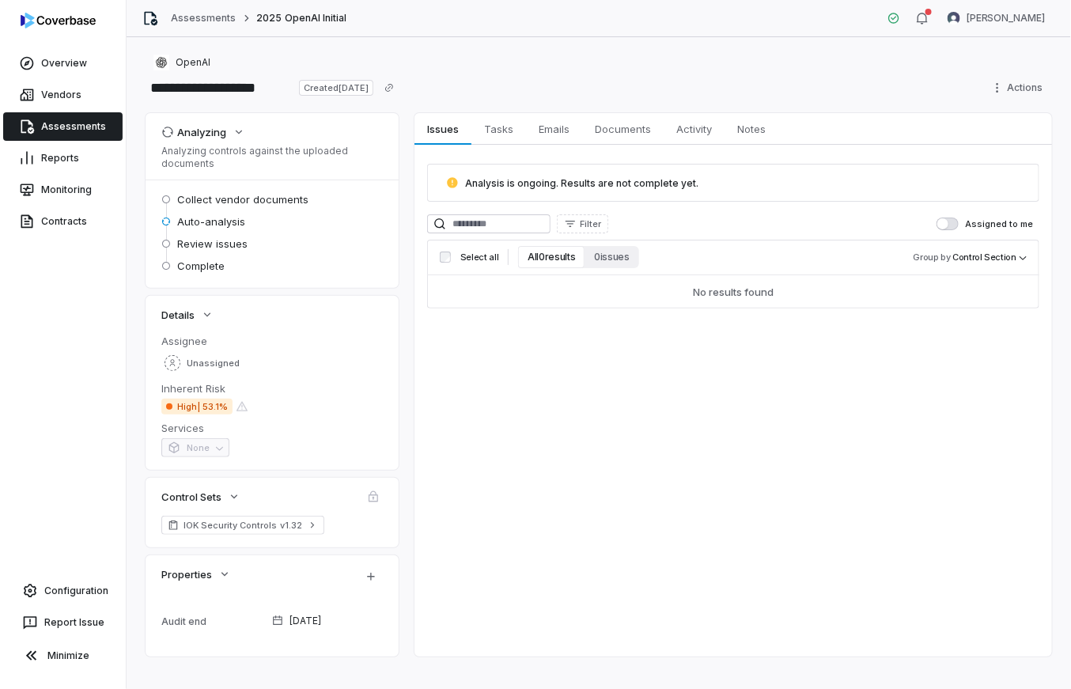
click at [716, 202] on div "Analysis is ongoing. Results are not complete yet. Filter Assigned to me Select…" at bounding box center [733, 236] width 612 height 145
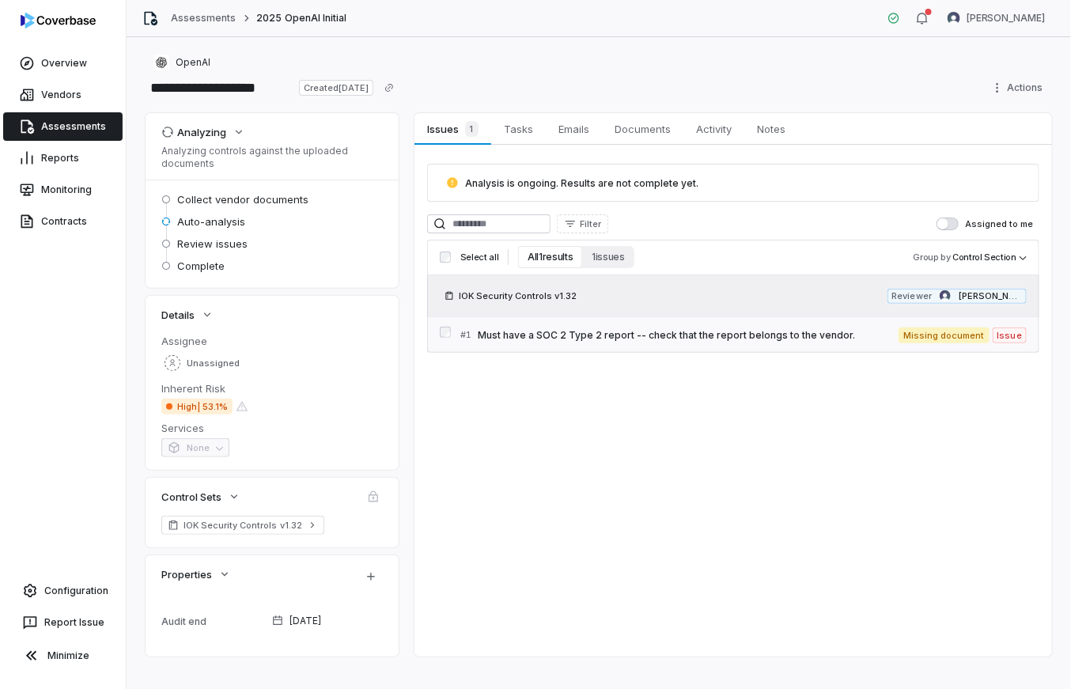
click at [674, 339] on span "Must have a SOC 2 Type 2 report -- check that the report belongs to the vendor." at bounding box center [688, 335] width 421 height 13
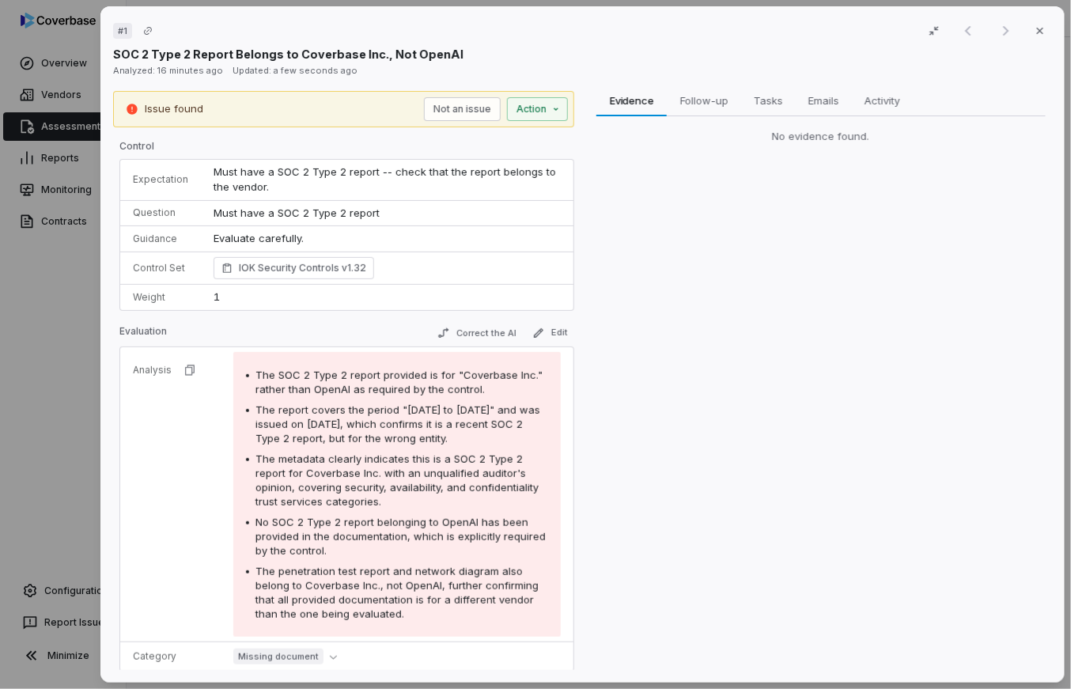
click at [811, 142] on div "No evidence found." at bounding box center [821, 137] width 449 height 16
click at [63, 317] on div "# 1 Result 1 of 1 Close SOC 2 Type 2 Report Belongs to Coverbase Inc., Not Open…" at bounding box center [535, 344] width 1071 height 689
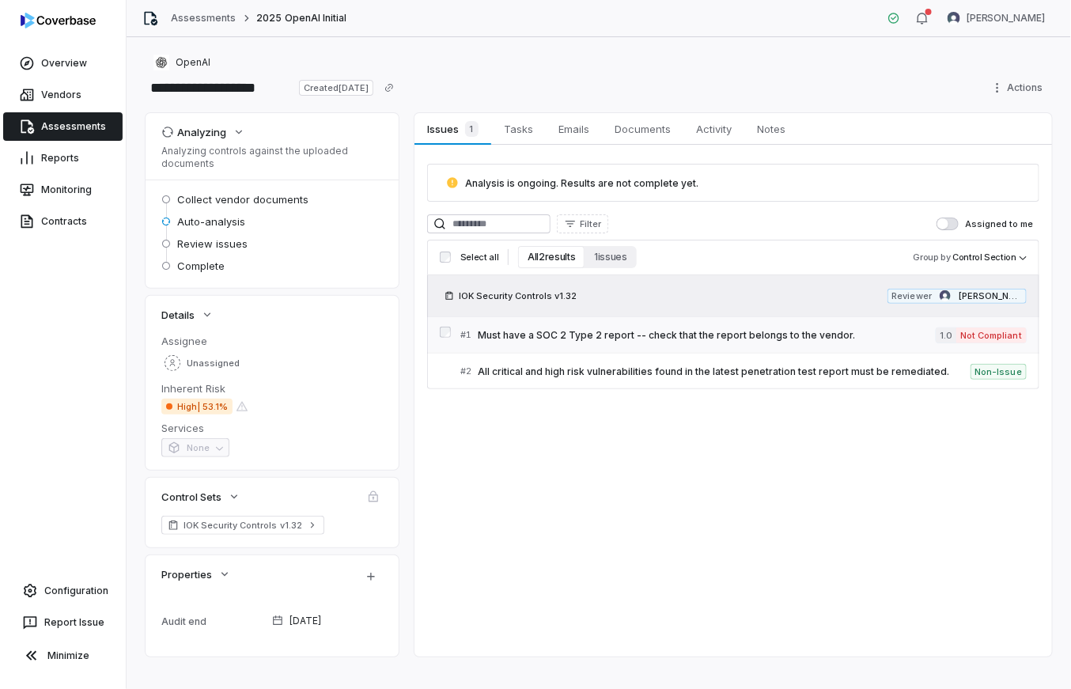
click at [679, 331] on span "Must have a SOC 2 Type 2 report -- check that the report belongs to the vendor." at bounding box center [707, 335] width 458 height 13
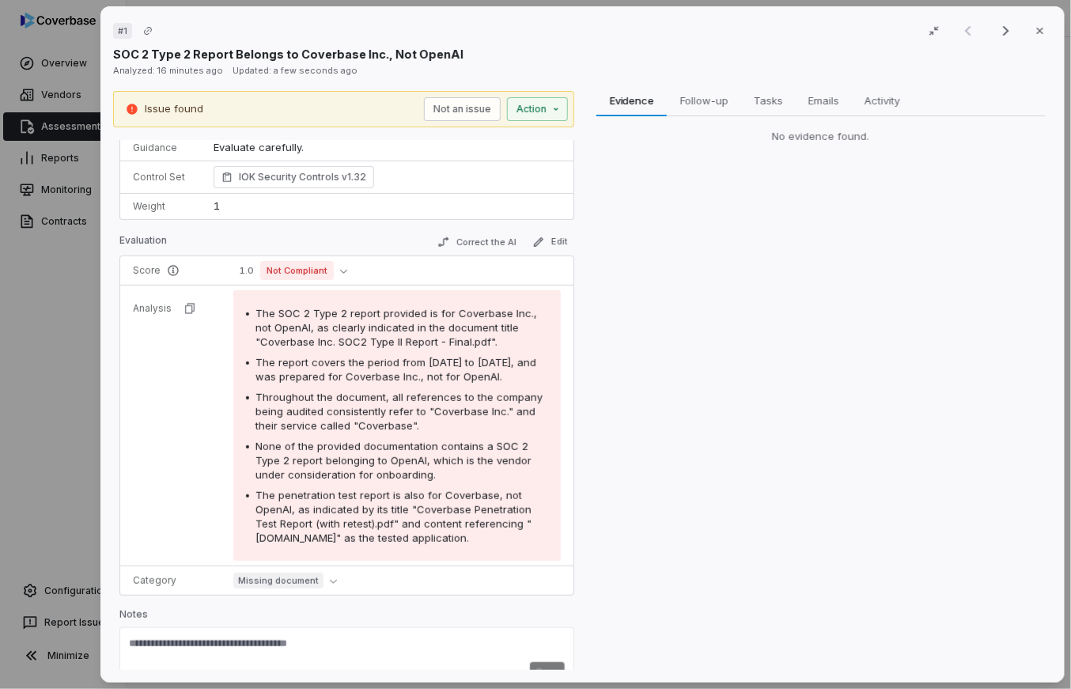
scroll to position [103, 0]
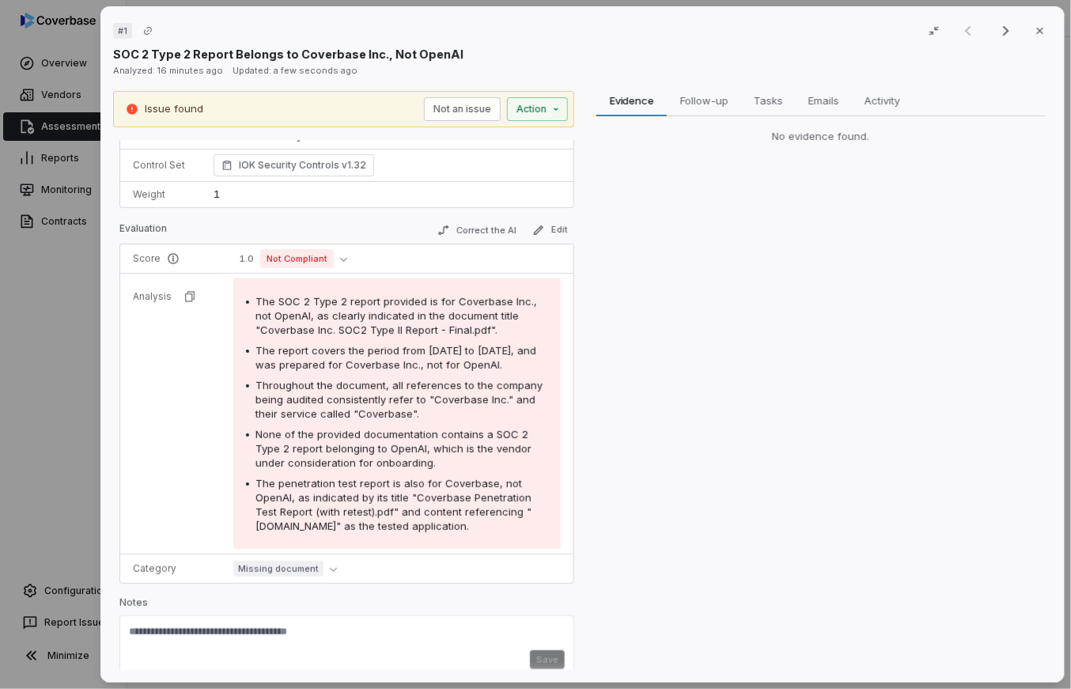
click at [78, 398] on div "# 1 Result 1 of 2 Close SOC 2 Type 2 Report Belongs to Coverbase Inc., Not Open…" at bounding box center [535, 344] width 1071 height 689
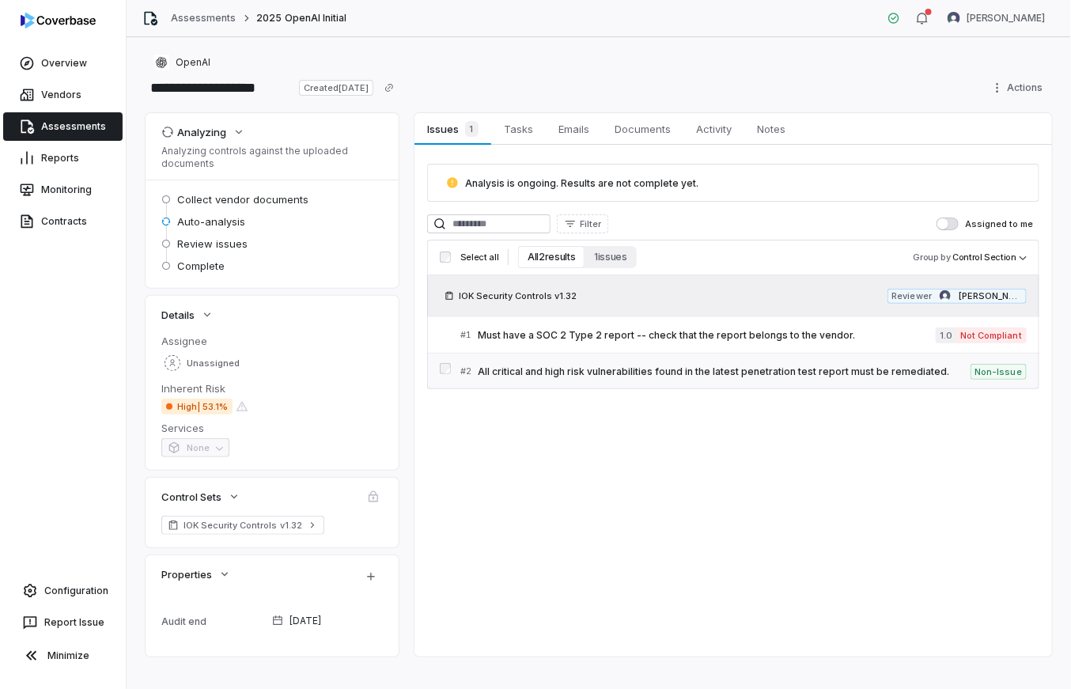
click at [671, 367] on span "All critical and high risk vulnerabilities found in the latest penetration test…" at bounding box center [724, 372] width 493 height 13
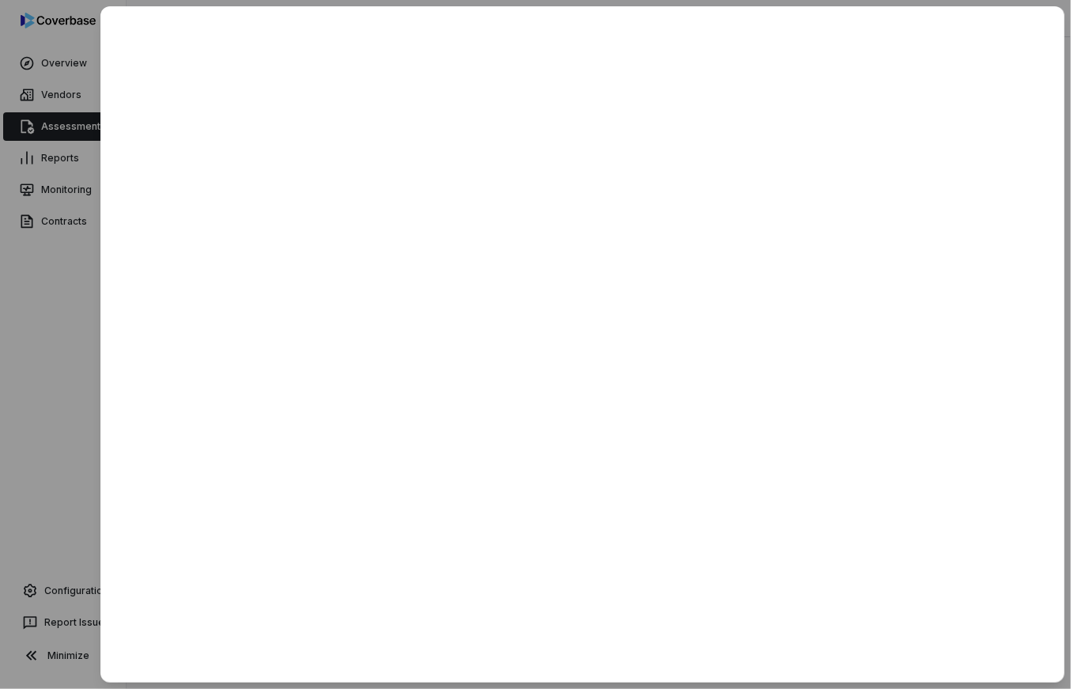
click at [76, 361] on div at bounding box center [535, 344] width 1071 height 689
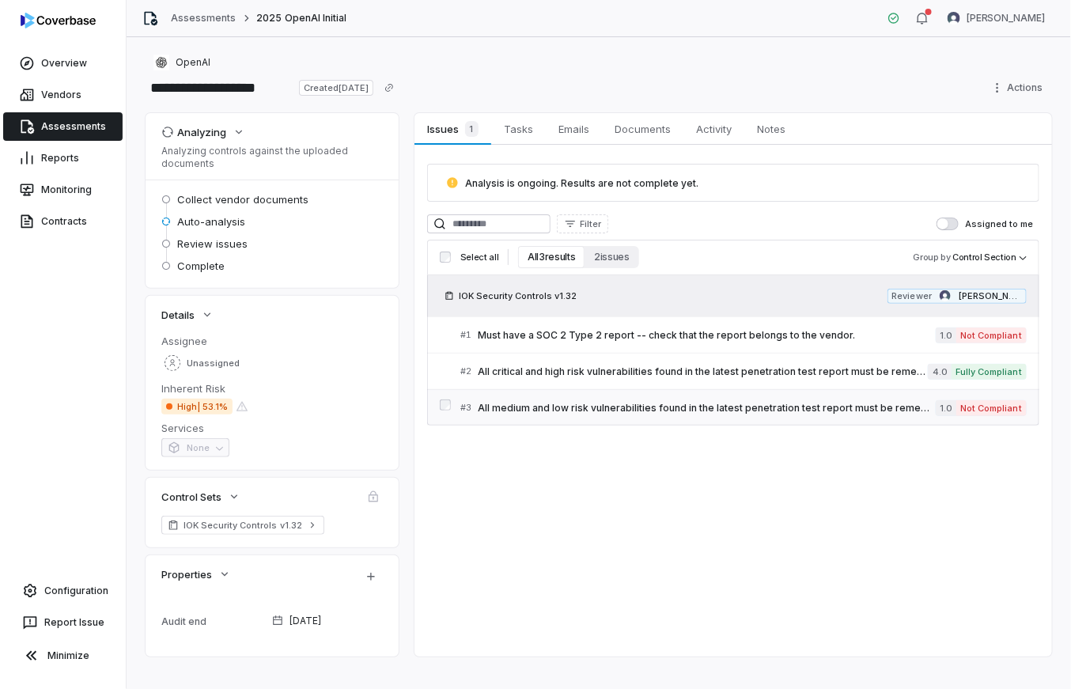
click at [760, 411] on span "All medium and low risk vulnerabilities found in the latest penetration test re…" at bounding box center [707, 408] width 458 height 13
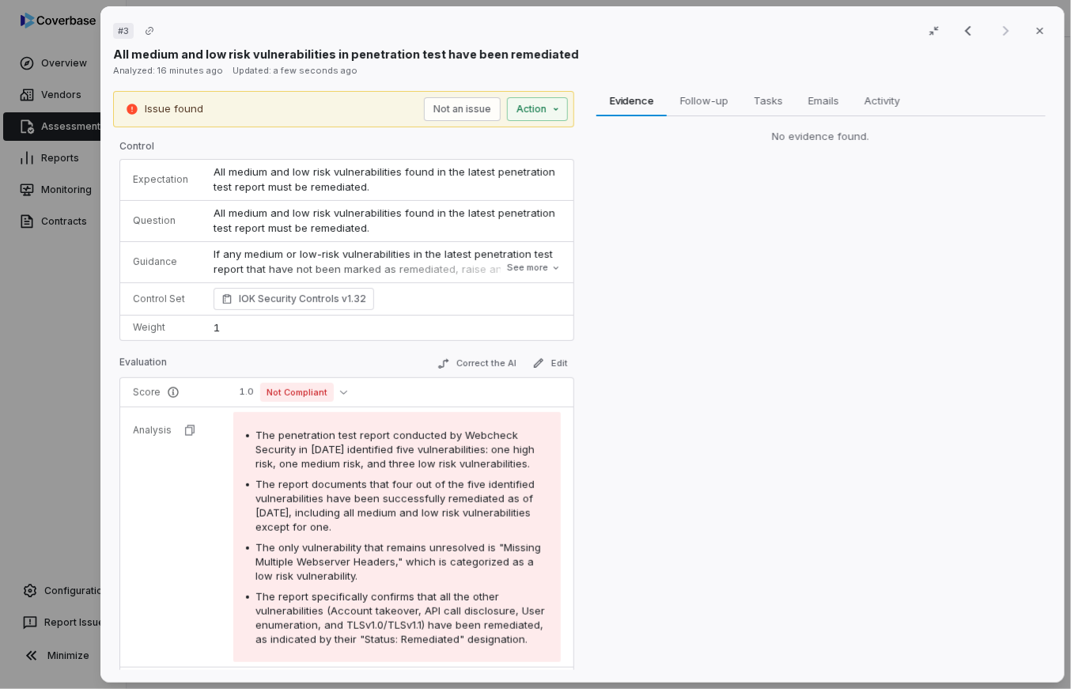
click at [78, 315] on div "# 3 Result 3 of 3 Close All medium and low risk vulnerabilities in penetration …" at bounding box center [535, 344] width 1071 height 689
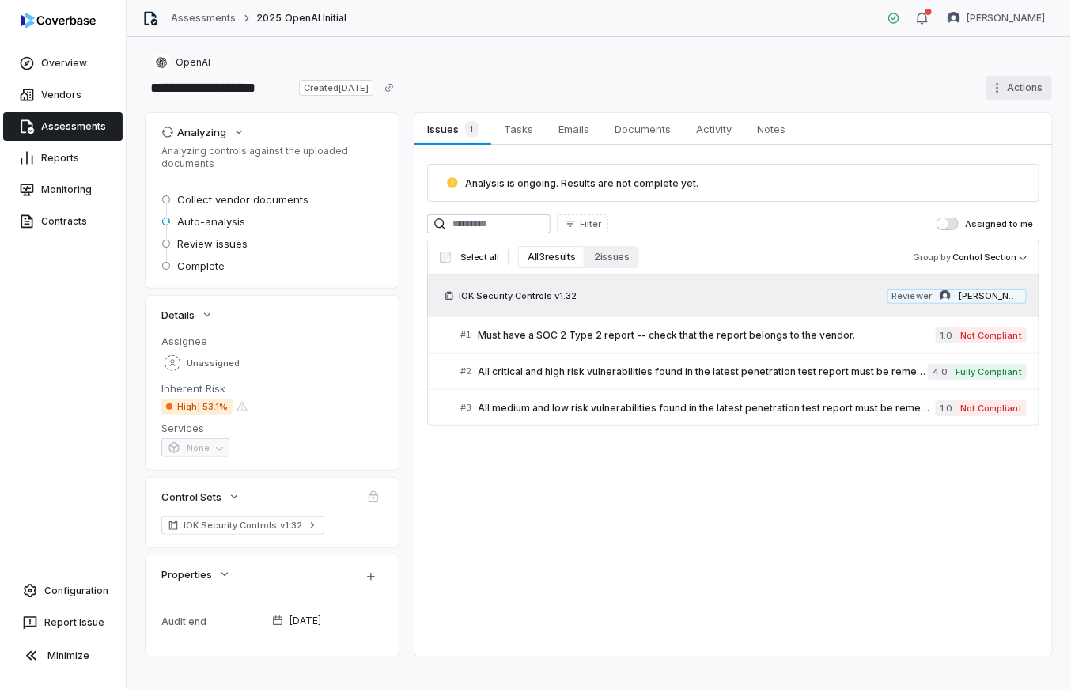
click at [1004, 86] on html "**********" at bounding box center [535, 344] width 1071 height 689
click at [1005, 222] on div "Delete" at bounding box center [1001, 224] width 114 height 25
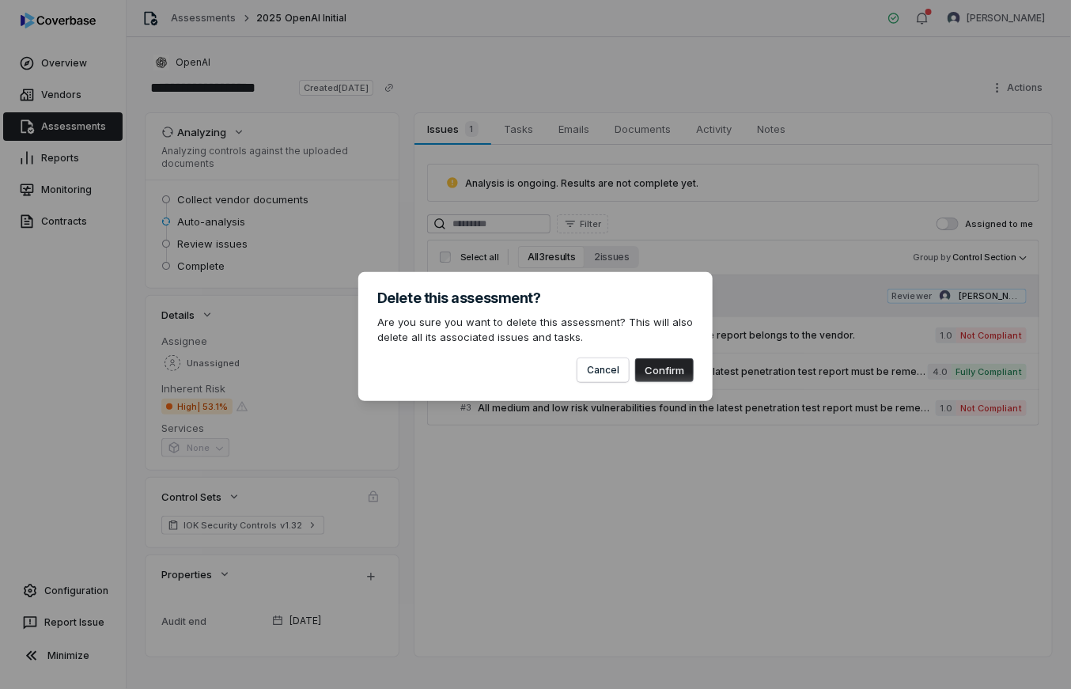
click at [669, 377] on button "Confirm" at bounding box center [664, 370] width 59 height 24
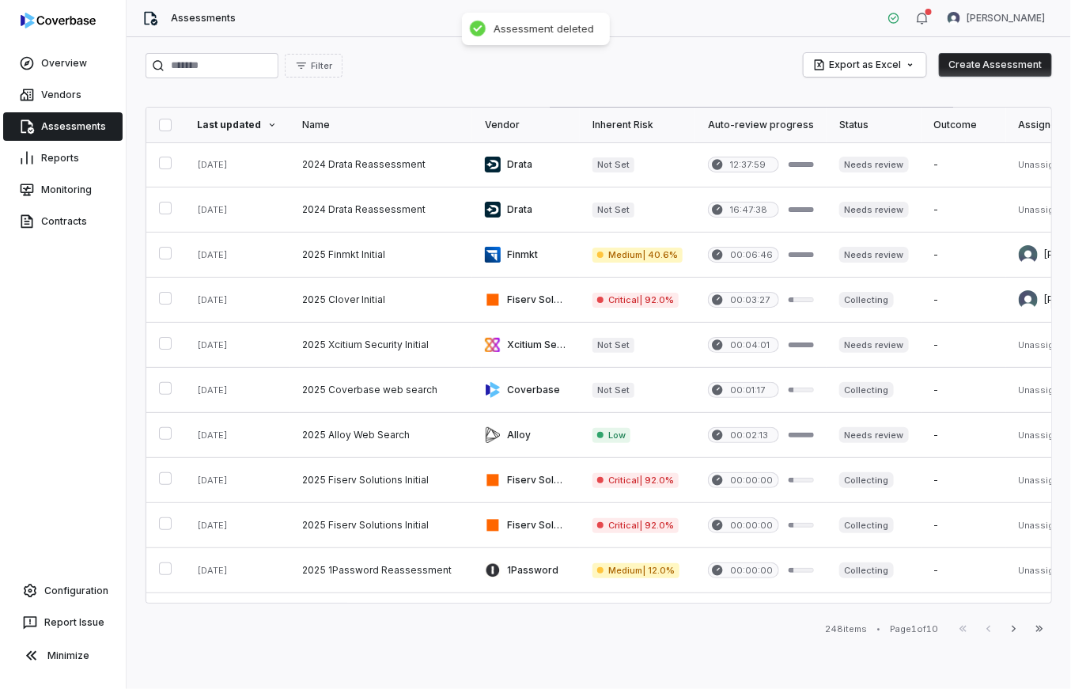
click at [985, 63] on button "Create Assessment" at bounding box center [995, 65] width 113 height 24
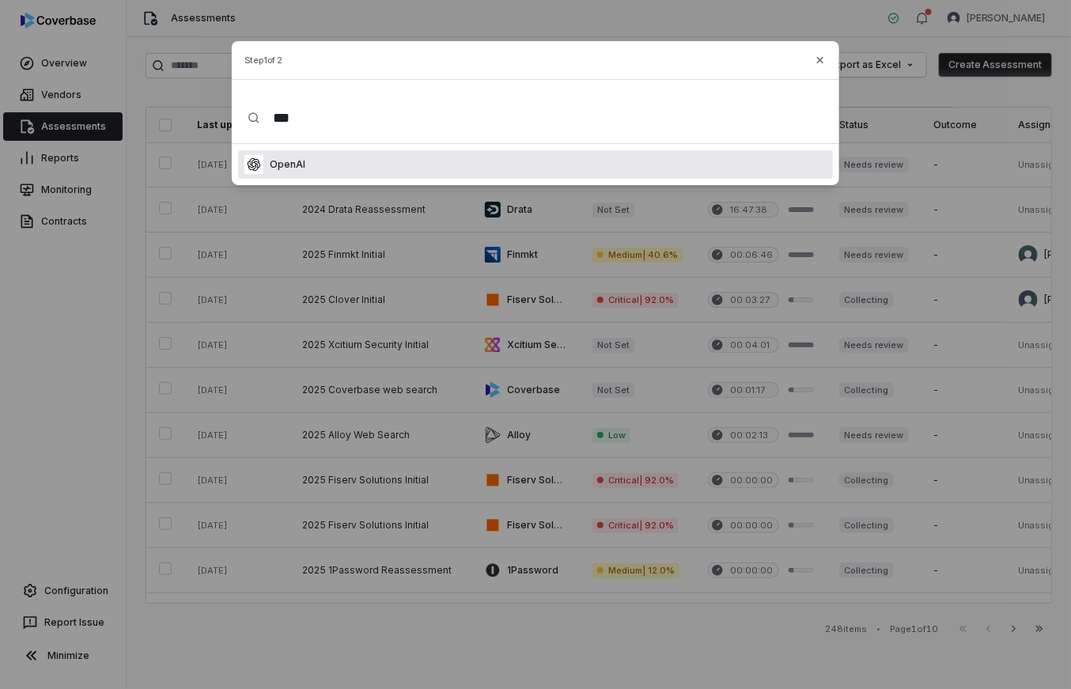
type input "****"
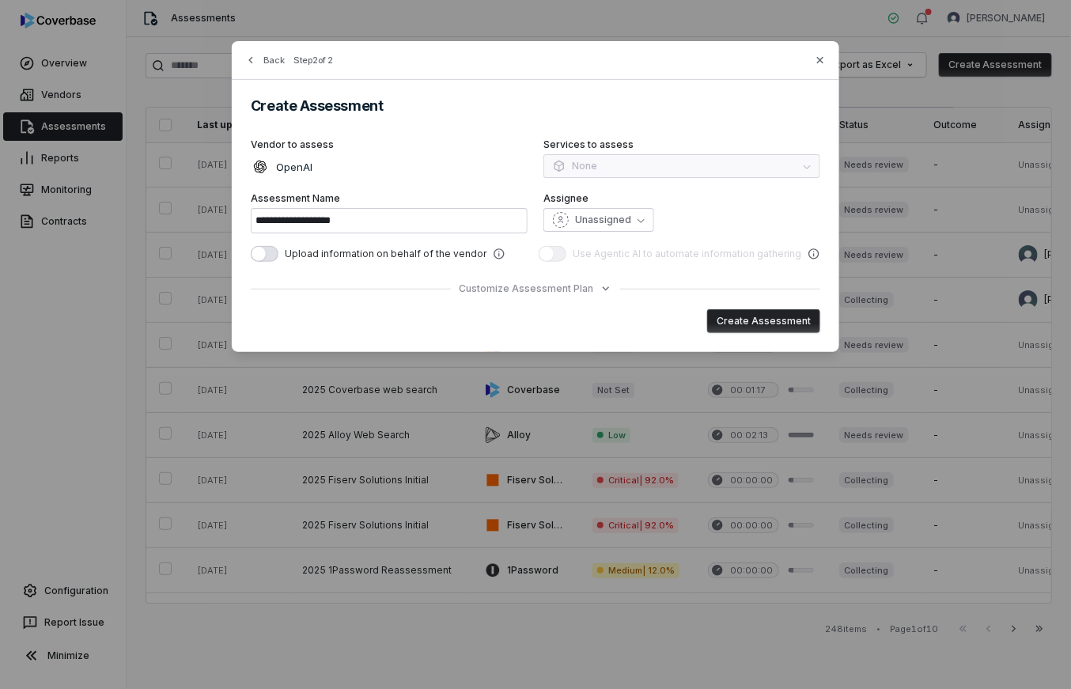
click at [732, 318] on button "Create Assessment" at bounding box center [763, 321] width 113 height 24
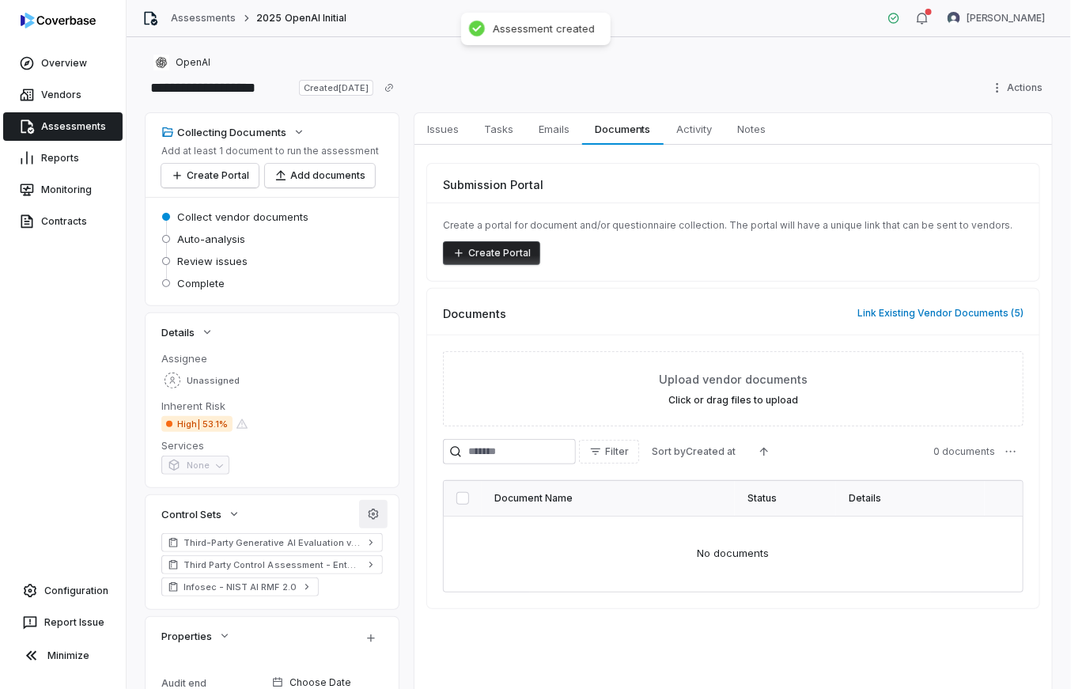
click at [362, 505] on button "button" at bounding box center [373, 514] width 28 height 28
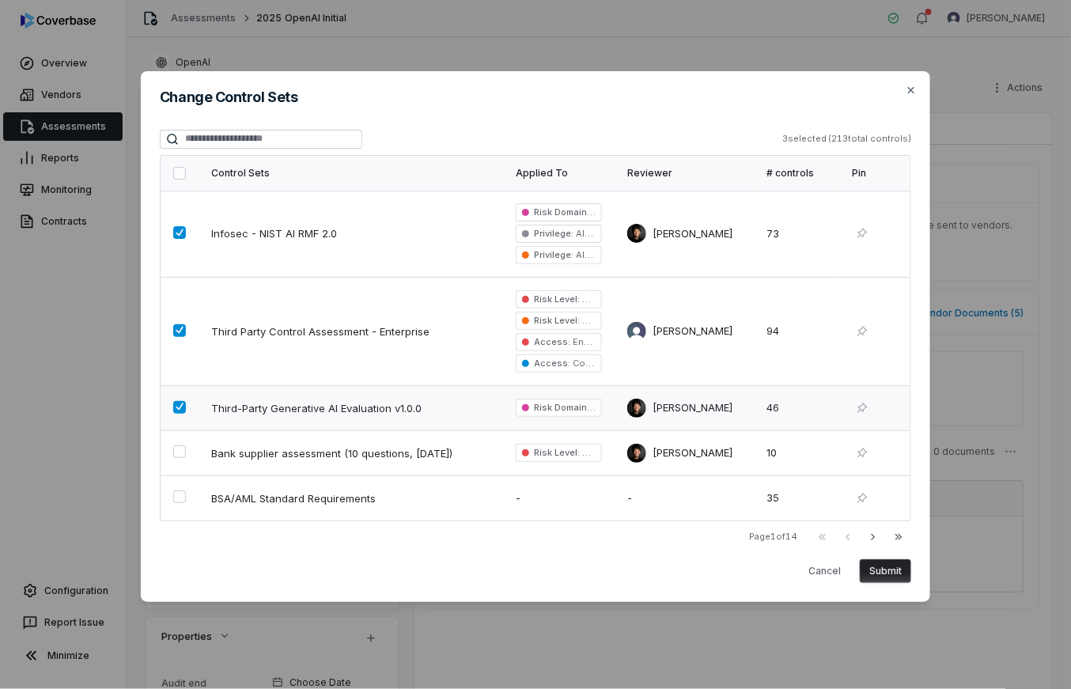
click at [263, 407] on span "Third-Party Generative AI Evaluation v1.0.0" at bounding box center [337, 408] width 253 height 14
click at [273, 361] on td "Third Party Control Assessment - Enterprise" at bounding box center [351, 331] width 305 height 108
click at [290, 254] on td "Infosec - NIST AI RMF 2.0" at bounding box center [351, 234] width 305 height 87
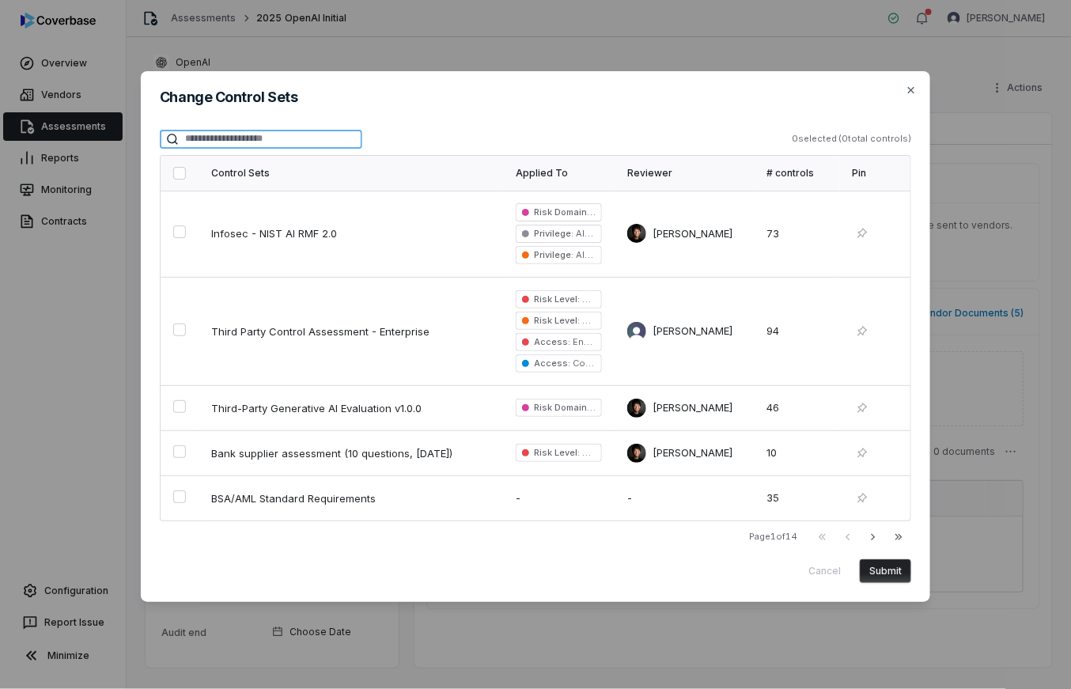
click at [297, 138] on input "search" at bounding box center [261, 139] width 203 height 19
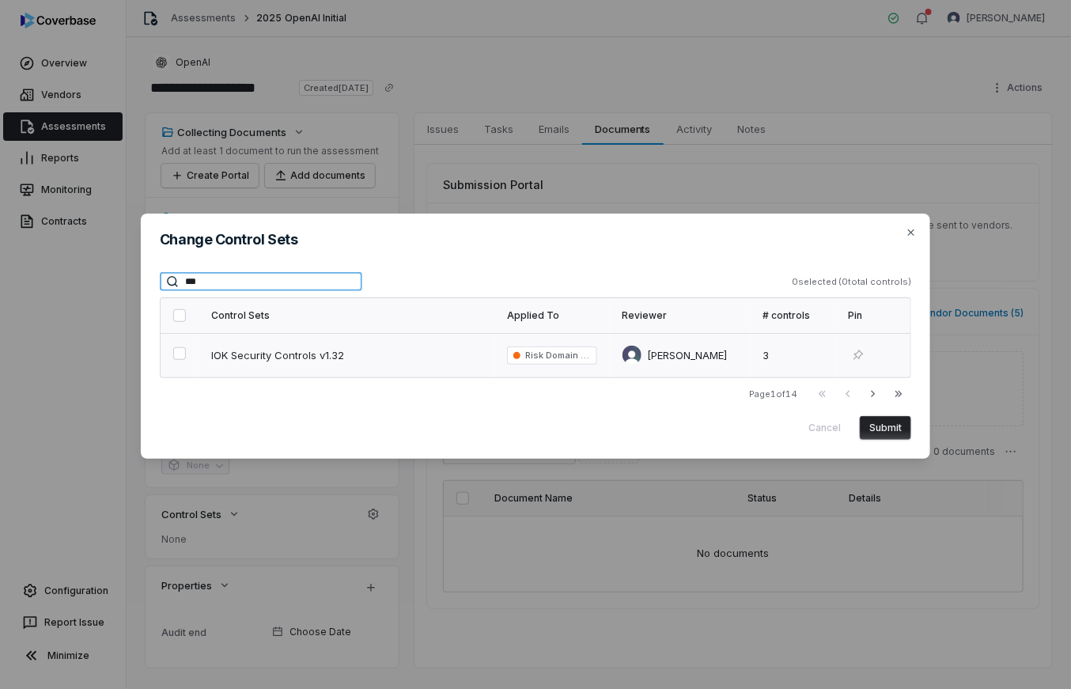
type input "***"
click at [381, 342] on td "IOK Security Controls v1.32" at bounding box center [347, 355] width 296 height 44
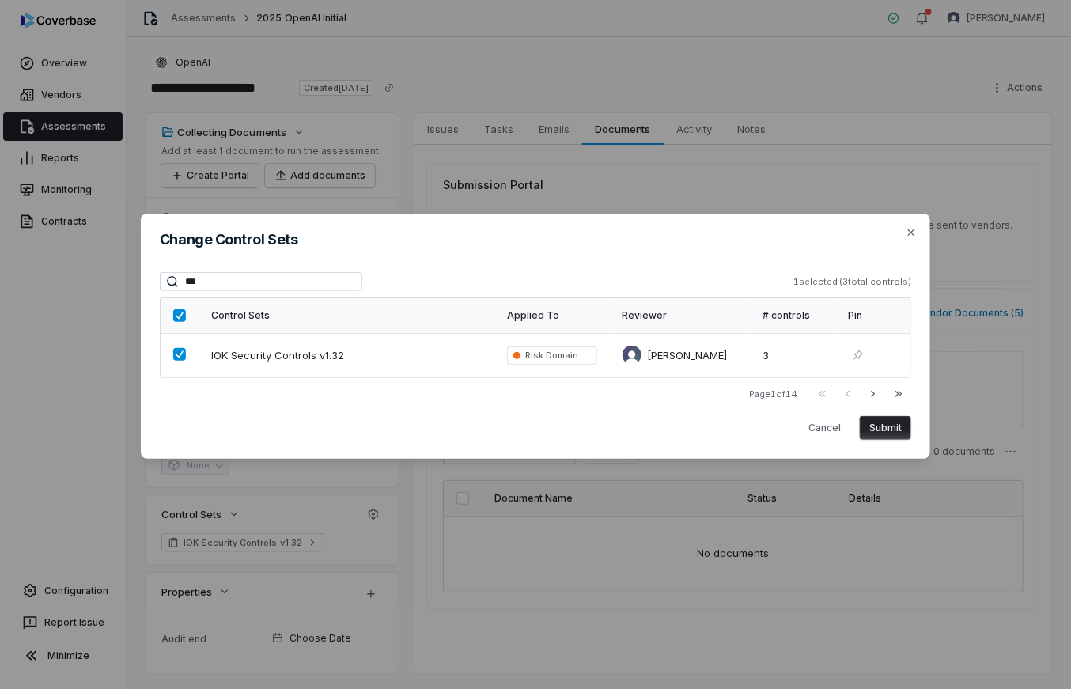
click at [898, 424] on button "Submit" at bounding box center [885, 428] width 51 height 24
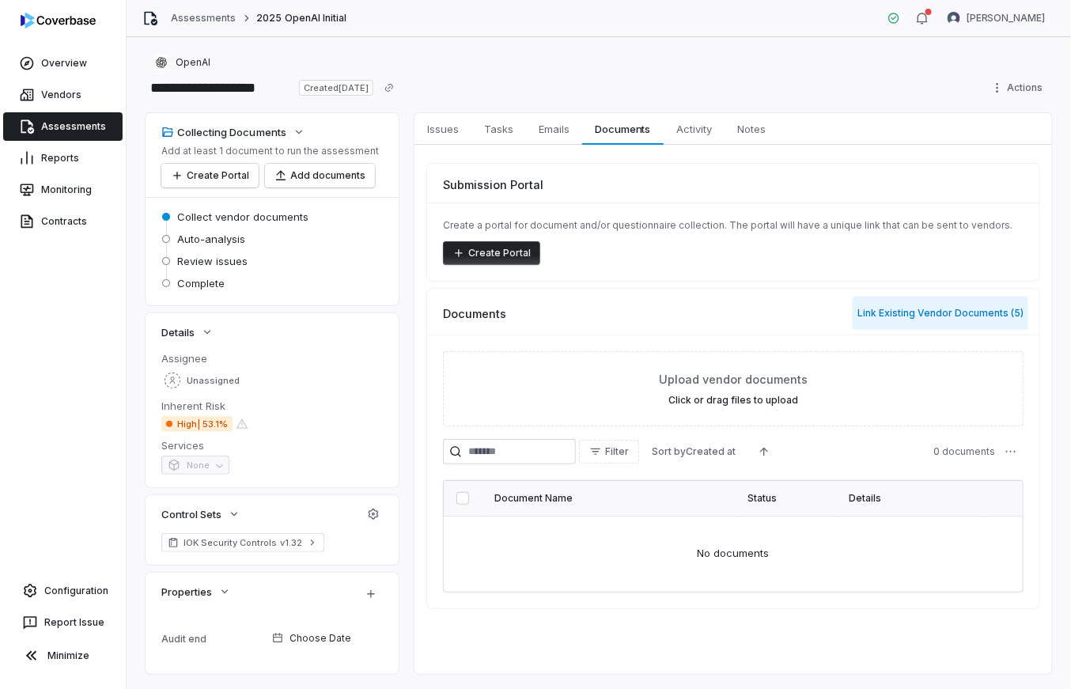
click at [945, 316] on button "Link Existing Vendor Documents ( 5 )" at bounding box center [941, 313] width 176 height 33
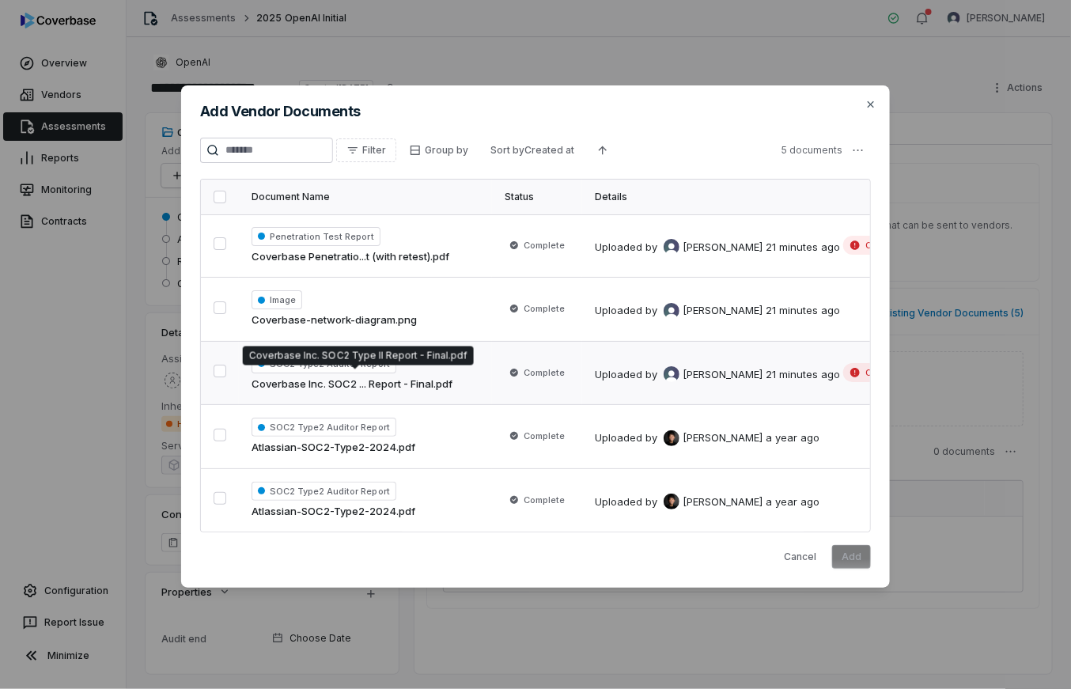
click at [313, 382] on span "Coverbase Inc. SOC2 ... Report - Final.pdf" at bounding box center [352, 385] width 201 height 16
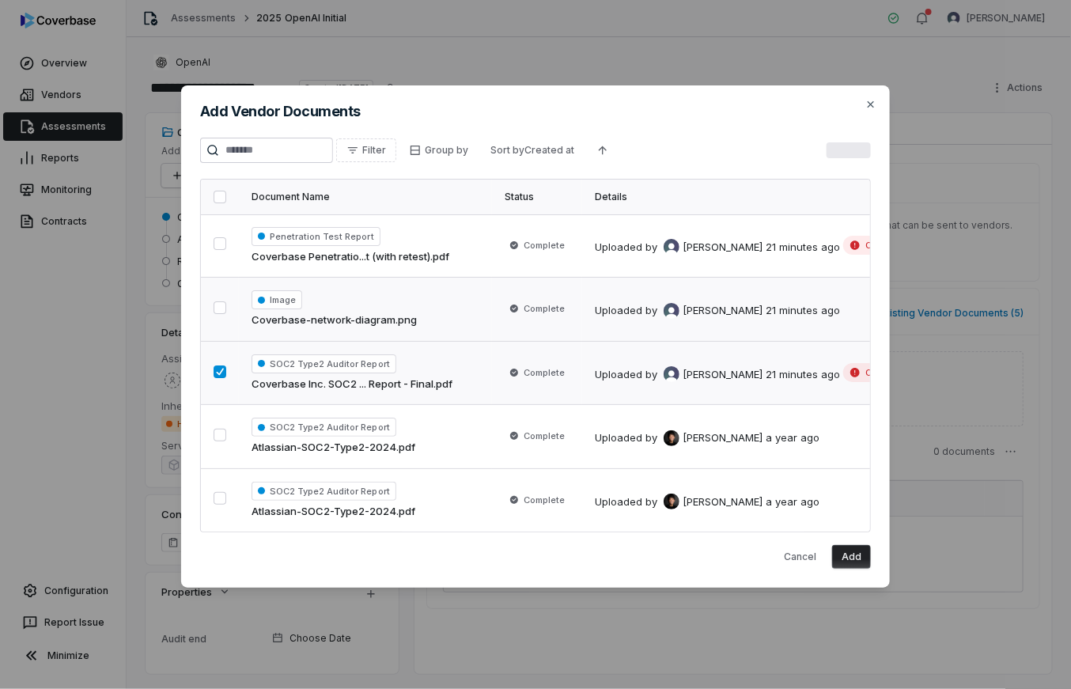
click at [320, 328] on td "Image Coverbase-network-diagram.png" at bounding box center [365, 310] width 253 height 64
click at [348, 266] on td "Penetration Test Report Coverbase Penetratio...t (with retest).pdf" at bounding box center [365, 245] width 253 height 63
click at [850, 556] on button "Add" at bounding box center [851, 557] width 39 height 24
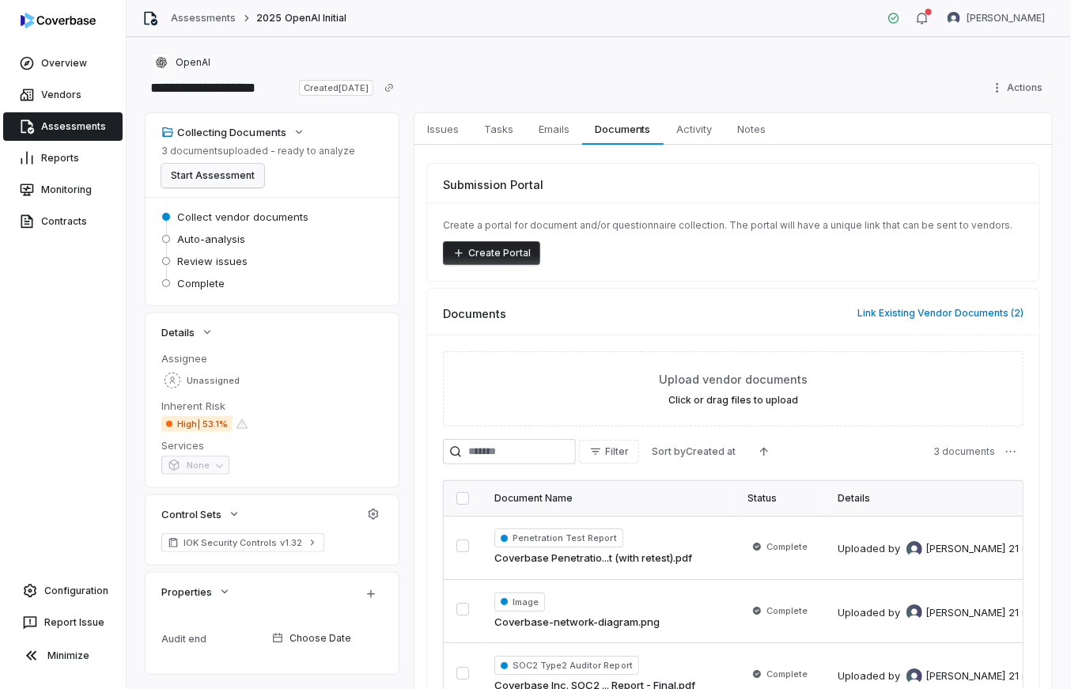
click at [222, 184] on button "Start Assessment" at bounding box center [212, 176] width 103 height 24
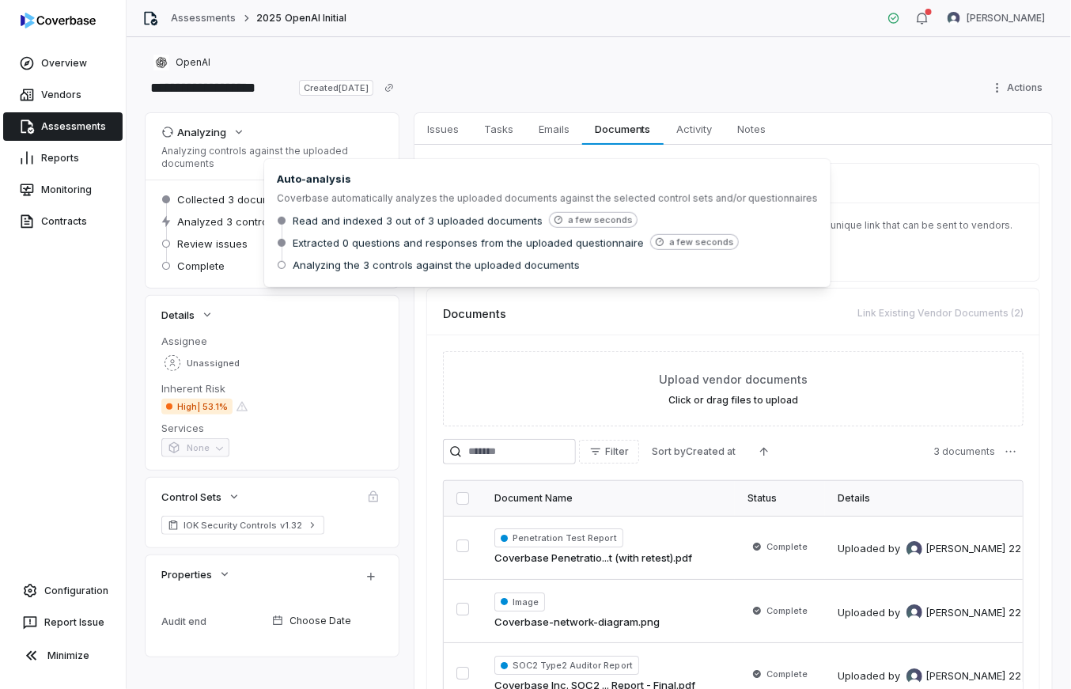
click at [239, 215] on span "Analyzed 3 controls" at bounding box center [226, 221] width 99 height 14
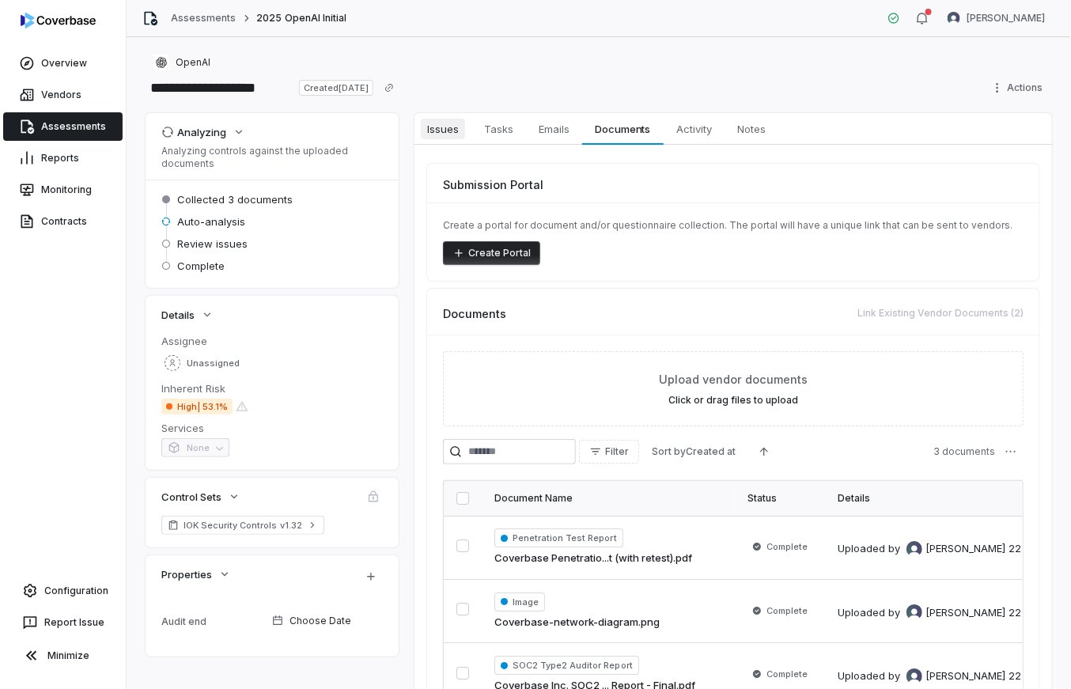
click at [449, 138] on span "Issues" at bounding box center [443, 129] width 44 height 21
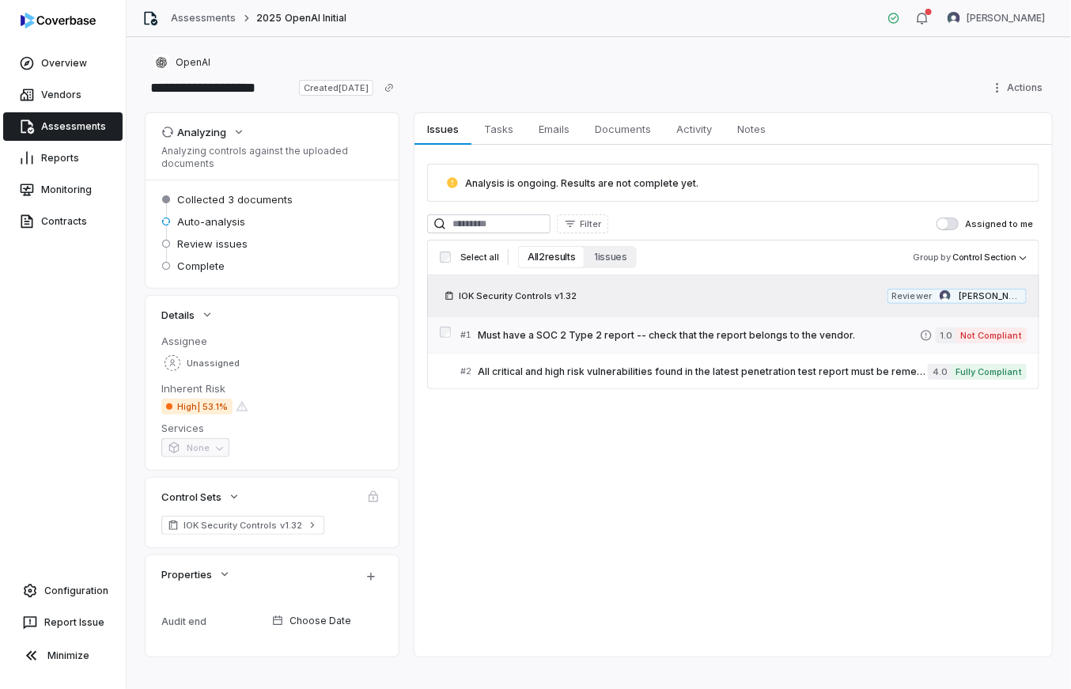
click at [657, 345] on link "# 1 Must have a SOC 2 Type 2 report -- check that the report belongs to the ven…" at bounding box center [744, 335] width 567 height 36
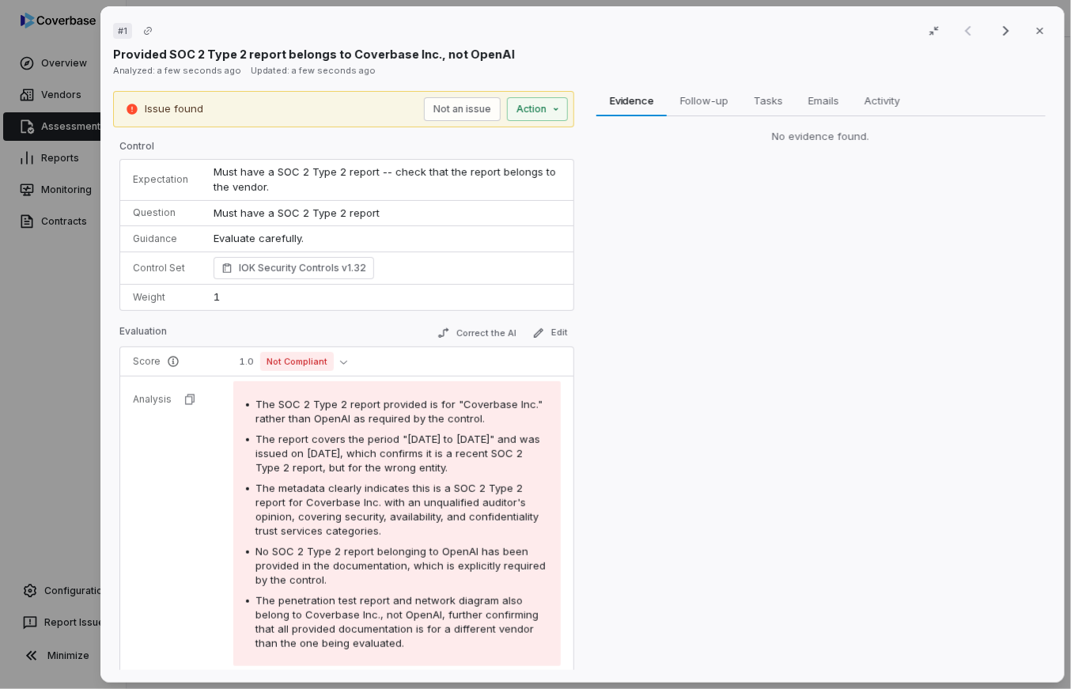
click at [66, 339] on div "# 1 Result 1 of 3 Close Provided SOC 2 Type 2 report belongs to Coverbase Inc.,…" at bounding box center [535, 344] width 1071 height 689
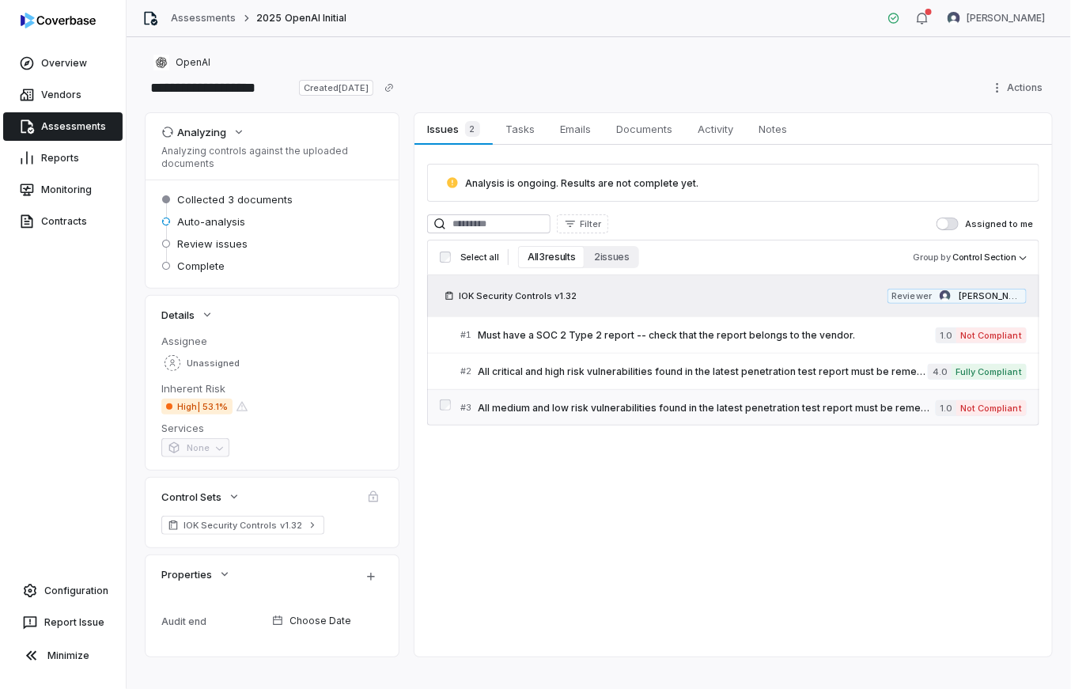
click at [582, 415] on div "# 3 All medium and low risk vulnerabilities found in the latest penetration tes…" at bounding box center [699, 408] width 476 height 17
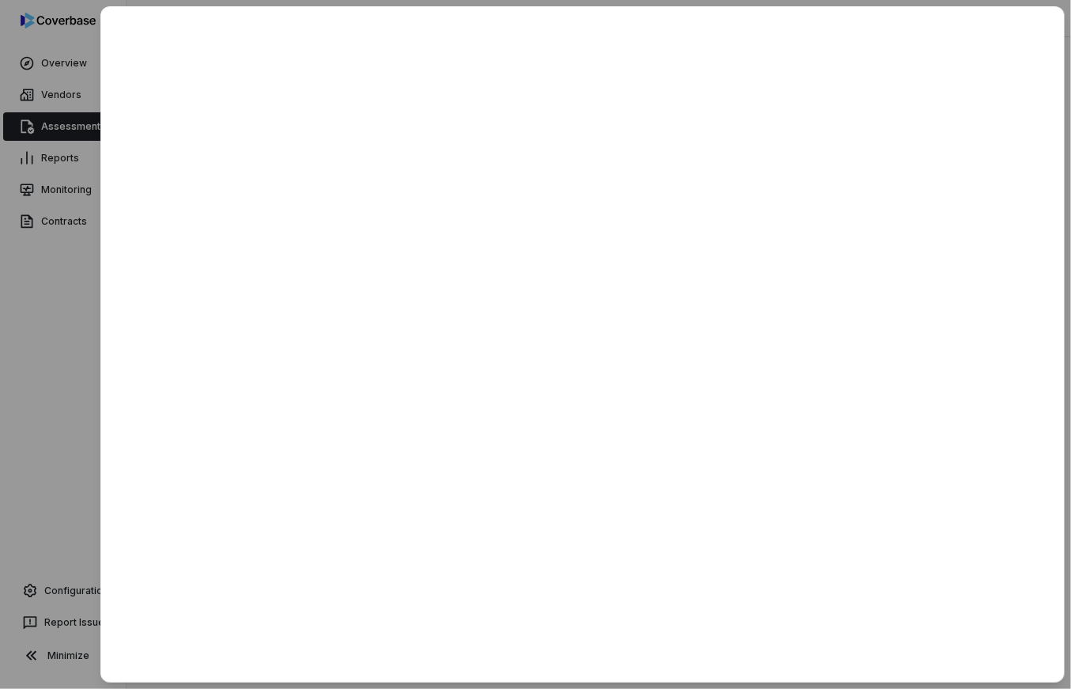
click at [36, 315] on div at bounding box center [535, 344] width 1071 height 689
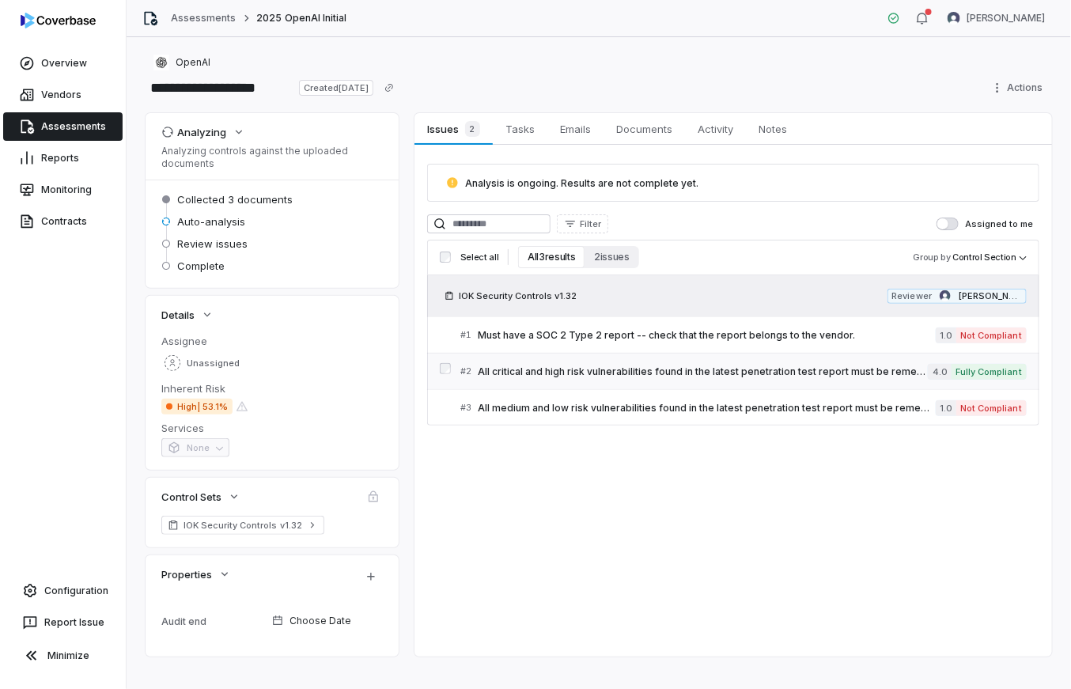
click at [528, 366] on span "All critical and high risk vulnerabilities found in the latest penetration test…" at bounding box center [703, 372] width 451 height 13
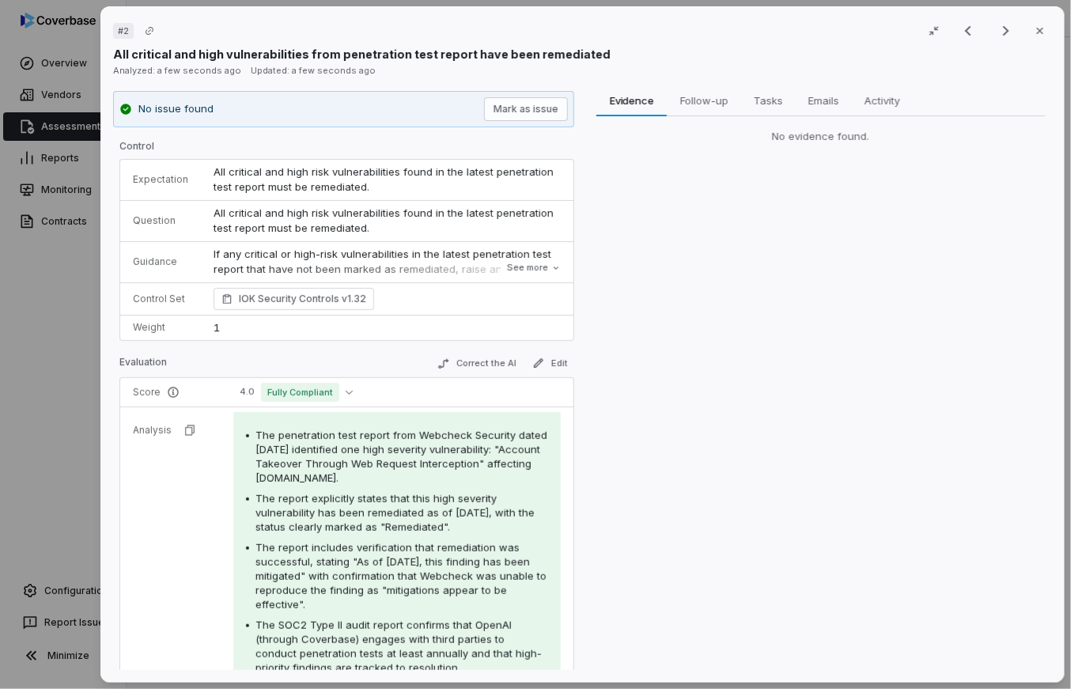
click at [63, 328] on div "# 2 Result 2 of 3 Close All critical and high vulnerabilities from penetration …" at bounding box center [535, 344] width 1071 height 689
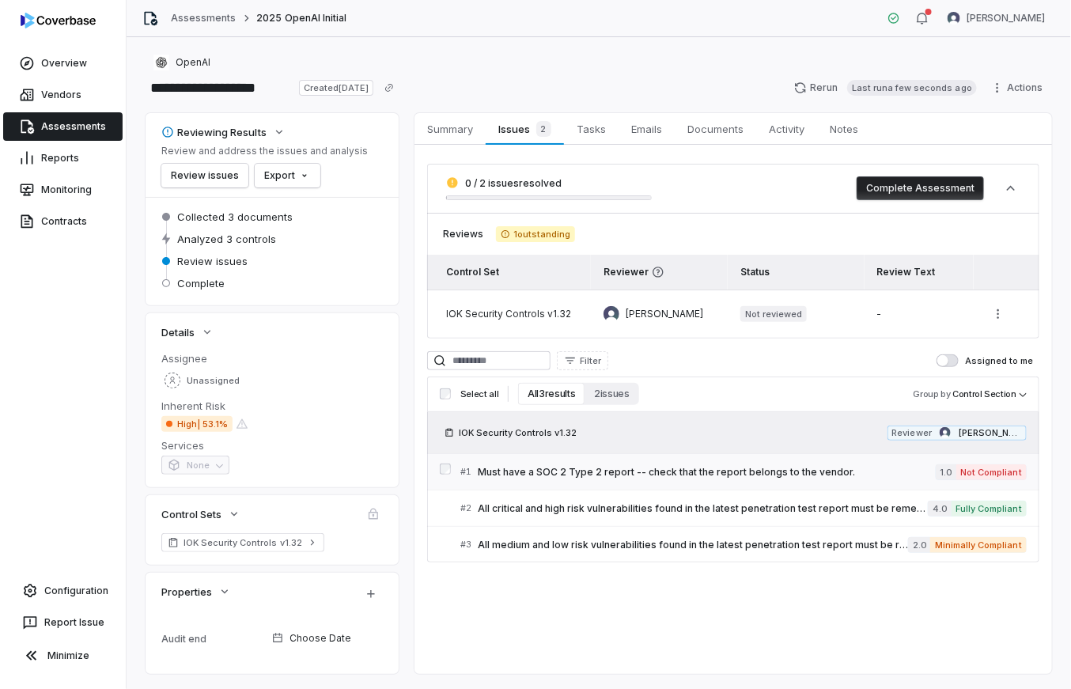
click at [651, 474] on span "Must have a SOC 2 Type 2 report -- check that the report belongs to the vendor." at bounding box center [707, 472] width 458 height 13
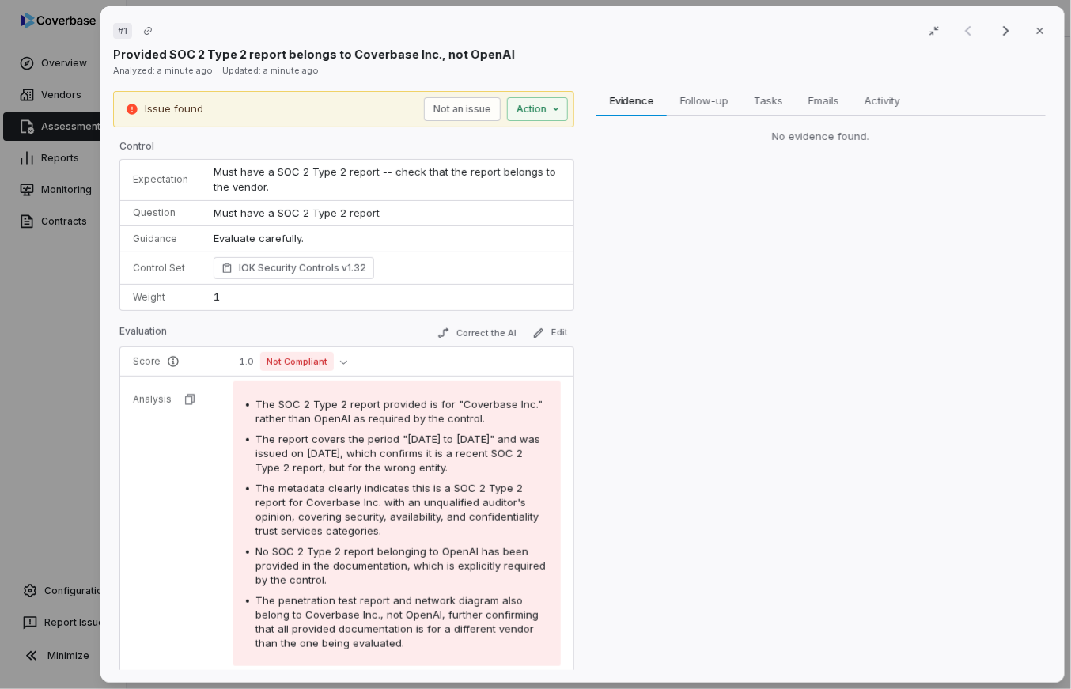
click at [98, 424] on div "# 1 Result 1 of 3 Close Provided SOC 2 Type 2 report belongs to Coverbase Inc.,…" at bounding box center [582, 344] width 977 height 689
click at [76, 416] on div "# 1 Result 1 of 3 Close Provided SOC 2 Type 2 report belongs to Coverbase Inc.,…" at bounding box center [535, 344] width 1071 height 689
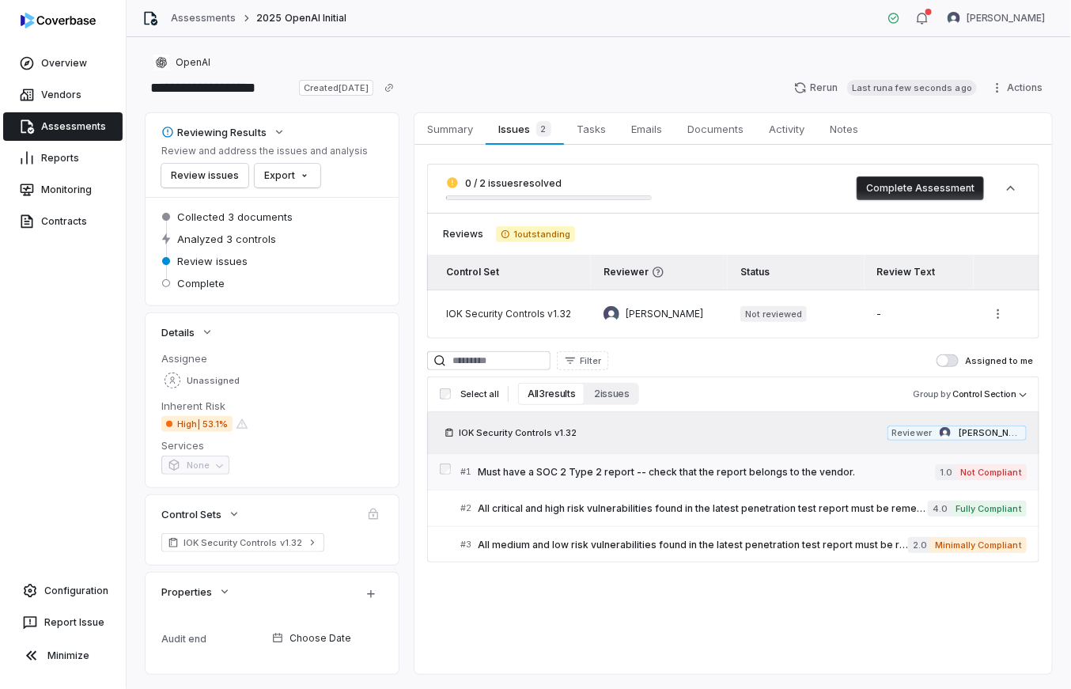
click at [901, 476] on span "Must have a SOC 2 Type 2 report -- check that the report belongs to the vendor." at bounding box center [707, 472] width 458 height 13
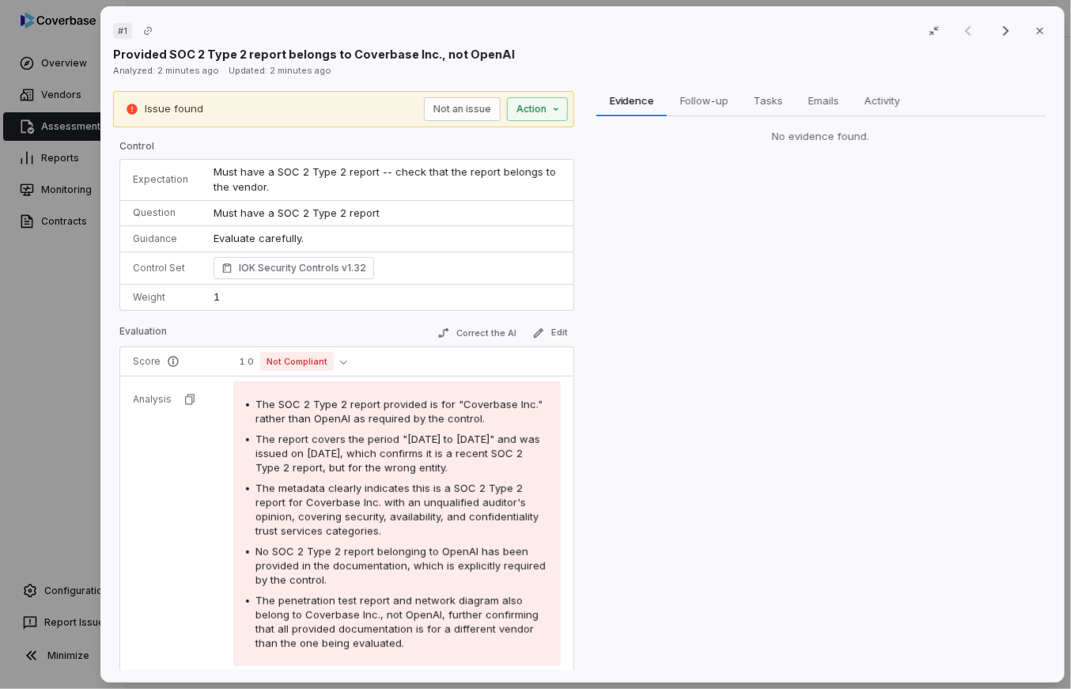
click at [70, 345] on div "# 1 Result 1 of 3 Close Provided SOC 2 Type 2 report belongs to Coverbase Inc.,…" at bounding box center [535, 344] width 1071 height 689
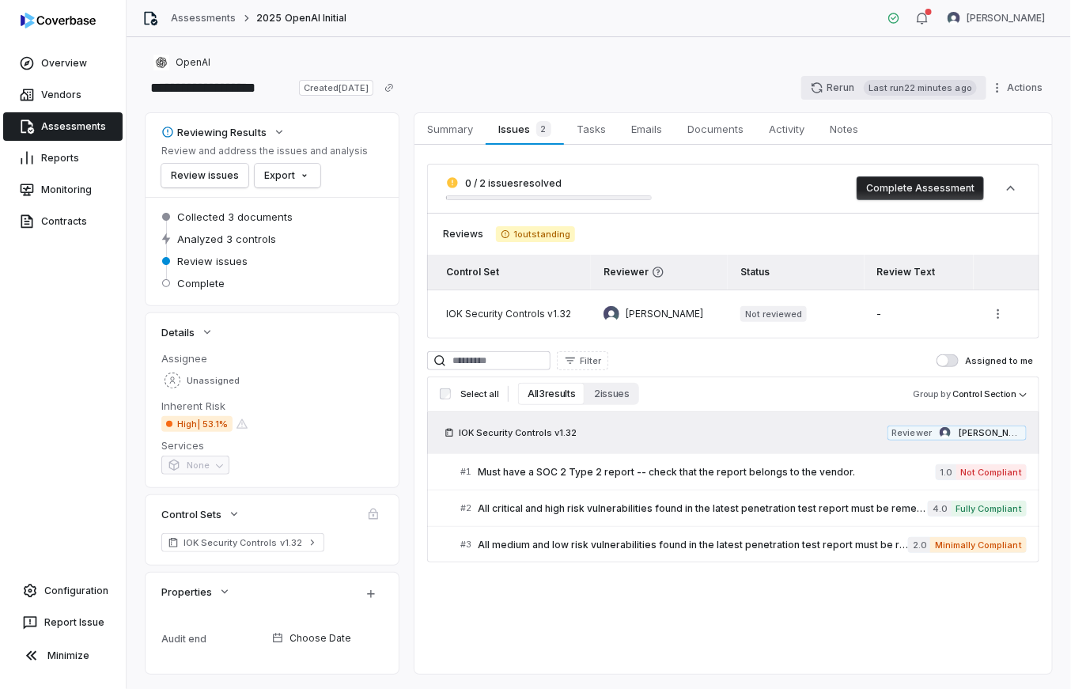
click at [846, 85] on button "Rerun Last run 22 minutes ago" at bounding box center [894, 88] width 185 height 24
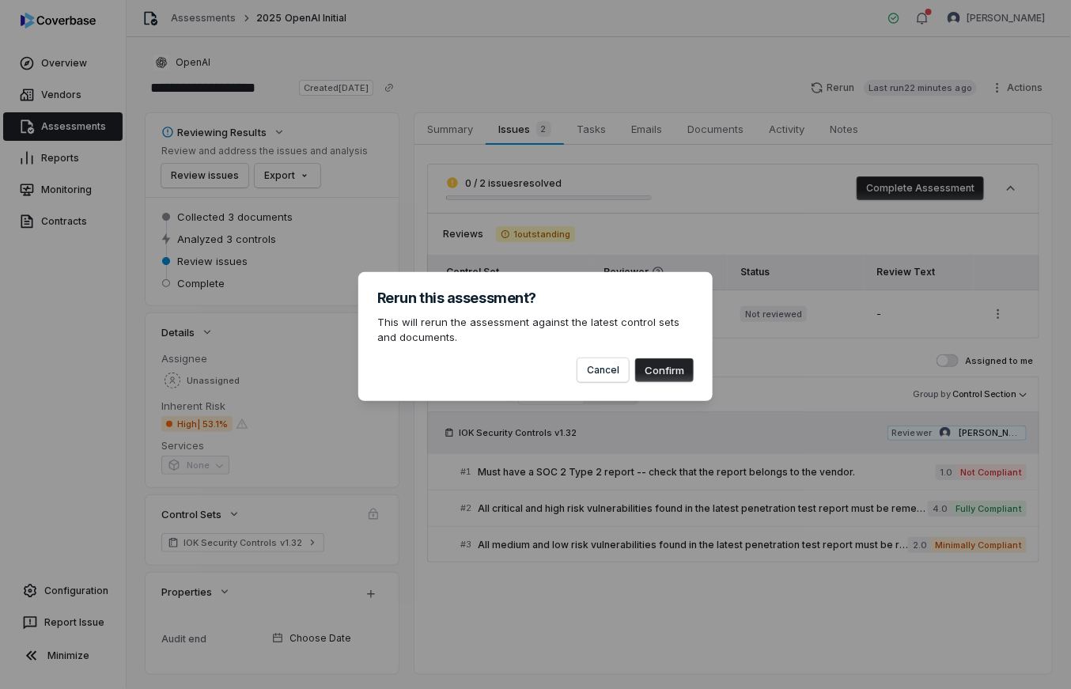
click at [666, 374] on button "Confirm" at bounding box center [664, 370] width 59 height 24
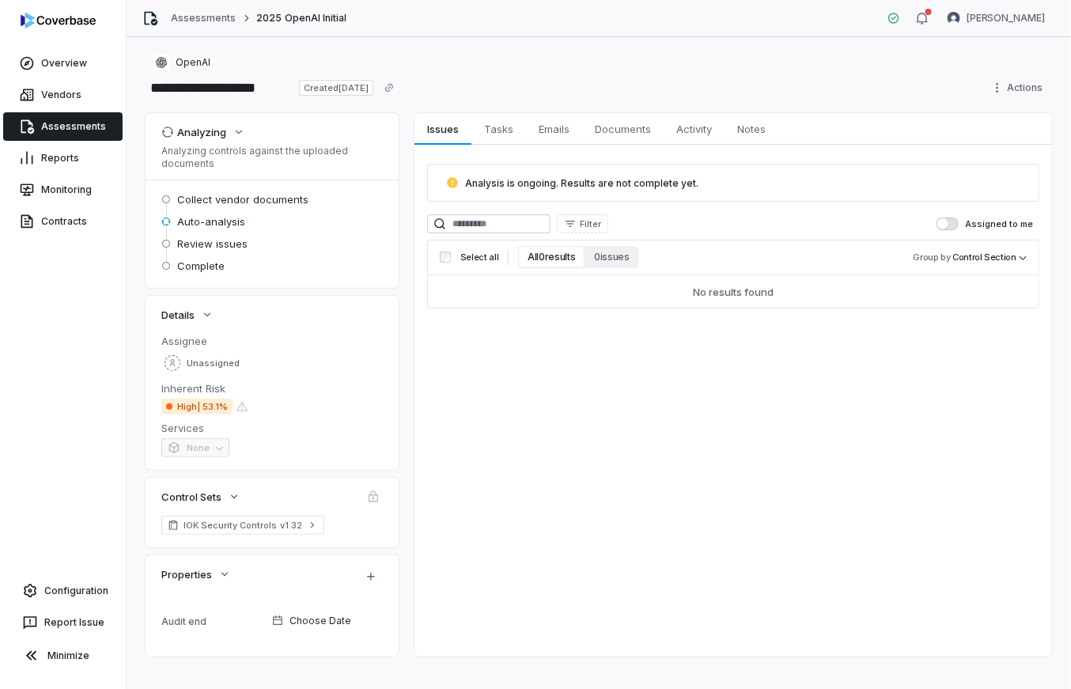
click at [662, 296] on div "No results found" at bounding box center [733, 291] width 612 height 33
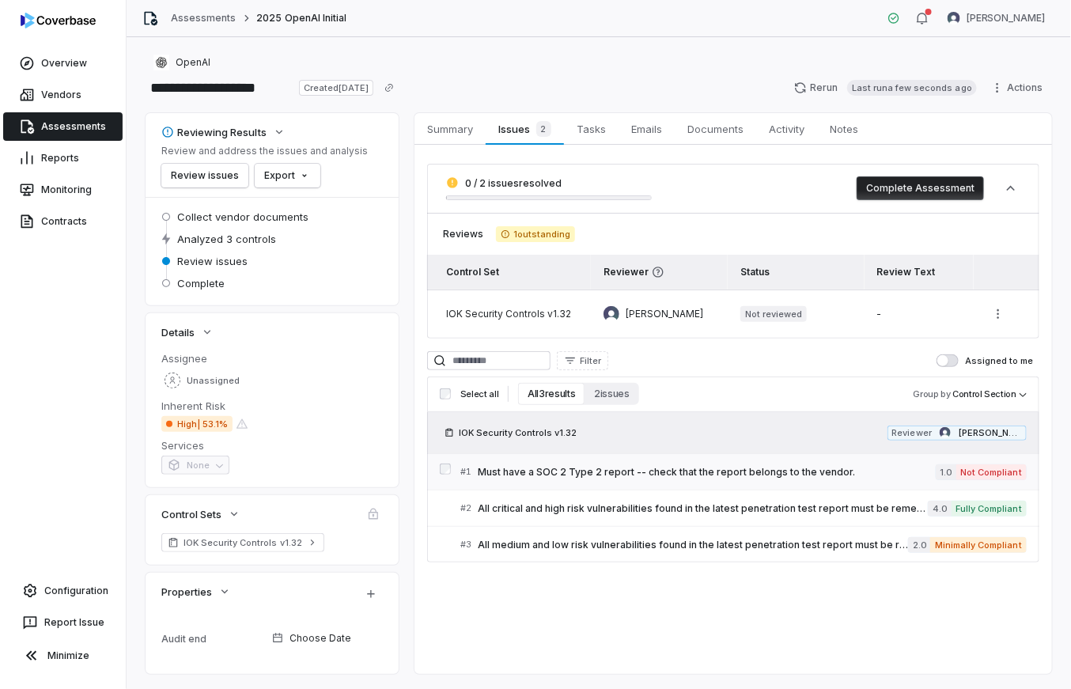
click at [584, 466] on span "Must have a SOC 2 Type 2 report -- check that the report belongs to the vendor." at bounding box center [707, 472] width 458 height 13
click at [655, 541] on span "All medium and low risk vulnerabilities found in the latest penetration test re…" at bounding box center [693, 545] width 430 height 13
click at [1011, 89] on html "**********" at bounding box center [535, 344] width 1071 height 689
click at [997, 84] on html "**********" at bounding box center [535, 344] width 1071 height 689
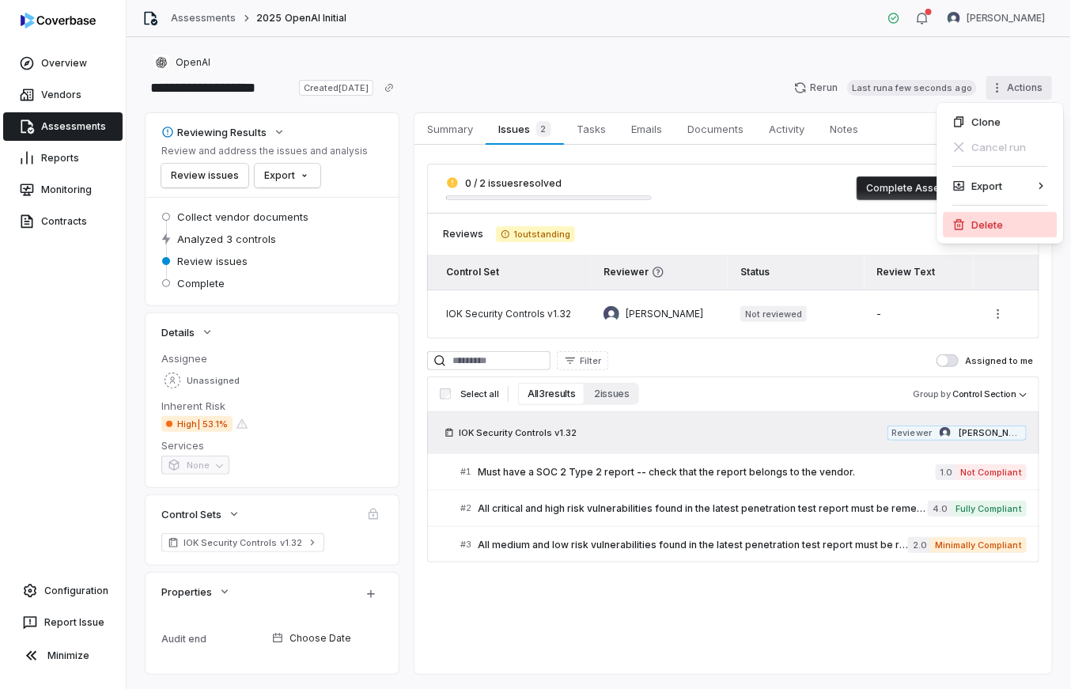
click at [983, 219] on div "Delete" at bounding box center [1001, 224] width 114 height 25
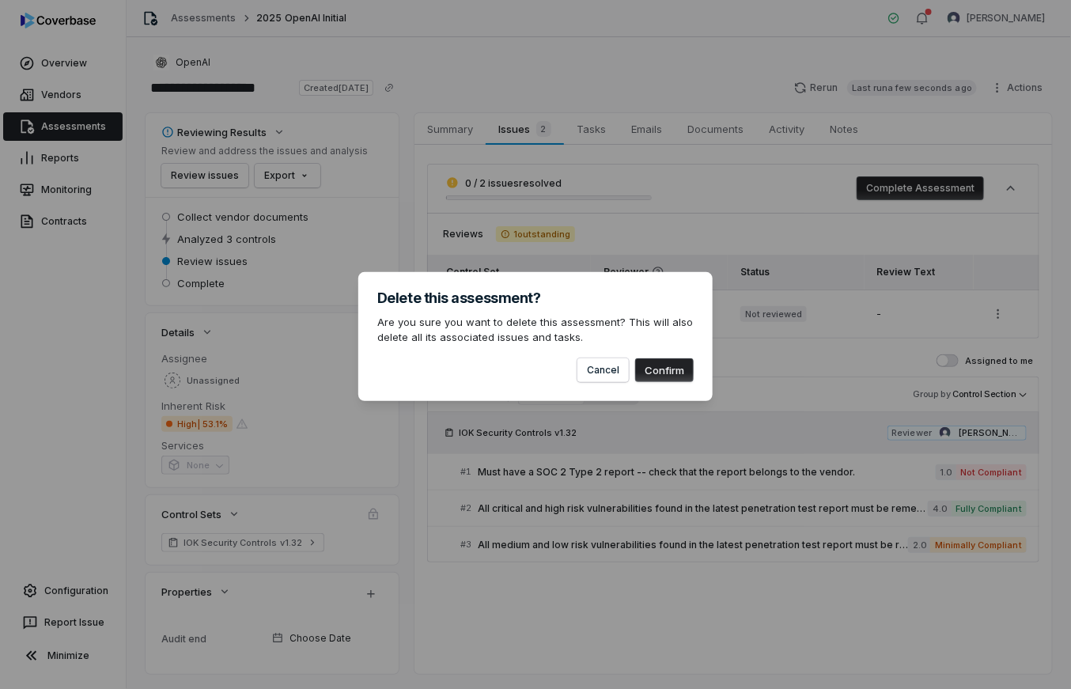
click at [662, 366] on button "Confirm" at bounding box center [664, 370] width 59 height 24
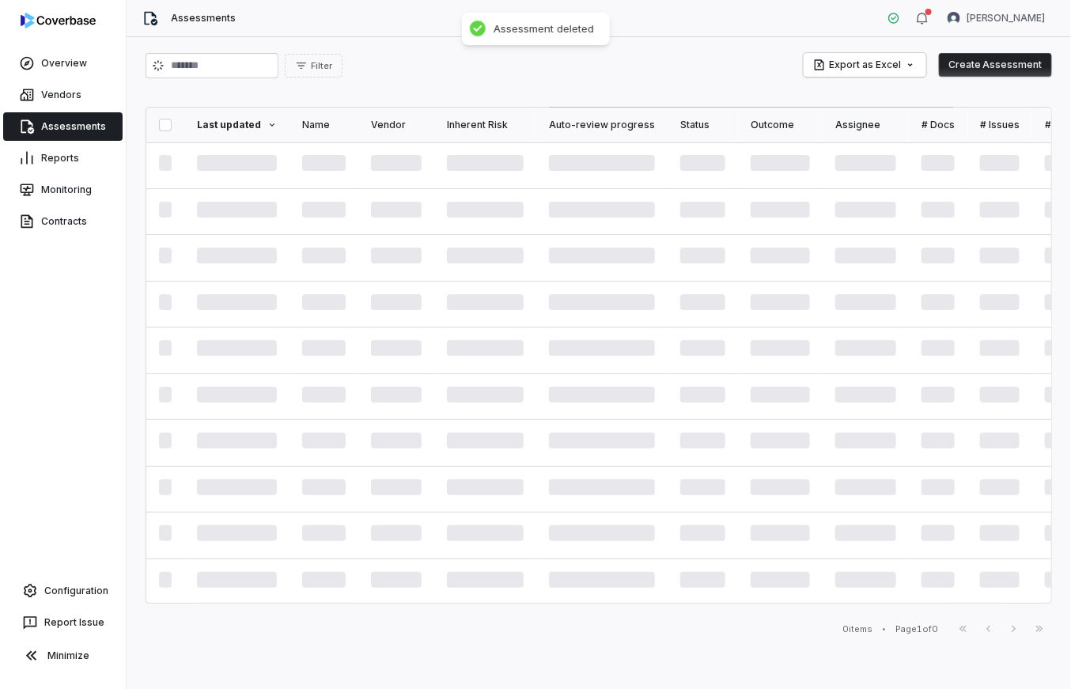
click at [985, 65] on button "Create Assessment" at bounding box center [995, 65] width 113 height 24
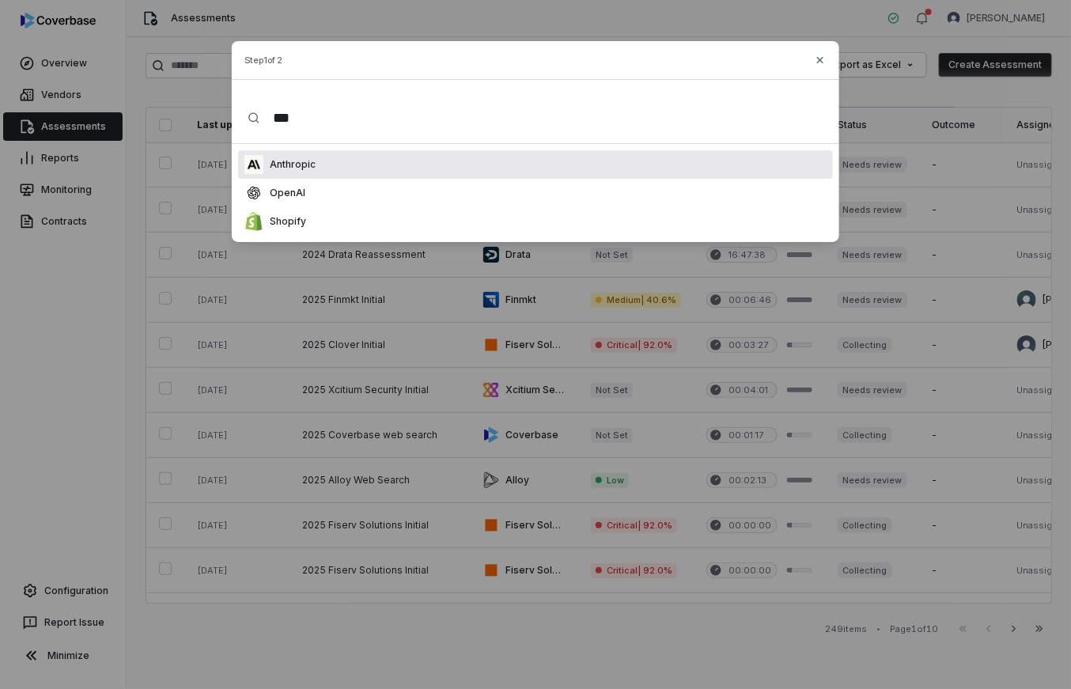
type input "****"
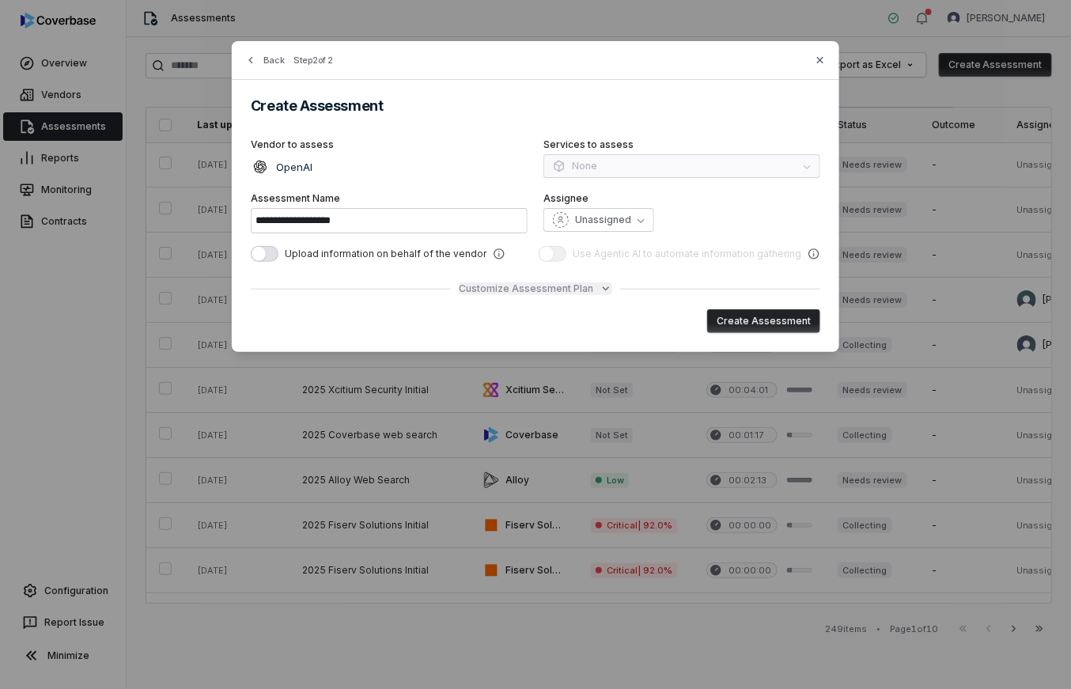
click at [521, 289] on span "Customize Assessment Plan" at bounding box center [526, 289] width 135 height 13
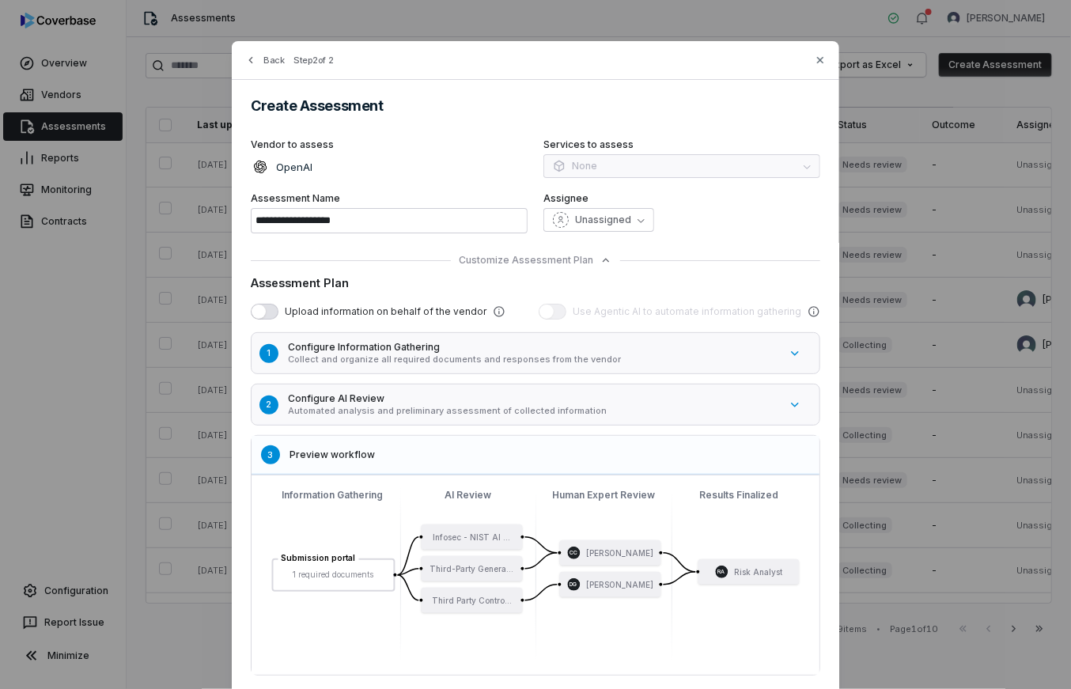
click at [422, 359] on p "Collect and organize all required documents and responses from the vendor" at bounding box center [533, 360] width 491 height 12
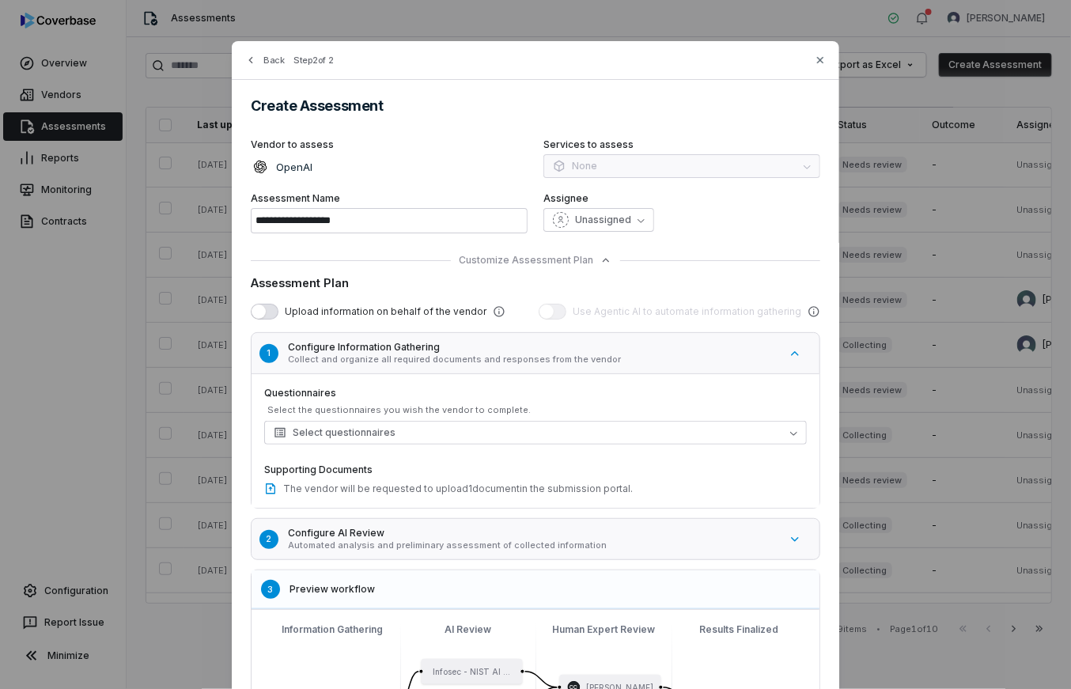
click at [422, 359] on p "Collect and organize all required documents and responses from the vendor" at bounding box center [533, 360] width 491 height 12
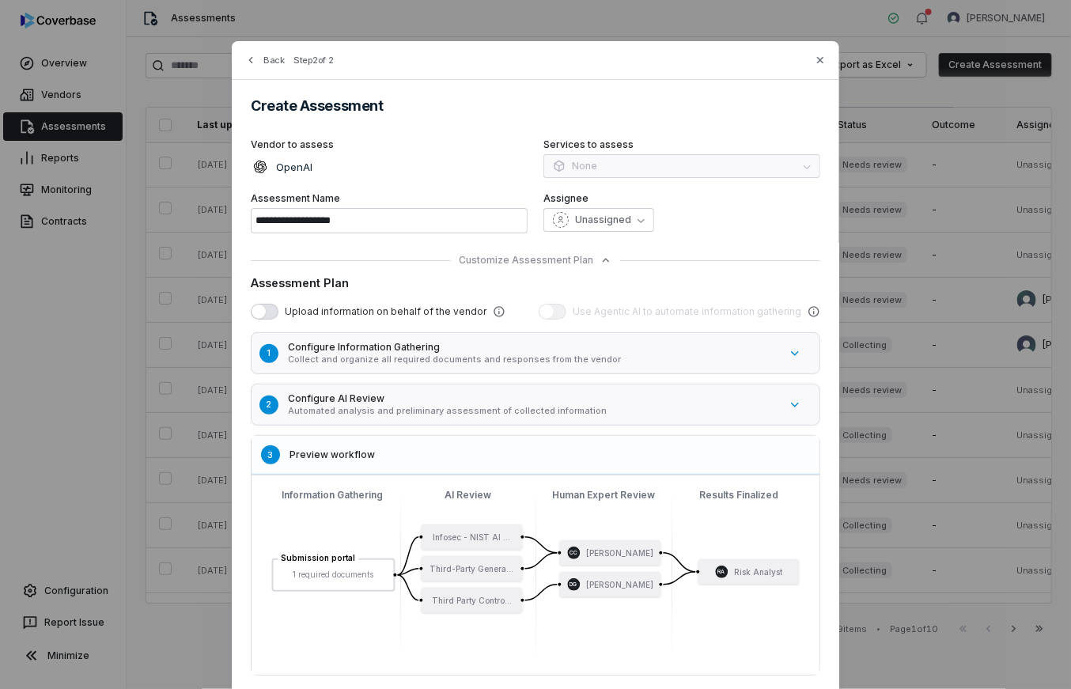
click at [390, 404] on h5 "Configure AI Review" at bounding box center [533, 398] width 491 height 13
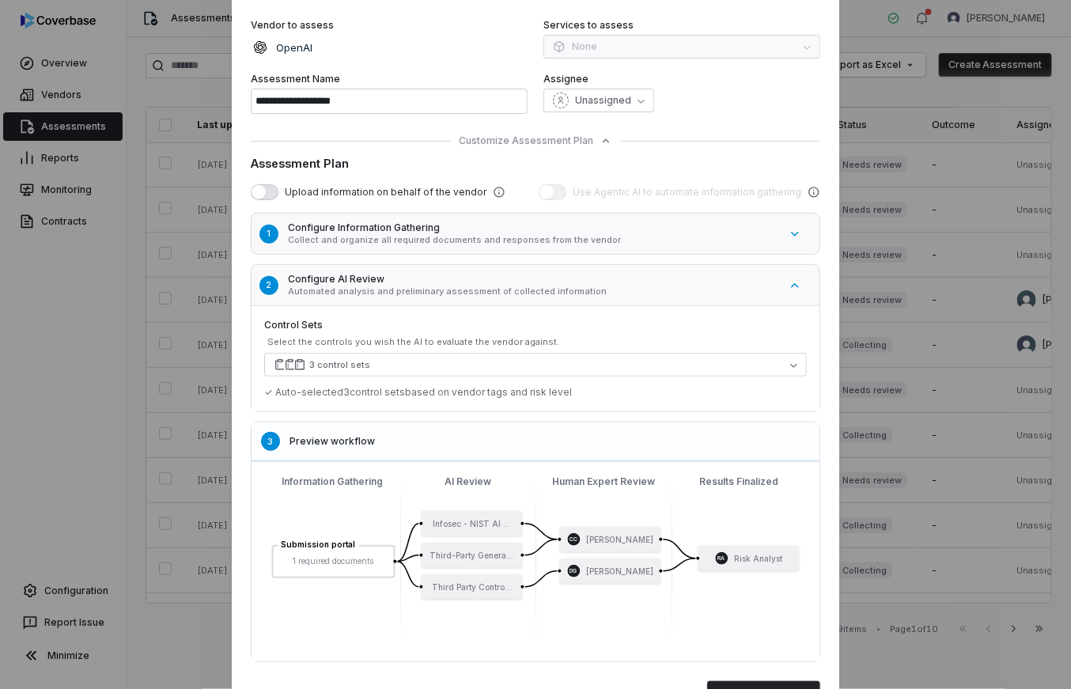
scroll to position [146, 0]
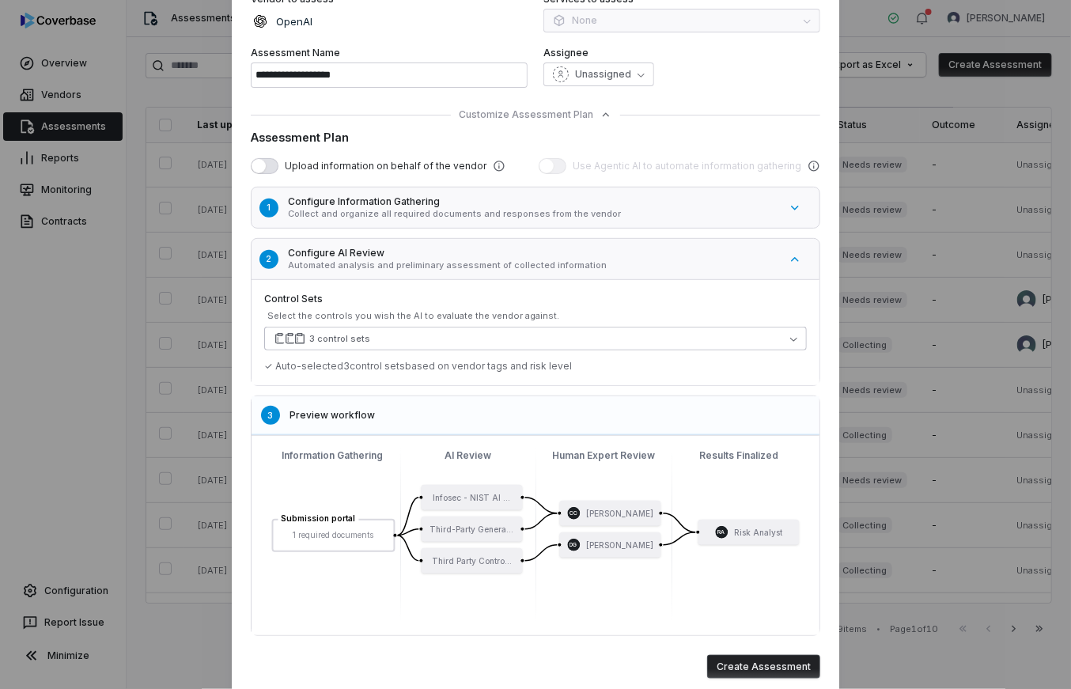
click at [399, 345] on button "3 control sets" at bounding box center [535, 339] width 543 height 24
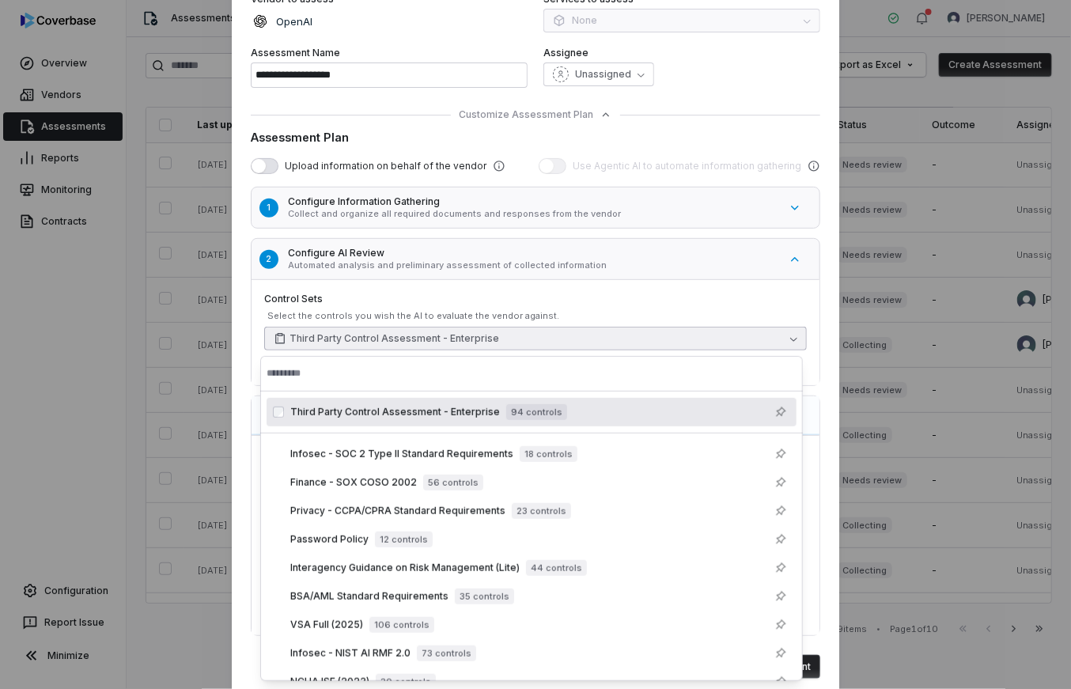
click at [278, 432] on div "Third Party Control Assessment - Enterprise 94 controls" at bounding box center [531, 412] width 543 height 41
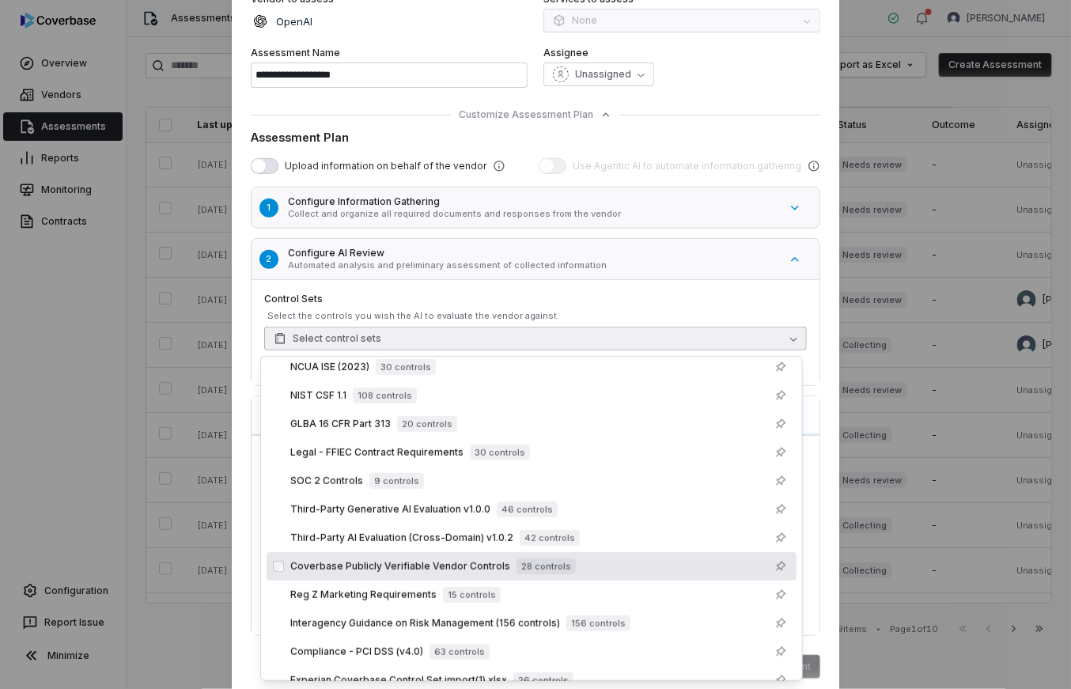
scroll to position [0, 0]
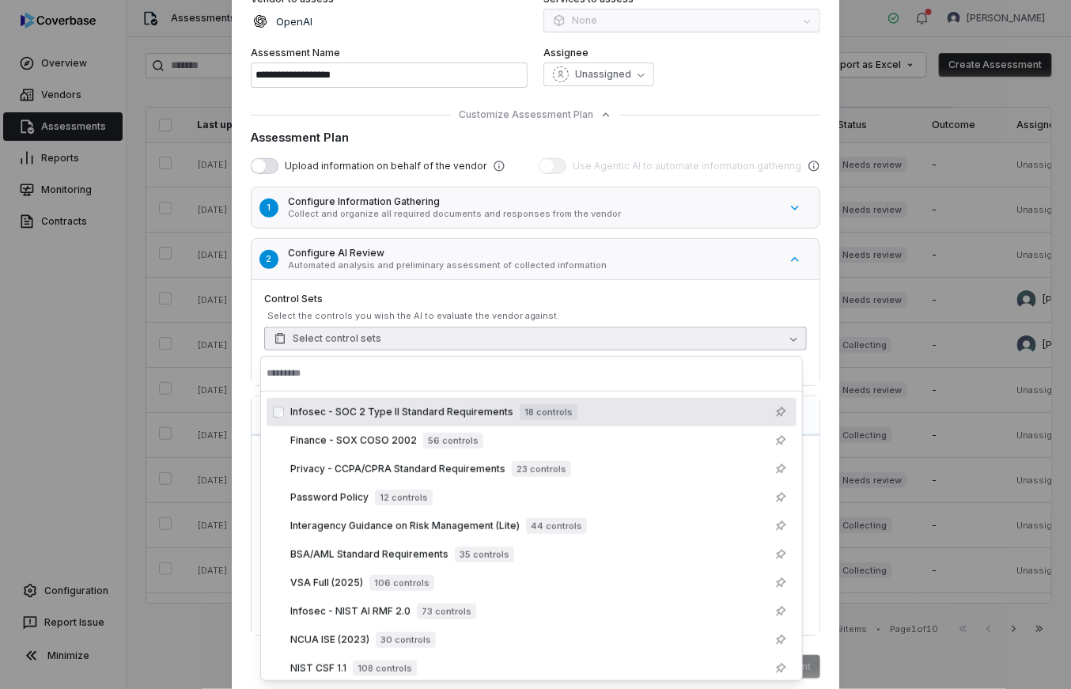
click at [298, 372] on input "text" at bounding box center [532, 373] width 530 height 35
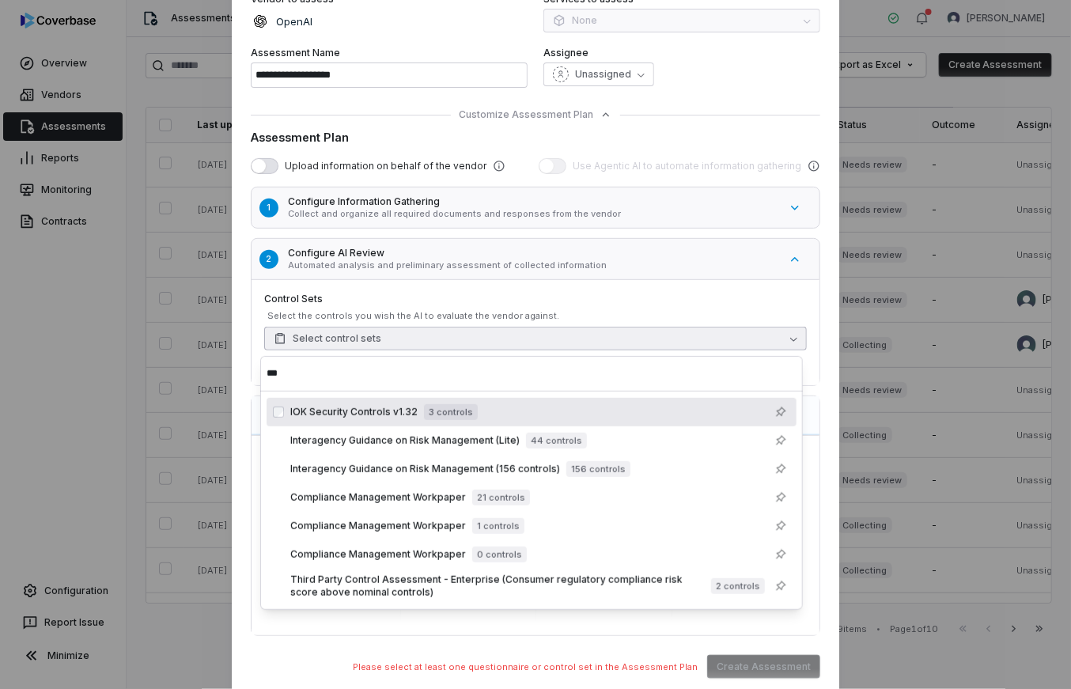
type input "***"
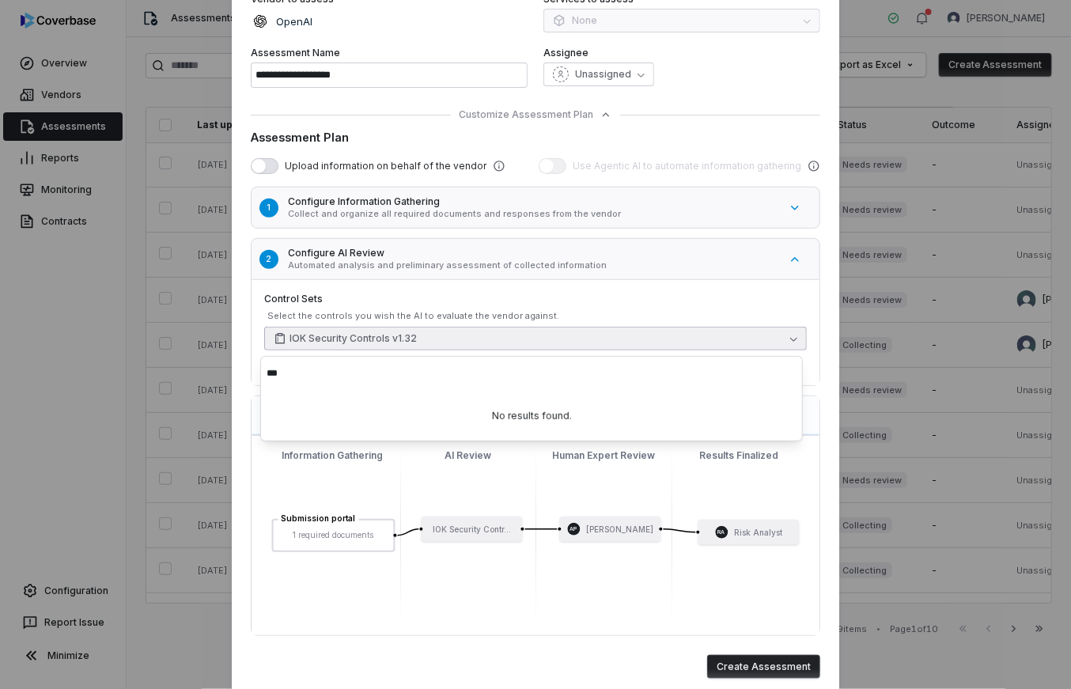
click at [267, 463] on div "Submission portal 1 required documents IOK Security Contr... AP [PERSON_NAME] R…" at bounding box center [535, 536] width 543 height 174
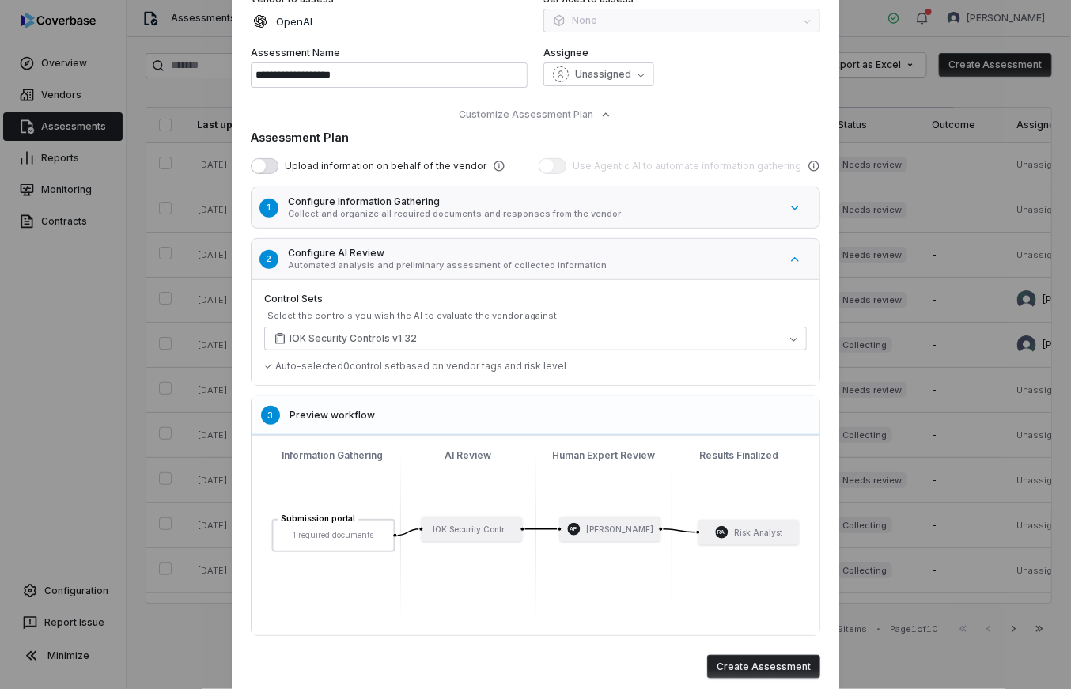
click at [741, 664] on button "Create Assessment" at bounding box center [763, 667] width 113 height 24
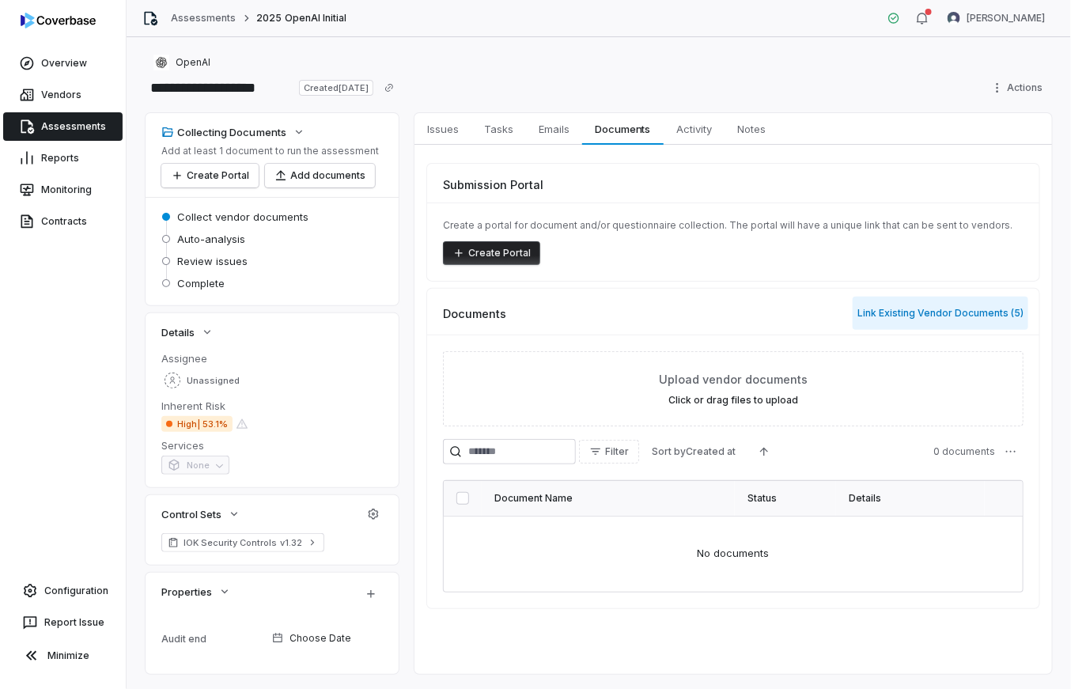
click at [882, 318] on button "Link Existing Vendor Documents ( 5 )" at bounding box center [941, 313] width 176 height 33
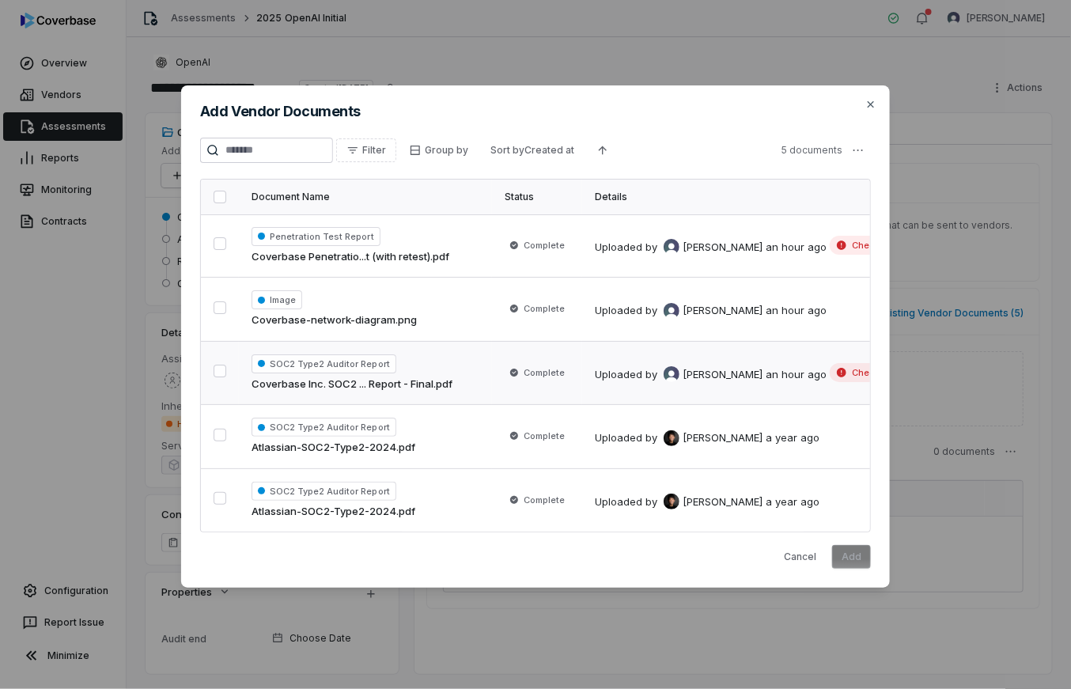
click at [492, 354] on td "Complete" at bounding box center [537, 373] width 90 height 64
click at [493, 320] on td "Complete" at bounding box center [537, 310] width 90 height 64
click at [490, 247] on td "Penetration Test Report Coverbase Penetratio...t (with retest).pdf" at bounding box center [365, 245] width 253 height 63
click at [844, 563] on button "Add" at bounding box center [851, 557] width 39 height 24
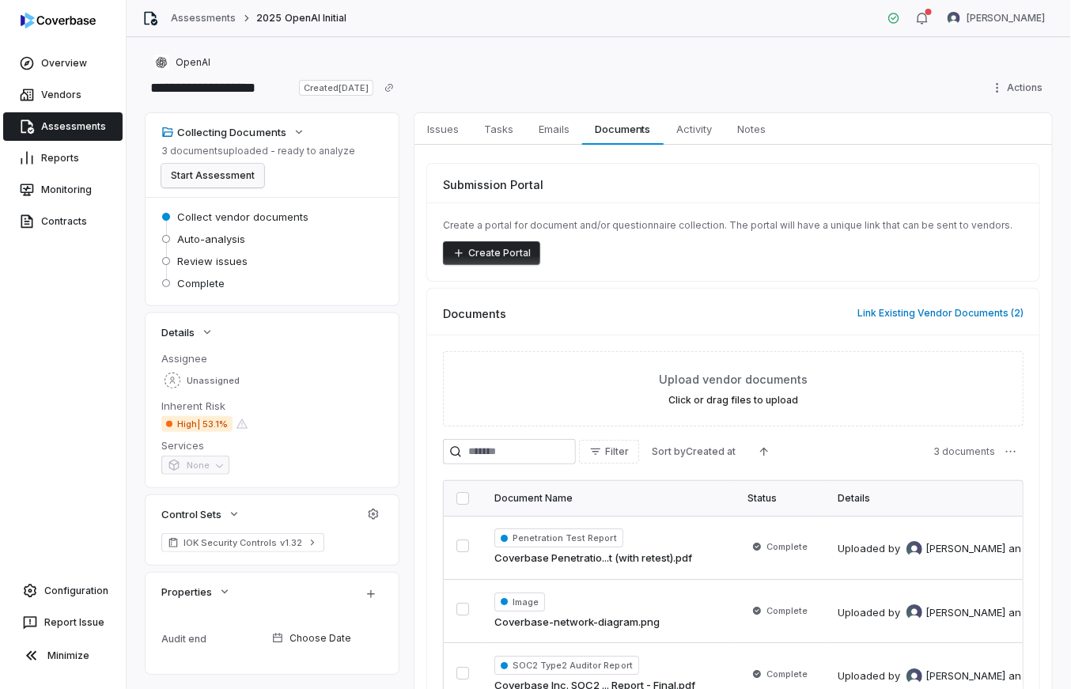
click at [200, 176] on button "Start Assessment" at bounding box center [212, 176] width 103 height 24
